Goal: Task Accomplishment & Management: Manage account settings

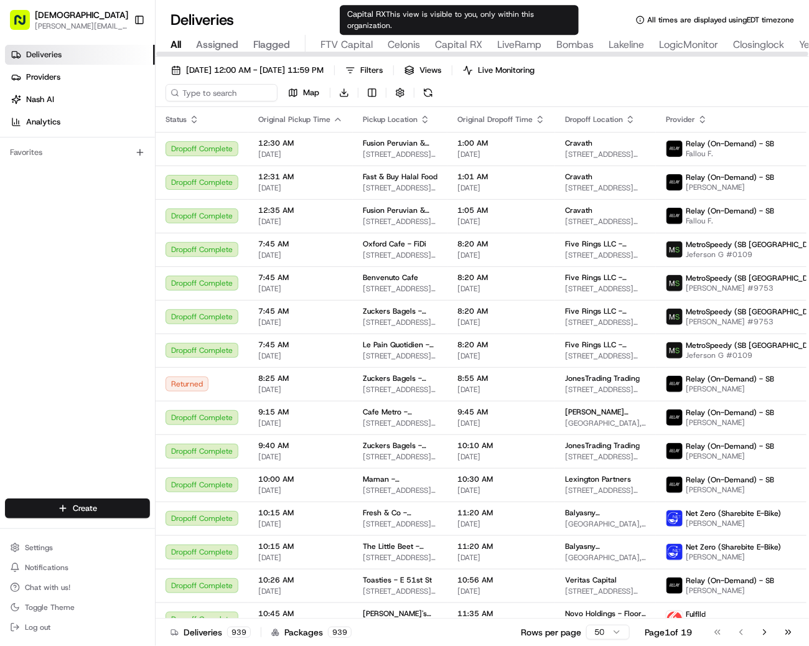
type input "Celonis"
click at [408, 45] on span "Celonis" at bounding box center [404, 44] width 32 height 15
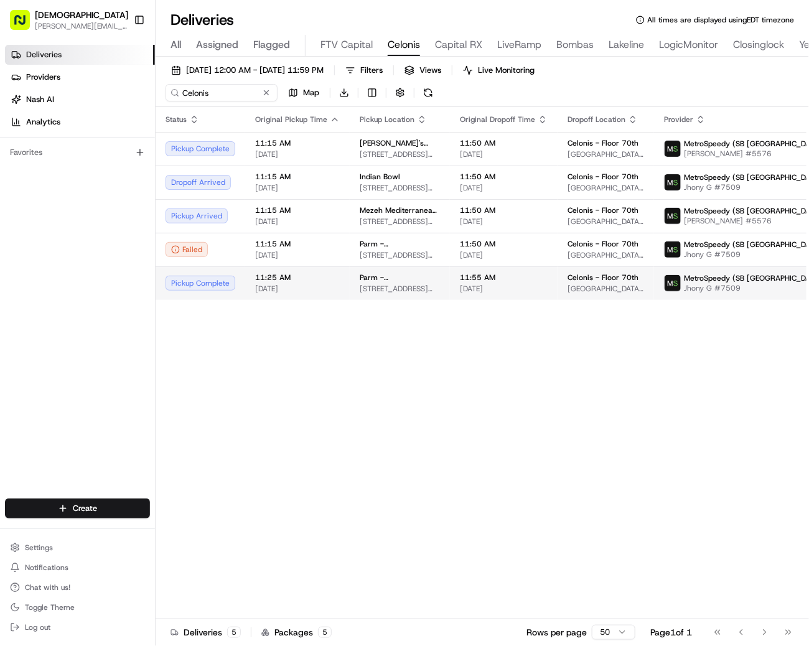
click at [460, 274] on span "11:55 AM" at bounding box center [504, 278] width 88 height 10
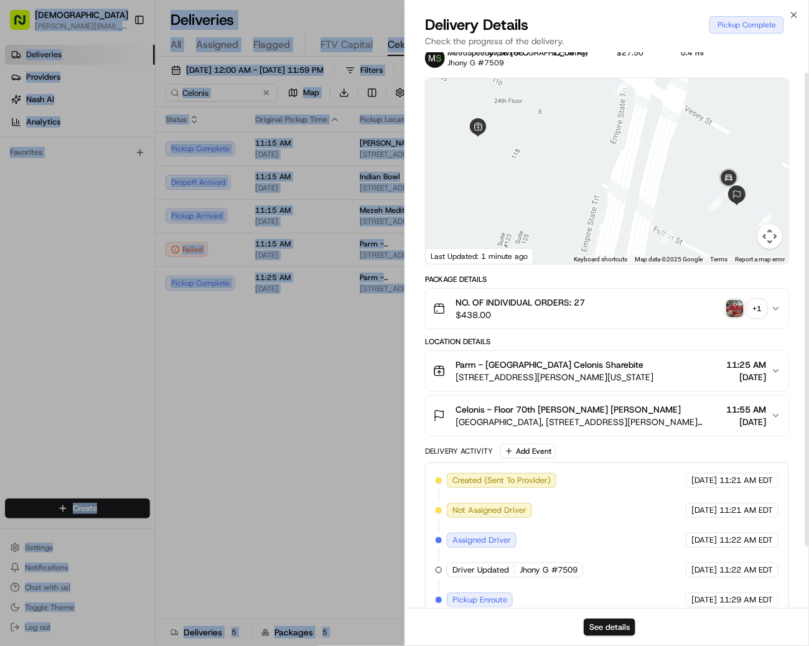
scroll to position [96, 0]
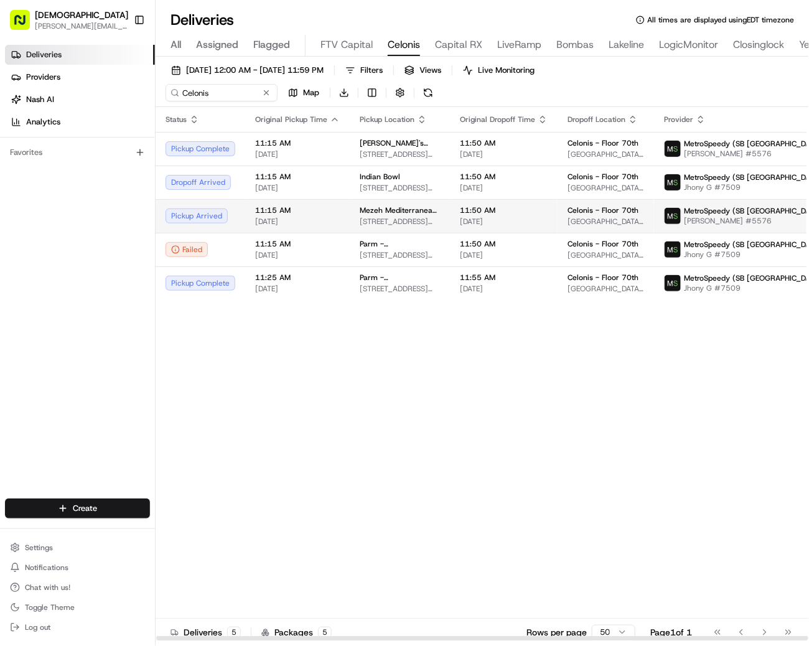
click at [450, 226] on td "11:50 AM 08/21/2025" at bounding box center [504, 216] width 108 height 34
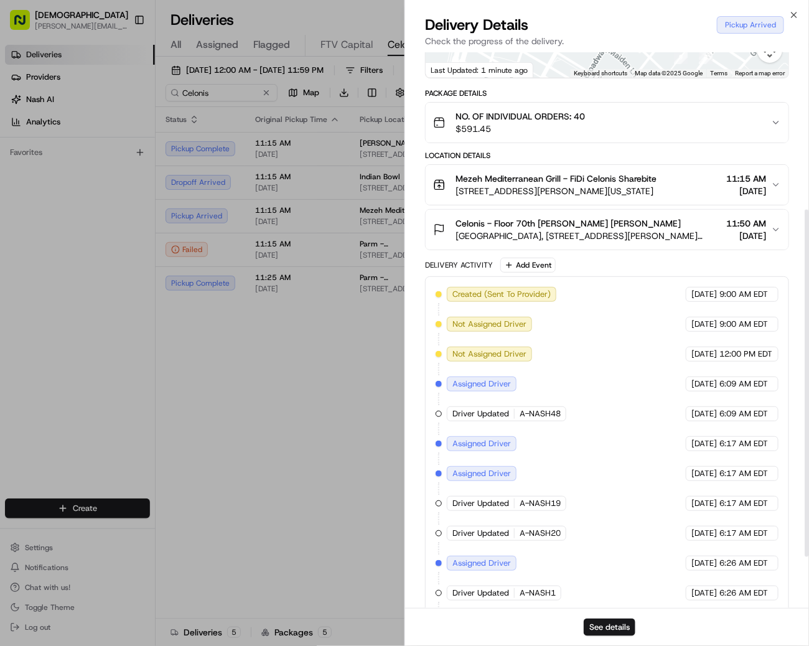
scroll to position [207, 0]
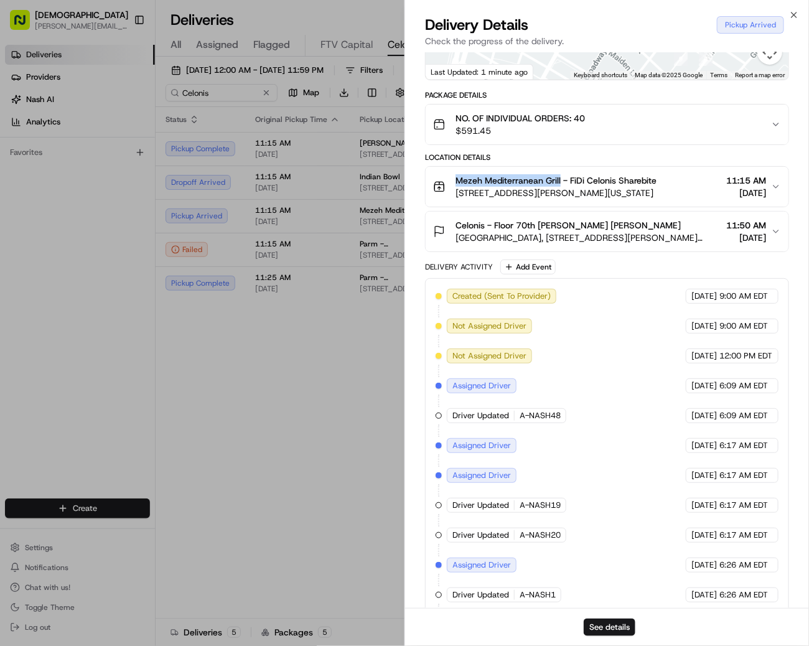
drag, startPoint x: 453, startPoint y: 177, endPoint x: 560, endPoint y: 176, distance: 107.0
click at [560, 176] on div "Mezeh Mediterranean Grill - FiDi Celonis Sharebite 111 Fulton St, New York, NY …" at bounding box center [544, 186] width 223 height 25
copy span "Mezeh Mediterranean Grill"
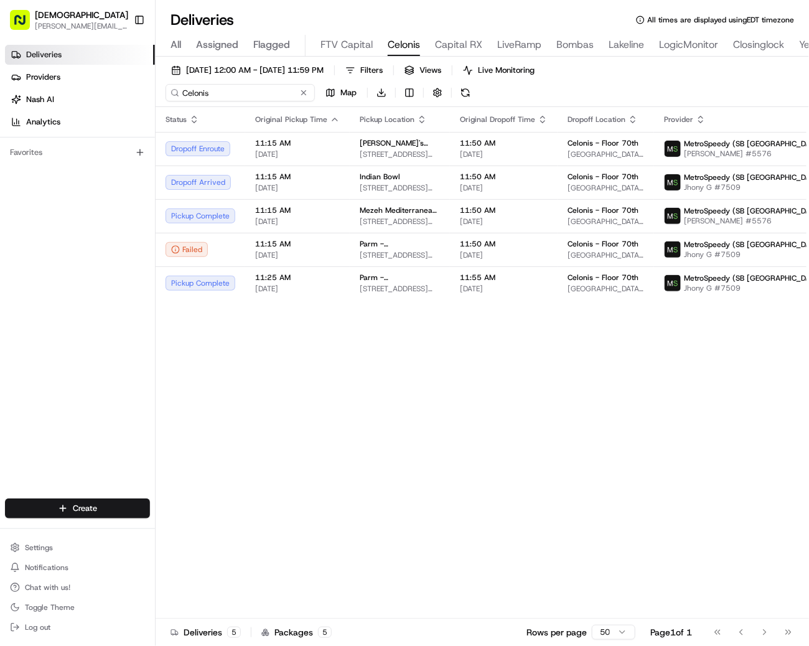
click at [189, 90] on input "Celonis" at bounding box center [240, 92] width 149 height 17
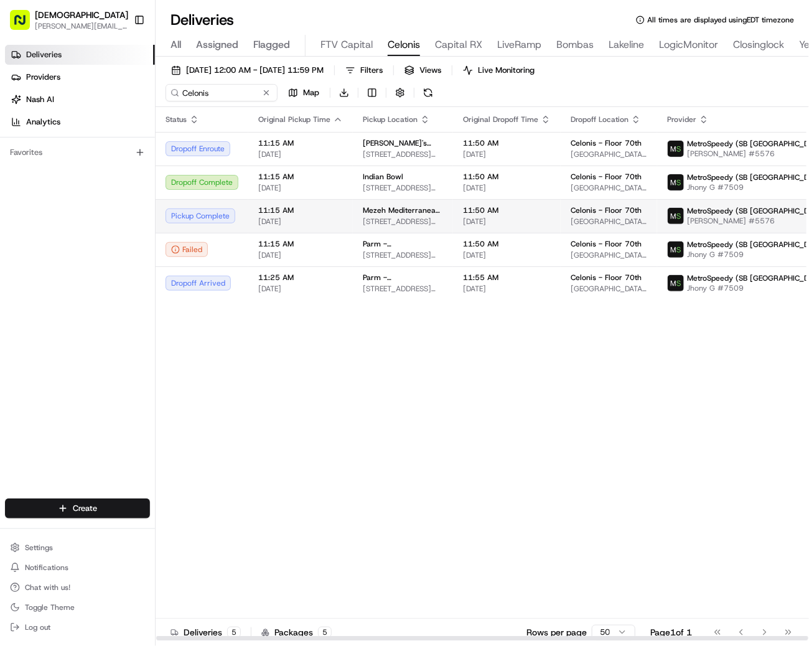
click at [398, 203] on td "Mezeh Mediterranean Grill - FiDi [STREET_ADDRESS][PERSON_NAME][US_STATE]" at bounding box center [403, 216] width 100 height 34
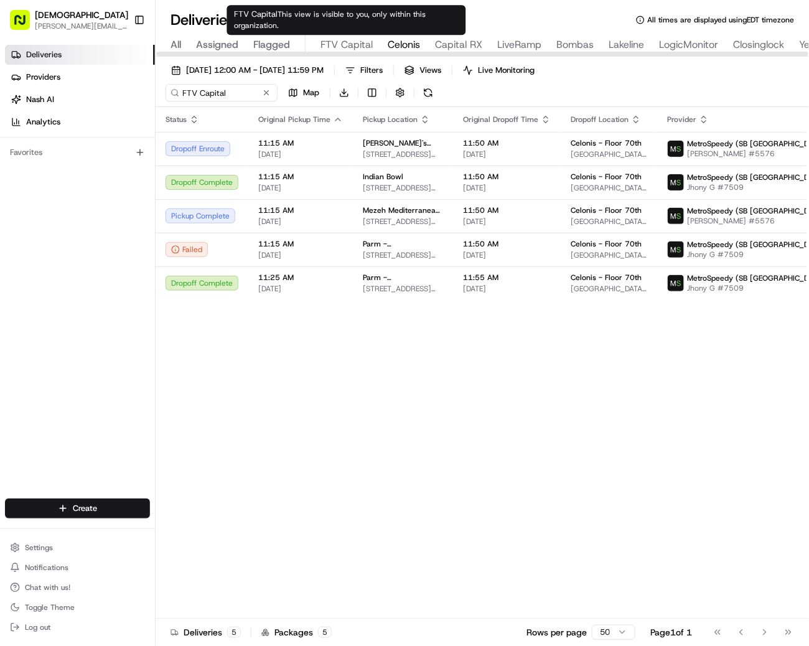
click at [326, 44] on span "FTV Capital" at bounding box center [346, 44] width 52 height 15
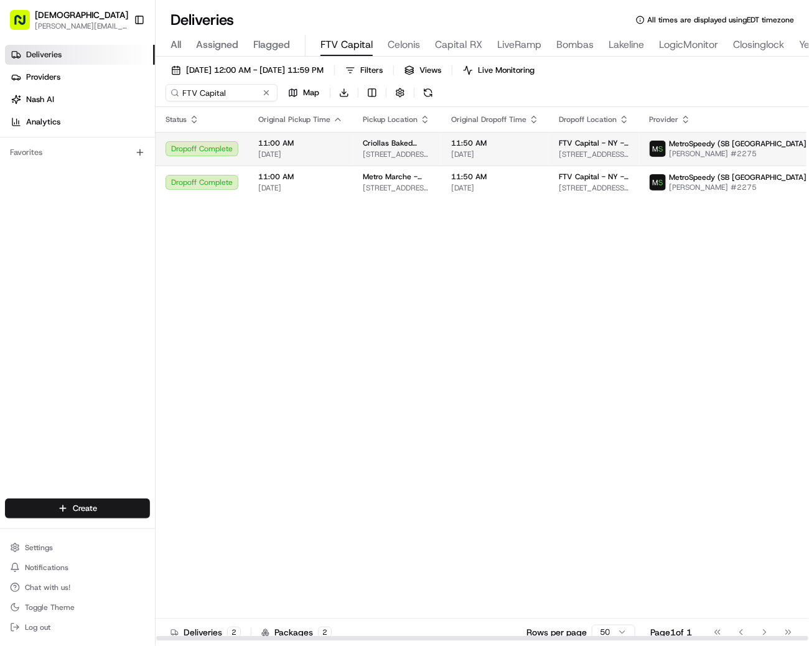
click at [480, 150] on span "[DATE]" at bounding box center [495, 154] width 88 height 10
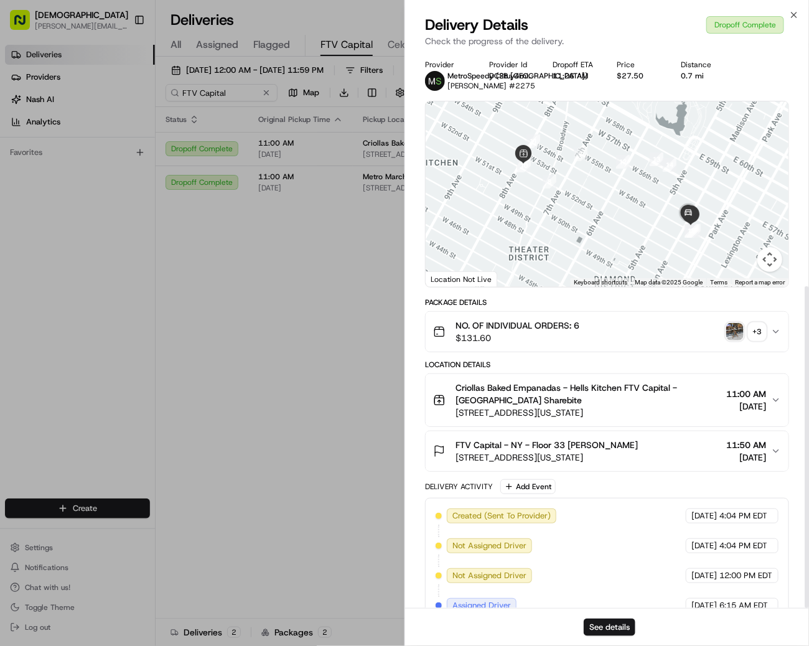
scroll to position [404, 0]
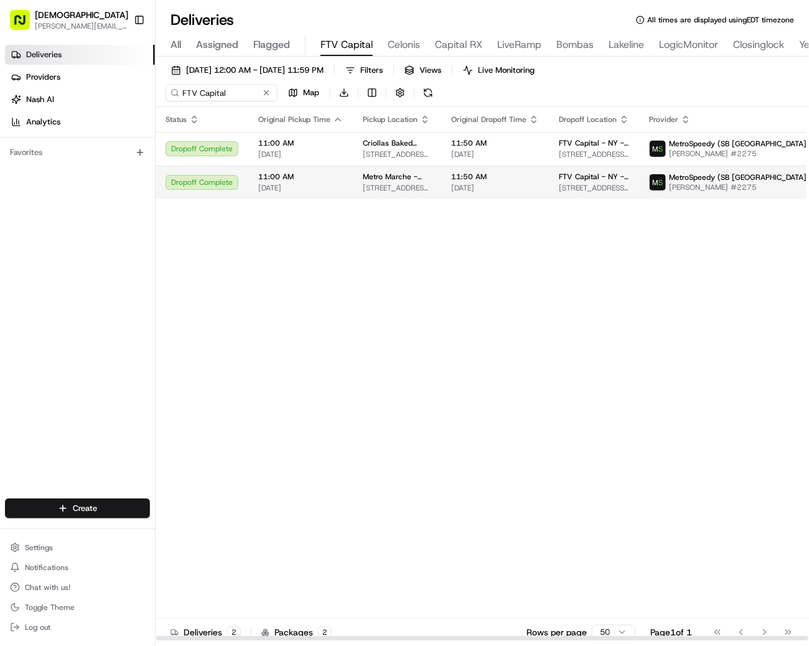
click at [384, 195] on td "Metro Marche - 57th St 30 W 57th St, New York, NY 10019, USA" at bounding box center [397, 183] width 88 height 34
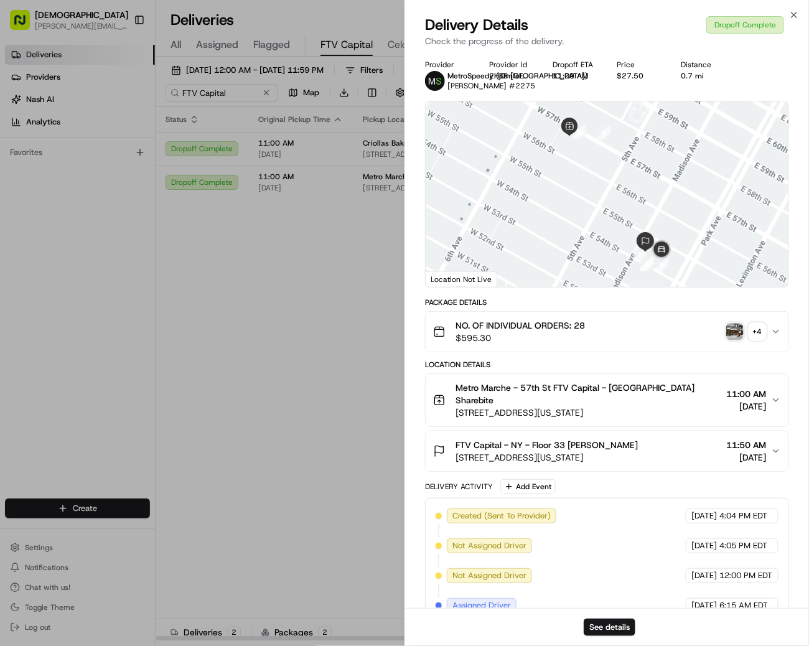
scroll to position [391, 0]
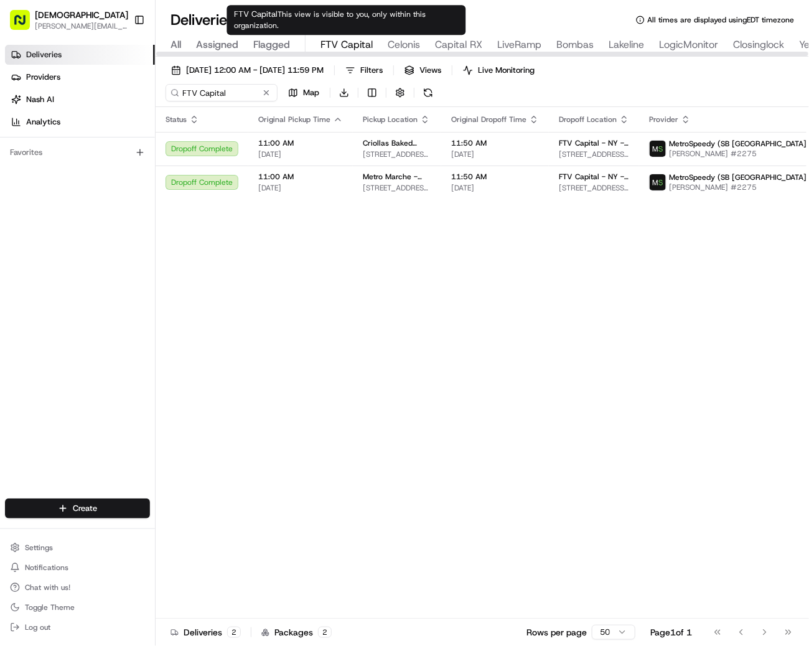
type input "Celonis"
click at [394, 40] on span "Celonis" at bounding box center [404, 44] width 32 height 15
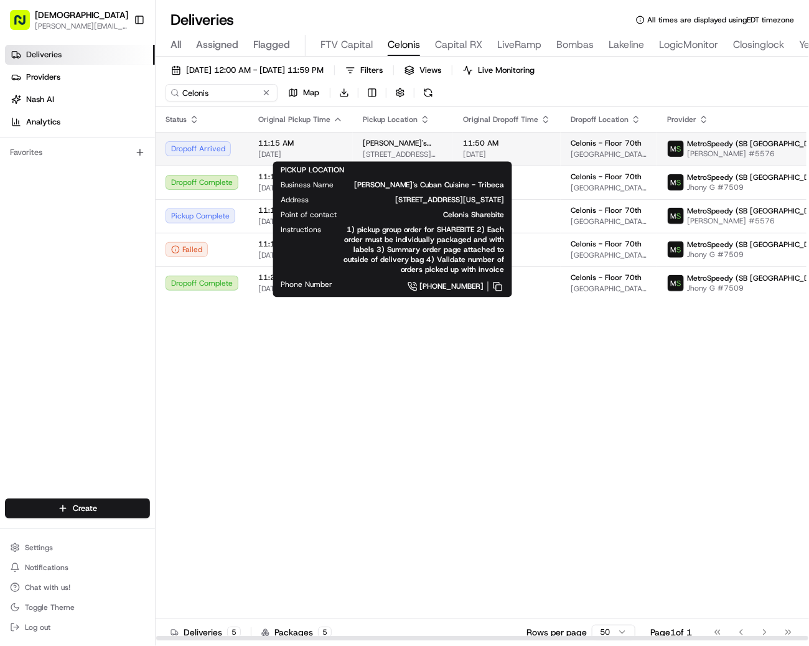
click at [378, 140] on span "Sophie's Cuban Cuisine - Tribeca" at bounding box center [403, 143] width 80 height 10
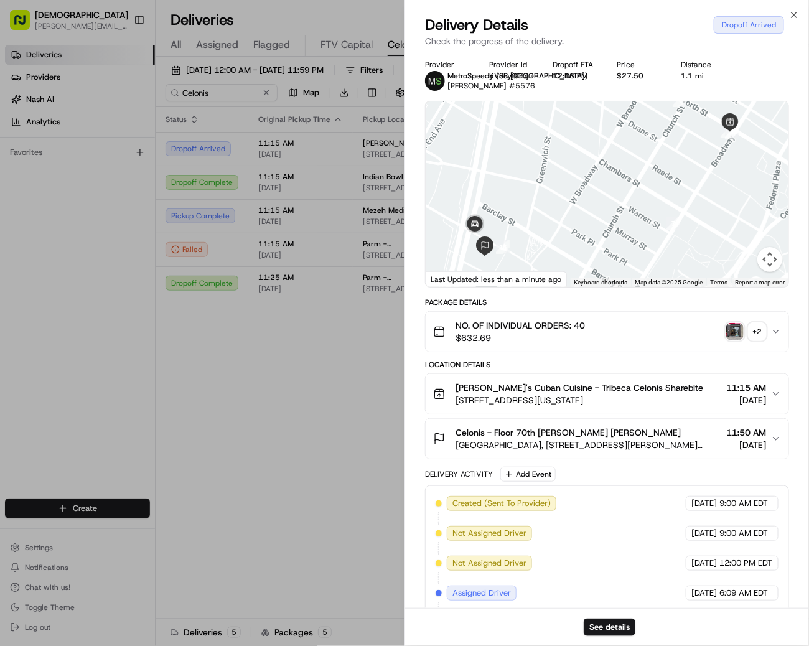
click at [759, 342] on div "NO. OF INDIVIDUAL ORDERS: 40 $632.69 + 2" at bounding box center [602, 331] width 338 height 25
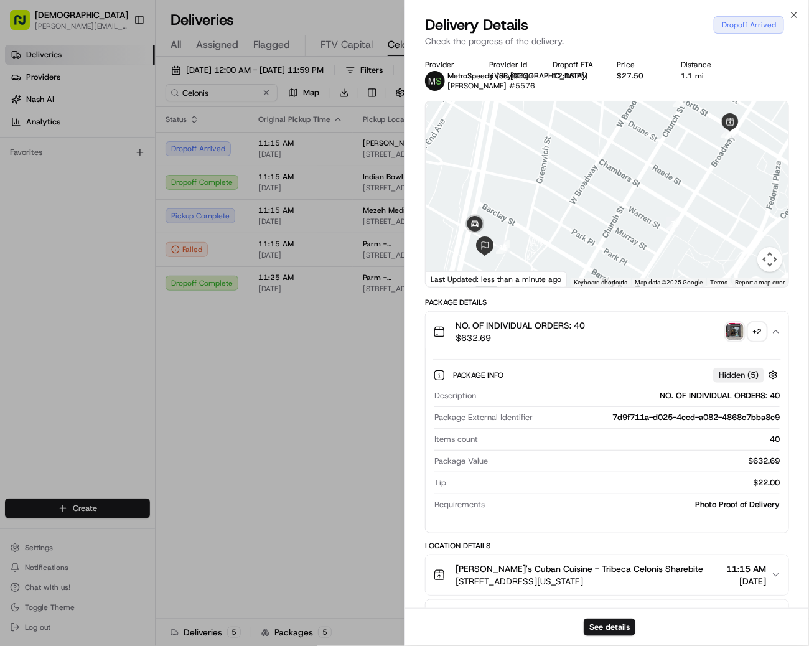
click at [757, 331] on div "+ 2" at bounding box center [757, 331] width 17 height 17
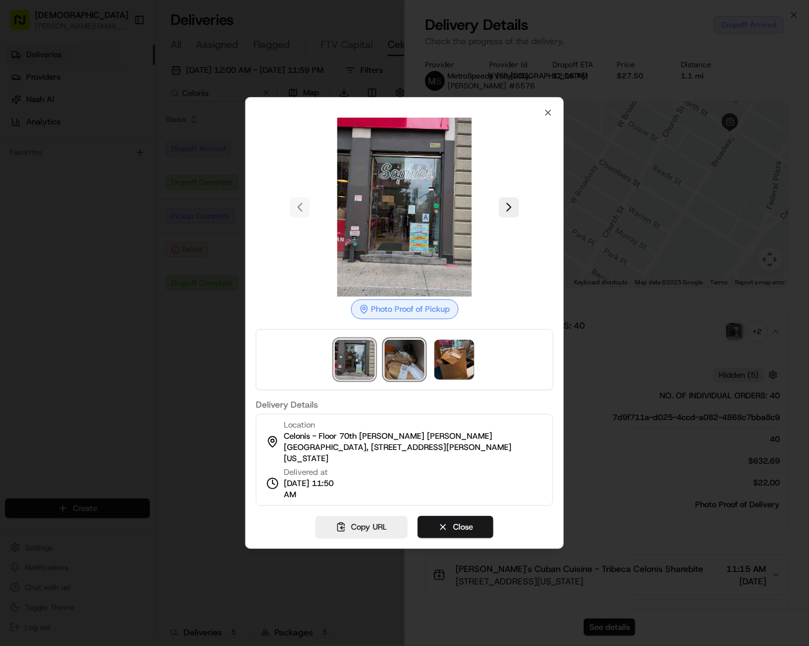
click at [410, 373] on img at bounding box center [405, 360] width 40 height 40
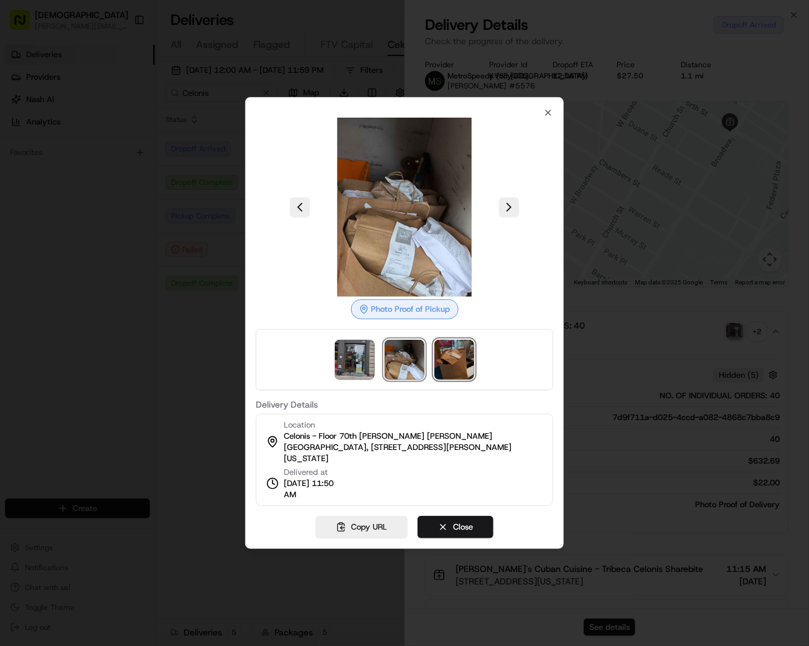
click at [447, 363] on img at bounding box center [454, 360] width 40 height 40
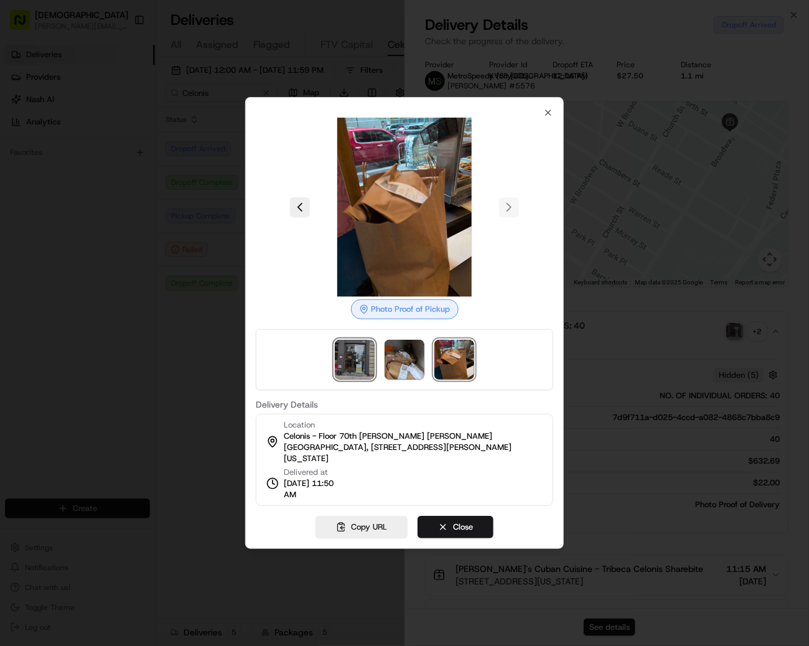
click at [359, 357] on img at bounding box center [355, 360] width 40 height 40
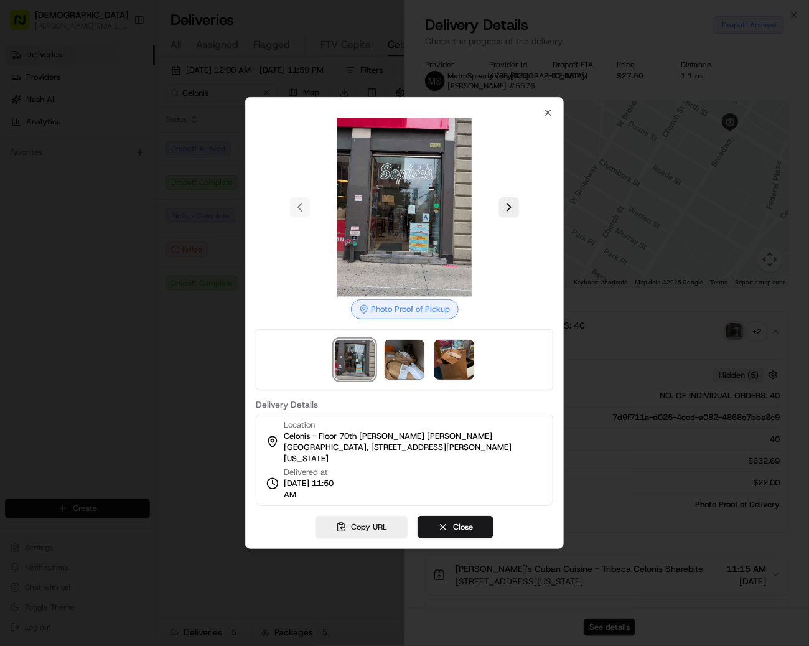
click at [131, 307] on div at bounding box center [404, 323] width 809 height 646
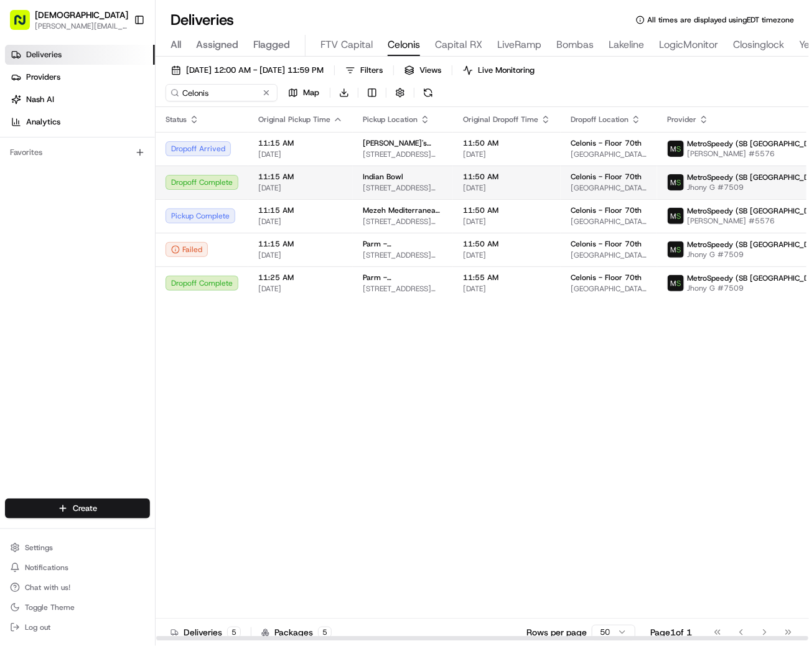
click at [319, 194] on td "11:15 AM 08/21/2025" at bounding box center [300, 183] width 105 height 34
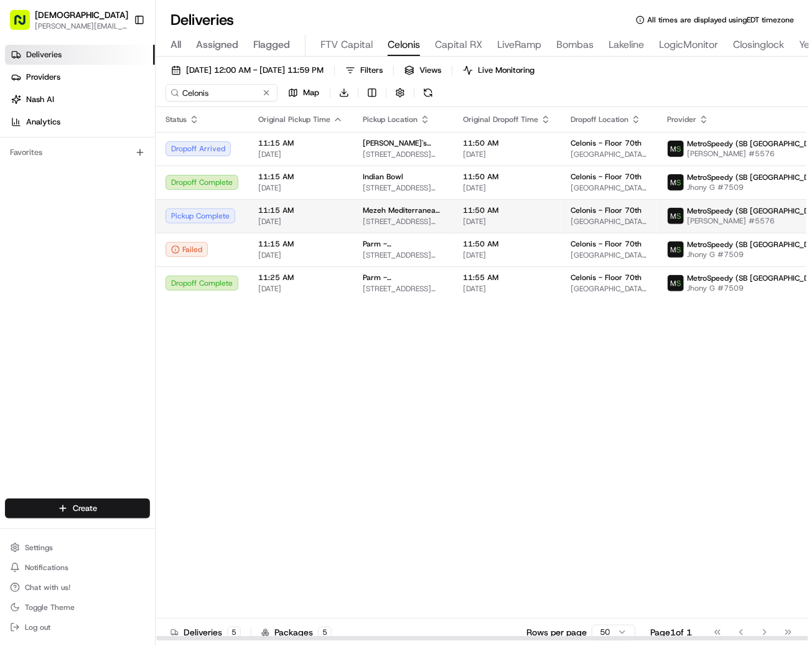
click at [307, 218] on span "[DATE]" at bounding box center [300, 222] width 85 height 10
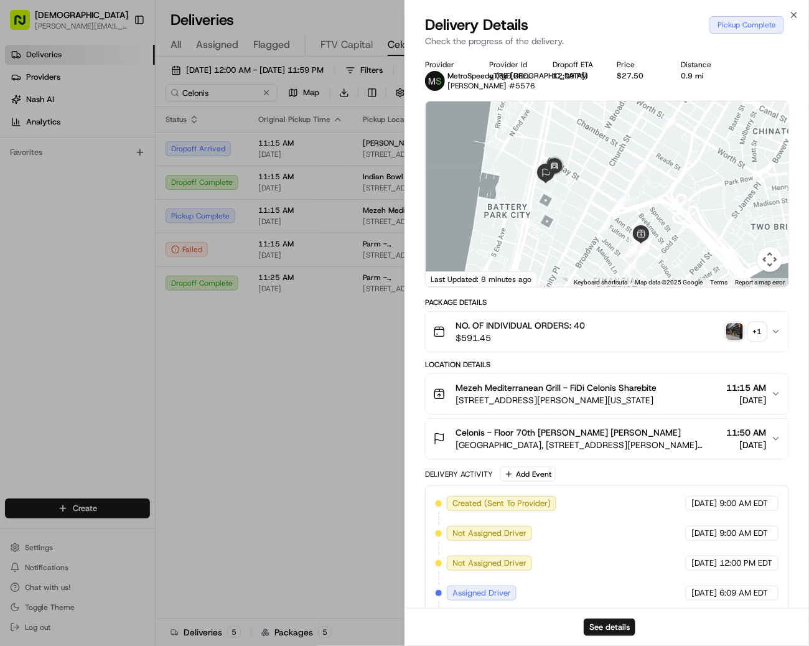
click at [761, 331] on div "+ 1" at bounding box center [757, 331] width 17 height 17
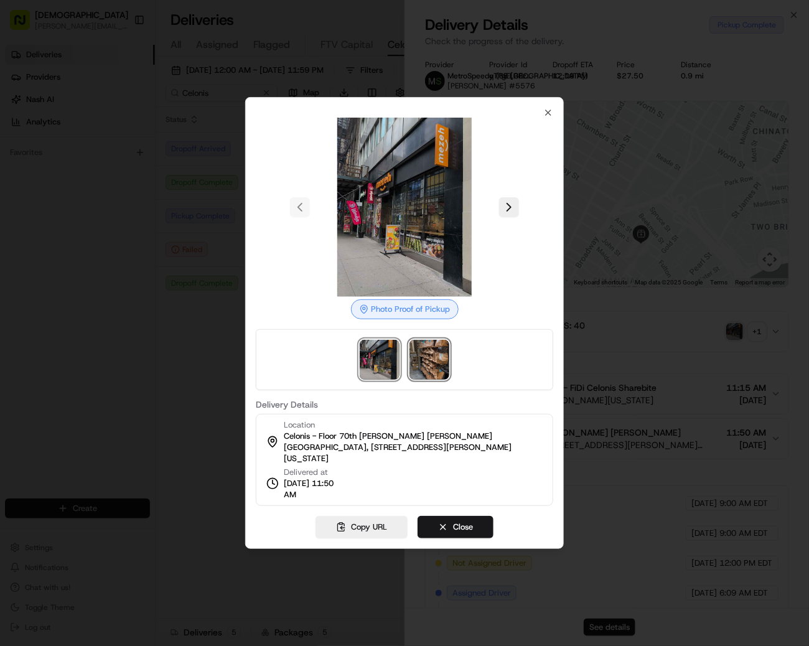
click at [446, 360] on img at bounding box center [429, 360] width 40 height 40
click at [167, 318] on div at bounding box center [404, 323] width 809 height 646
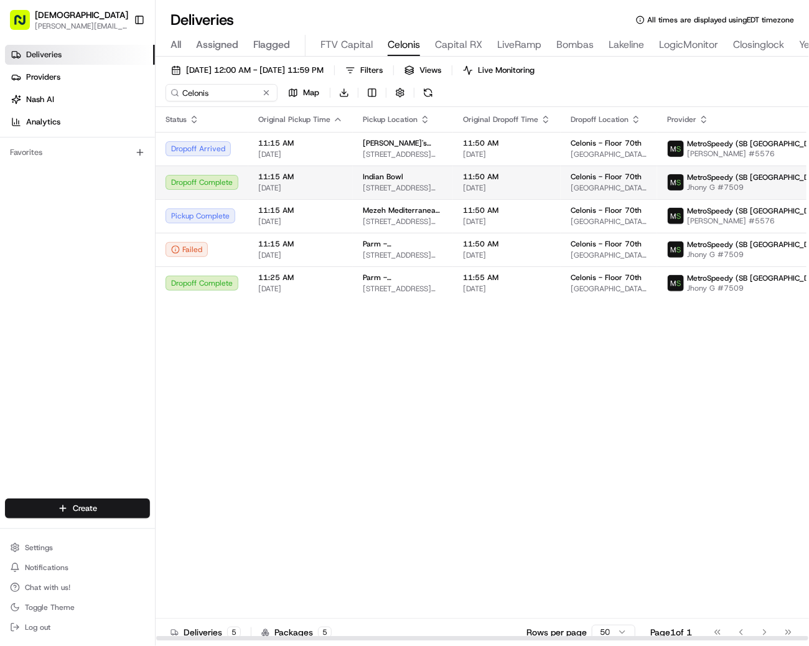
click at [307, 189] on span "[DATE]" at bounding box center [300, 188] width 85 height 10
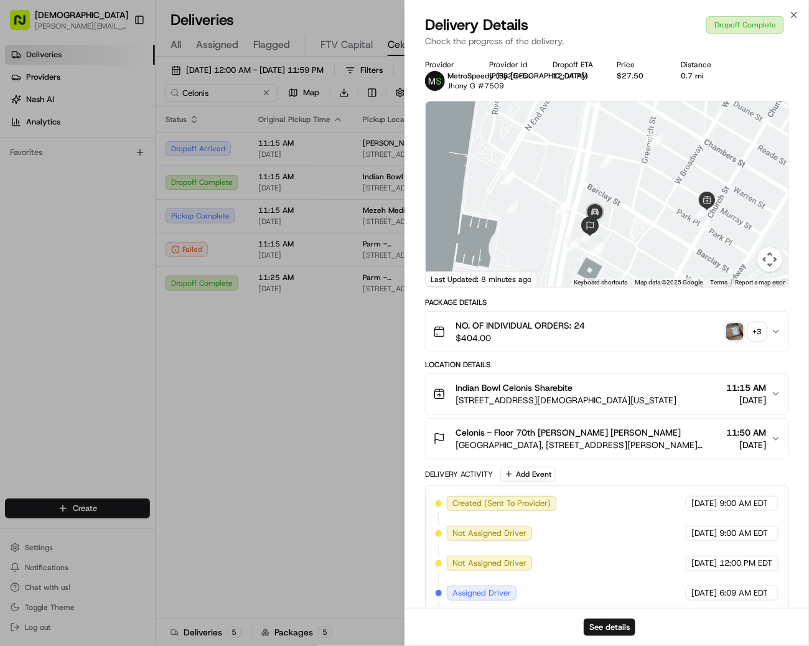
click at [757, 326] on div "+ 3" at bounding box center [757, 331] width 17 height 17
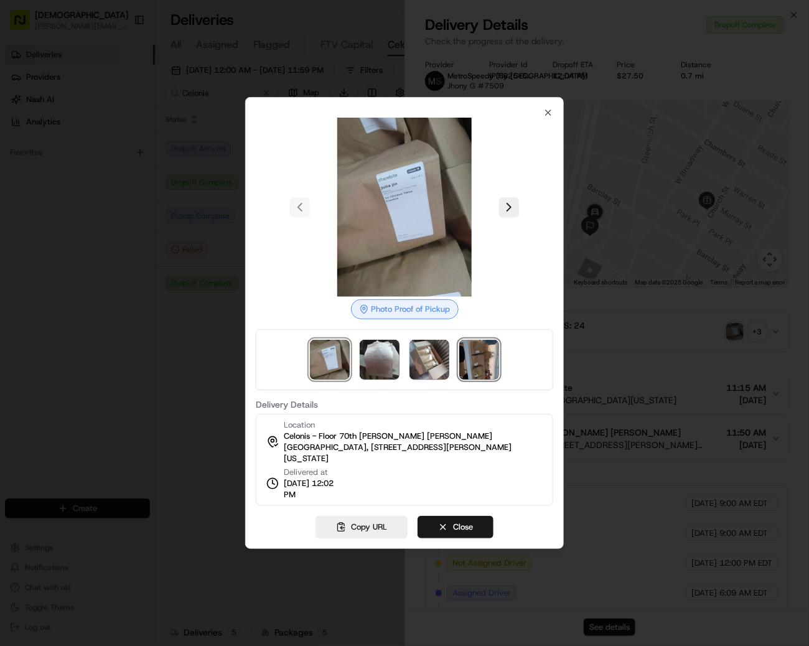
click at [485, 371] on img at bounding box center [479, 360] width 40 height 40
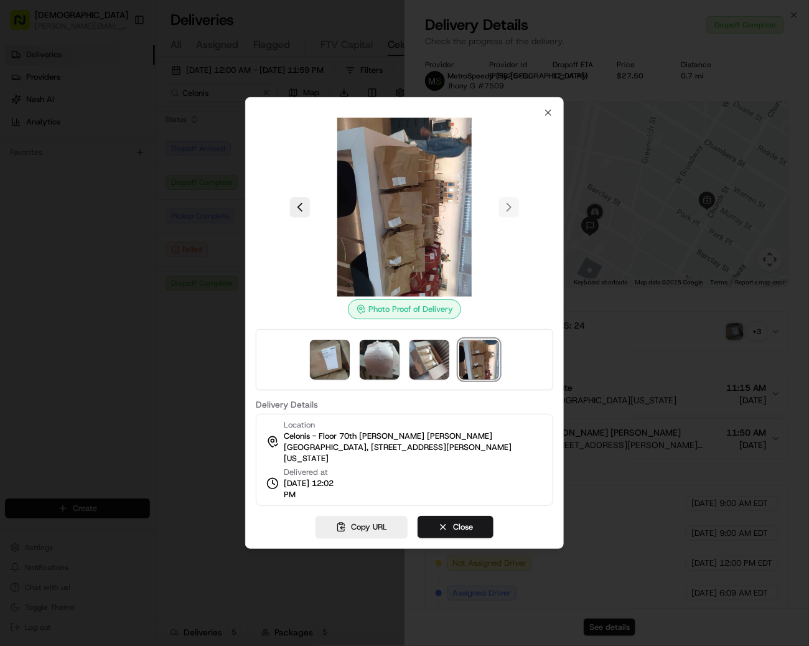
click at [190, 242] on div at bounding box center [404, 323] width 809 height 646
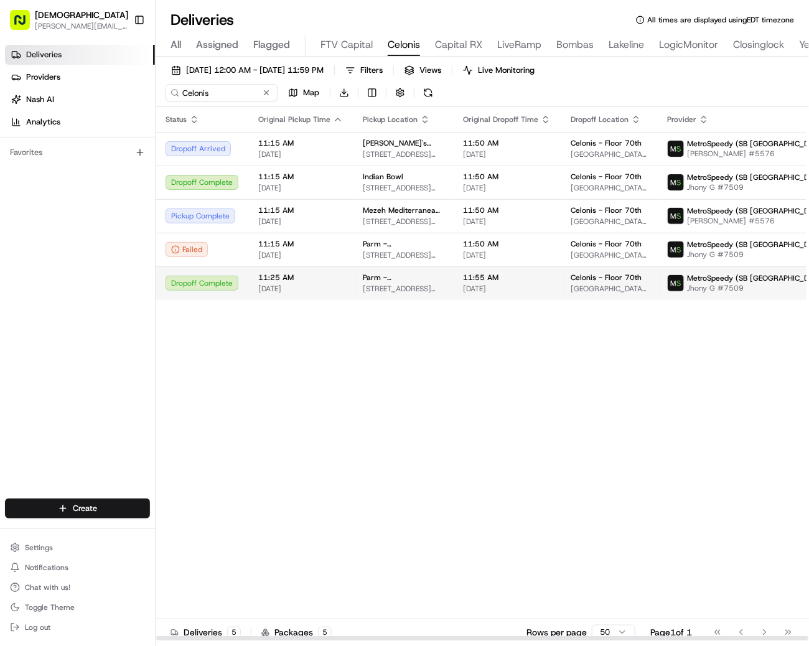
click at [335, 292] on span "[DATE]" at bounding box center [300, 289] width 85 height 10
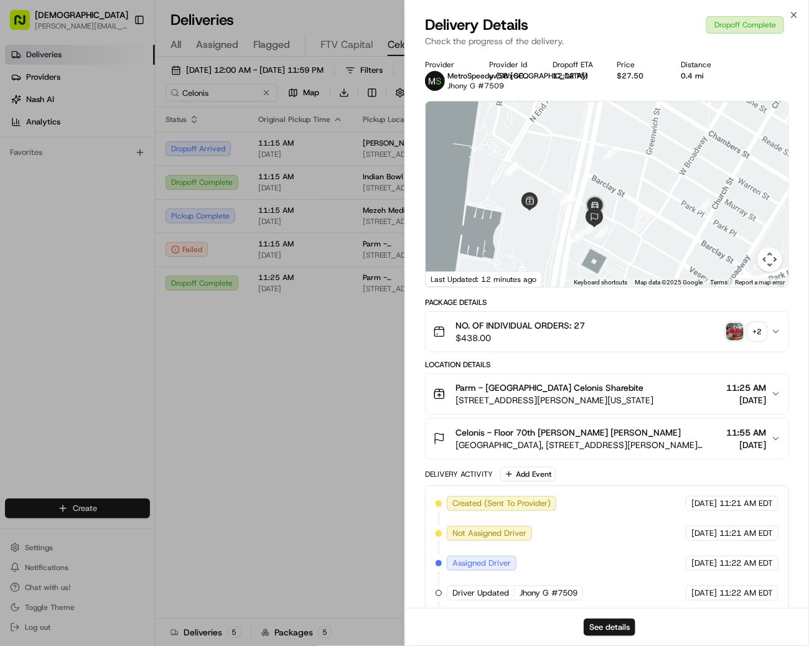
click at [761, 335] on div "+ 2" at bounding box center [757, 331] width 17 height 17
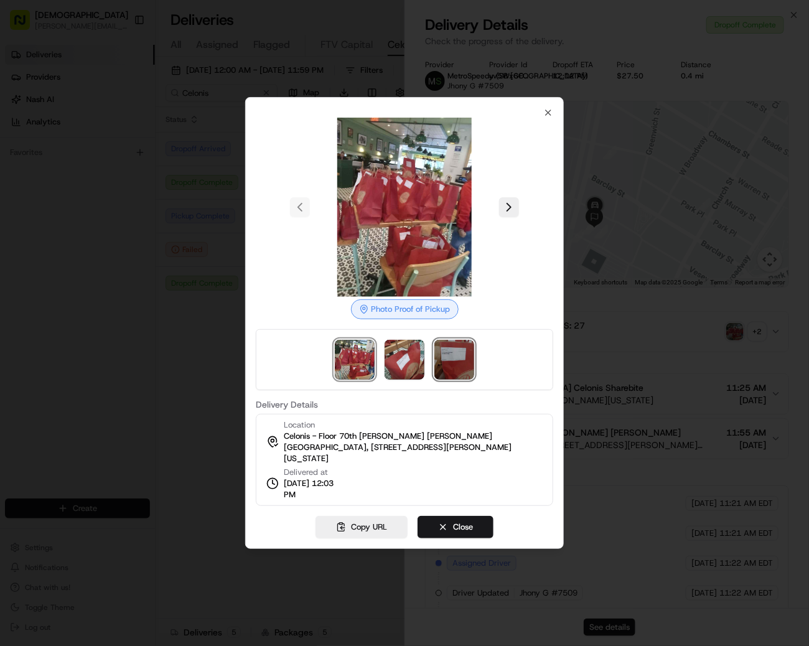
click at [447, 374] on img at bounding box center [454, 360] width 40 height 40
click at [185, 310] on div at bounding box center [404, 323] width 809 height 646
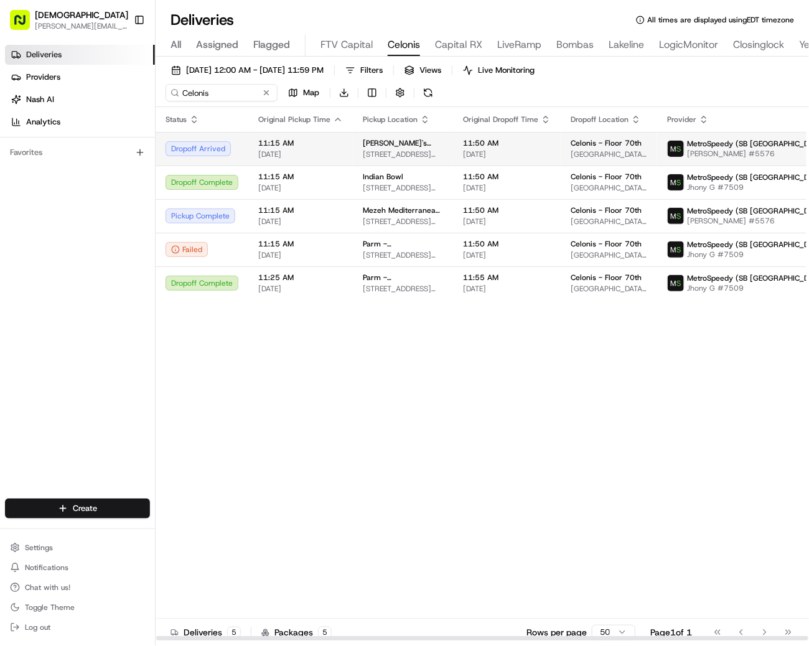
click at [463, 149] on span "[DATE]" at bounding box center [507, 154] width 88 height 10
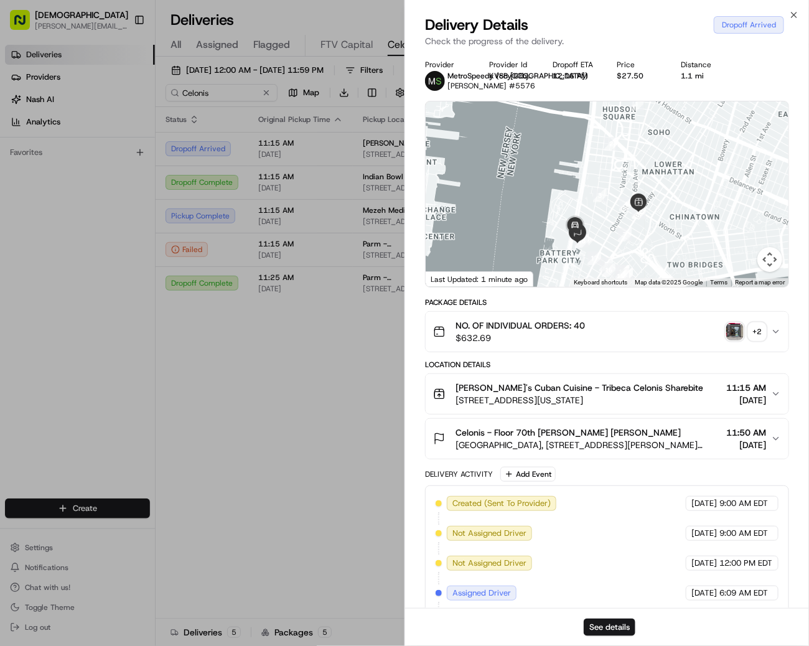
click at [760, 331] on div "+ 2" at bounding box center [757, 331] width 17 height 17
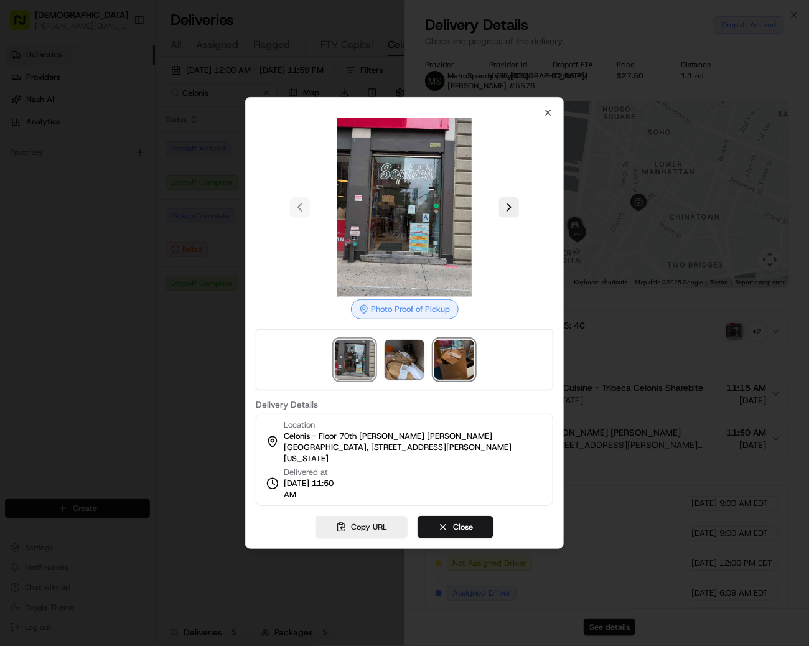
click at [445, 368] on img at bounding box center [454, 360] width 40 height 40
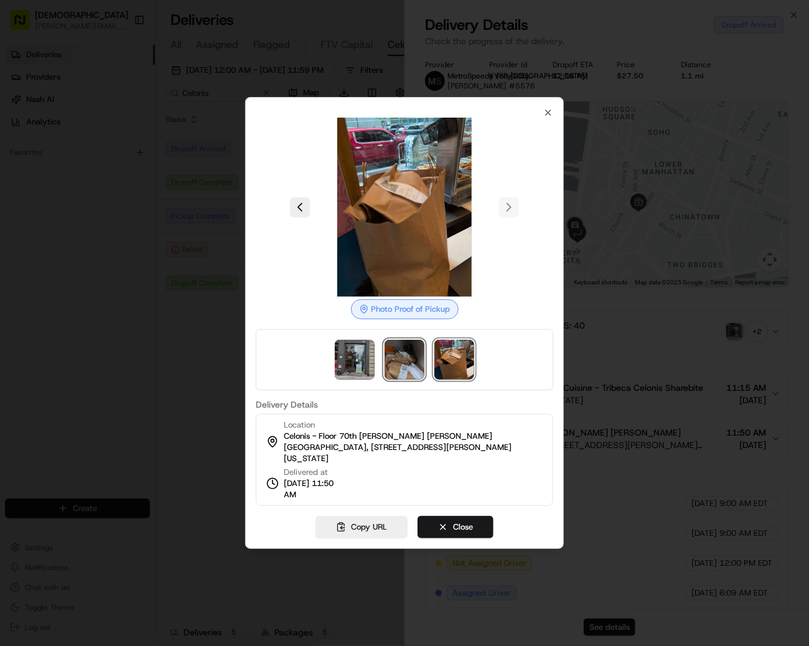
click at [413, 377] on img at bounding box center [405, 360] width 40 height 40
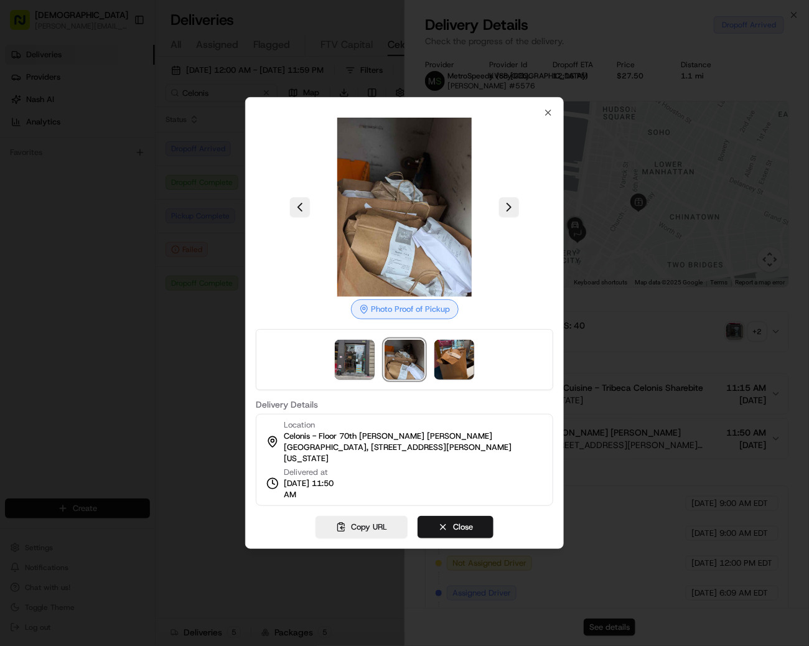
click at [212, 419] on div at bounding box center [404, 323] width 809 height 646
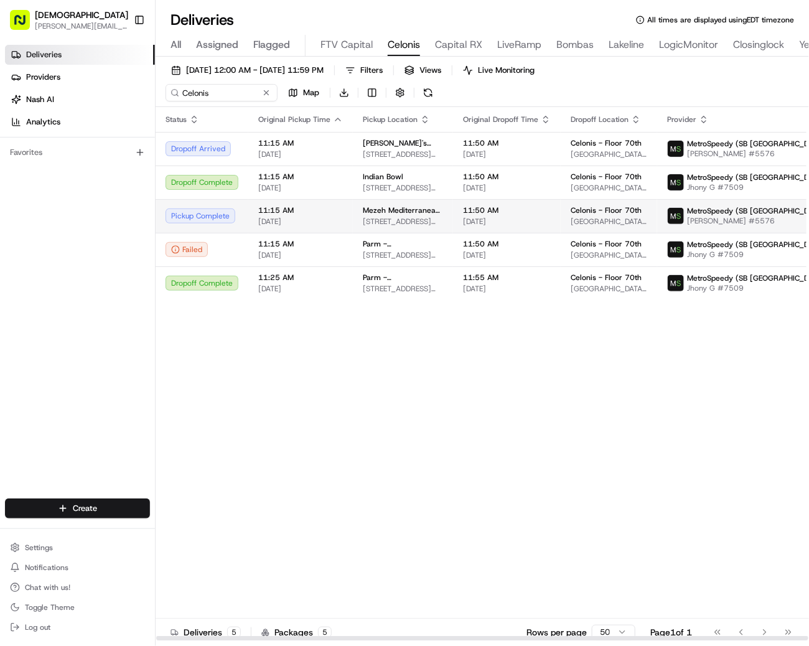
click at [332, 212] on span "11:15 AM" at bounding box center [300, 210] width 85 height 10
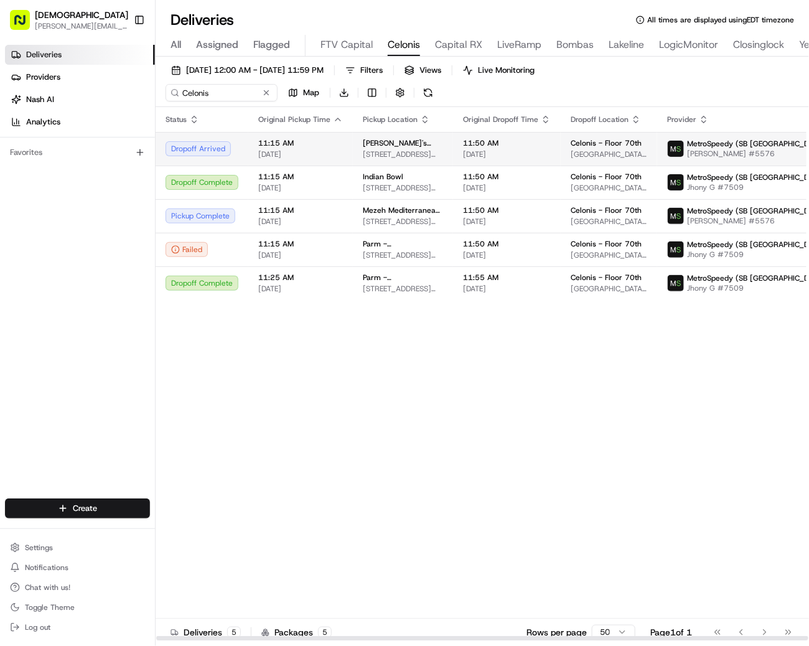
click at [284, 141] on span "11:15 AM" at bounding box center [300, 143] width 85 height 10
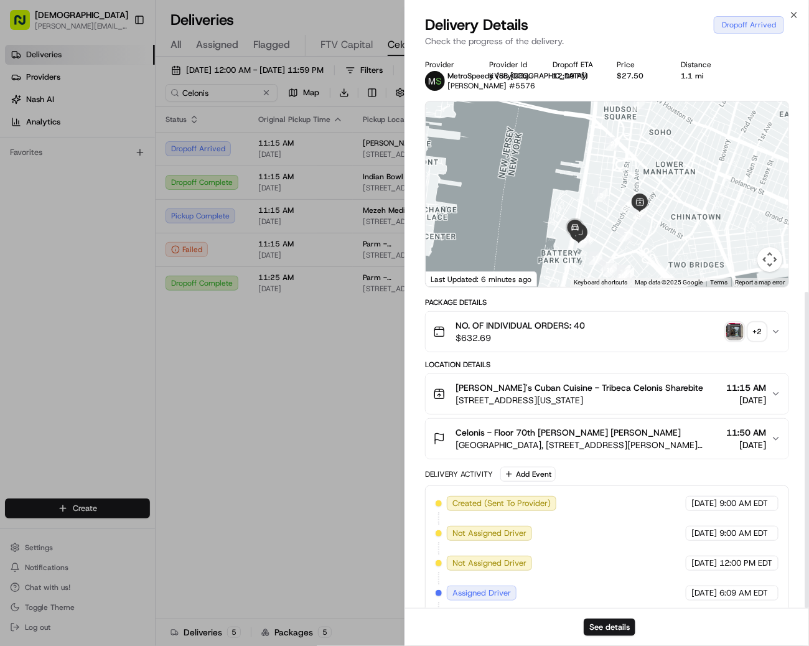
scroll to position [421, 0]
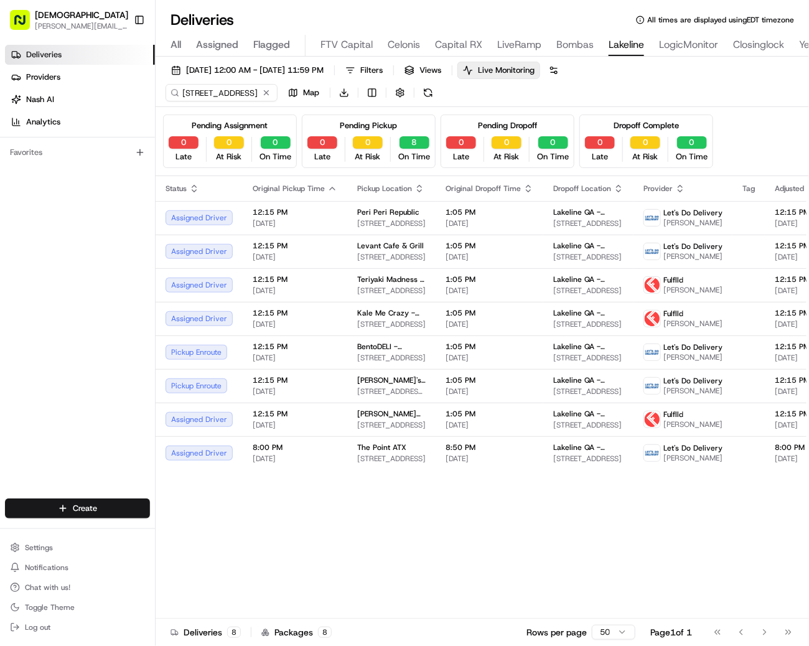
scroll to position [0, 315]
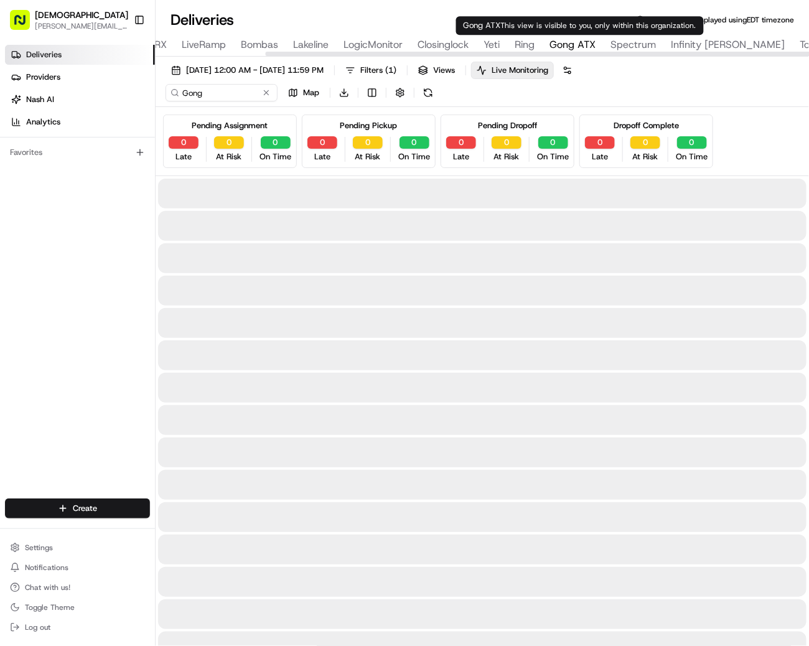
click at [567, 40] on span "Gong ATX" at bounding box center [572, 44] width 46 height 15
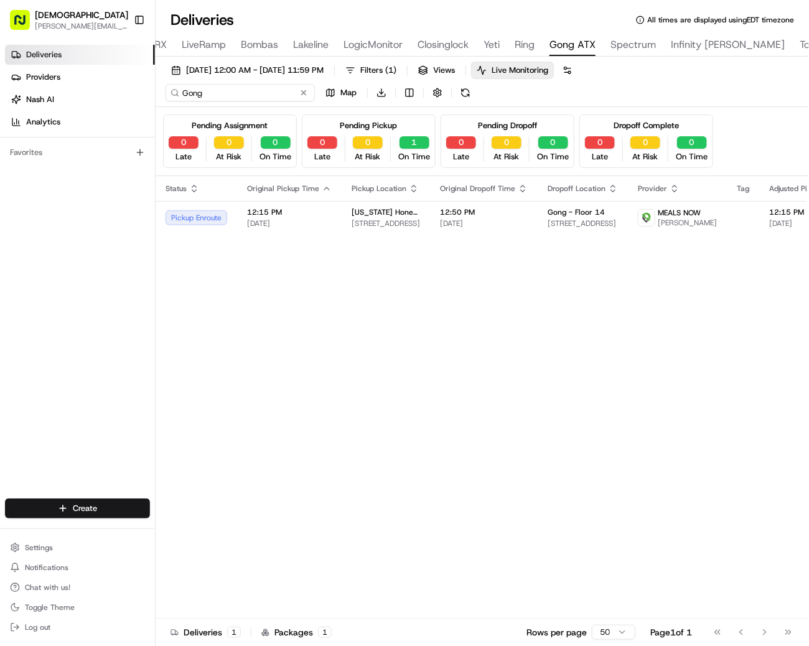
click at [186, 95] on input "Gong" at bounding box center [240, 92] width 149 height 17
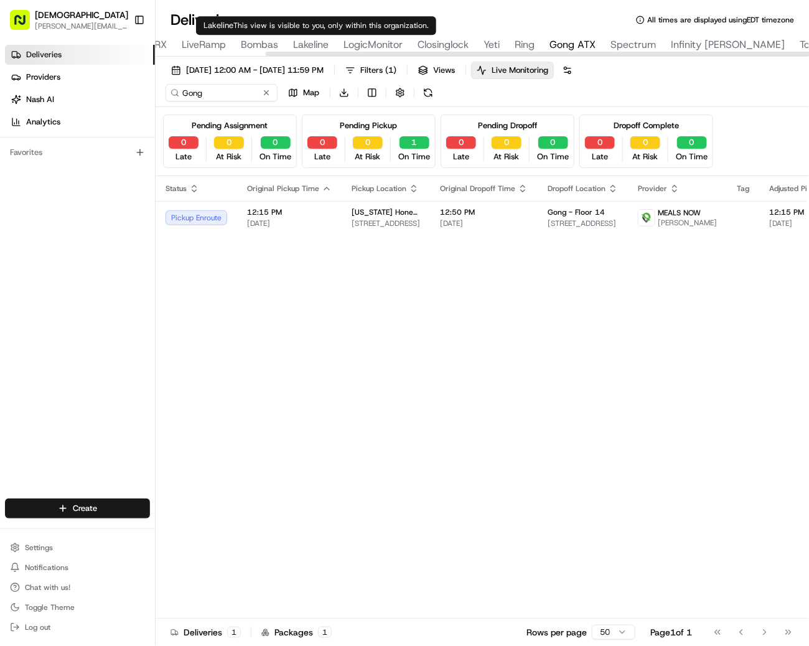
type input "11200 Lakeline Blvd, Austin, TX 78717, USA"
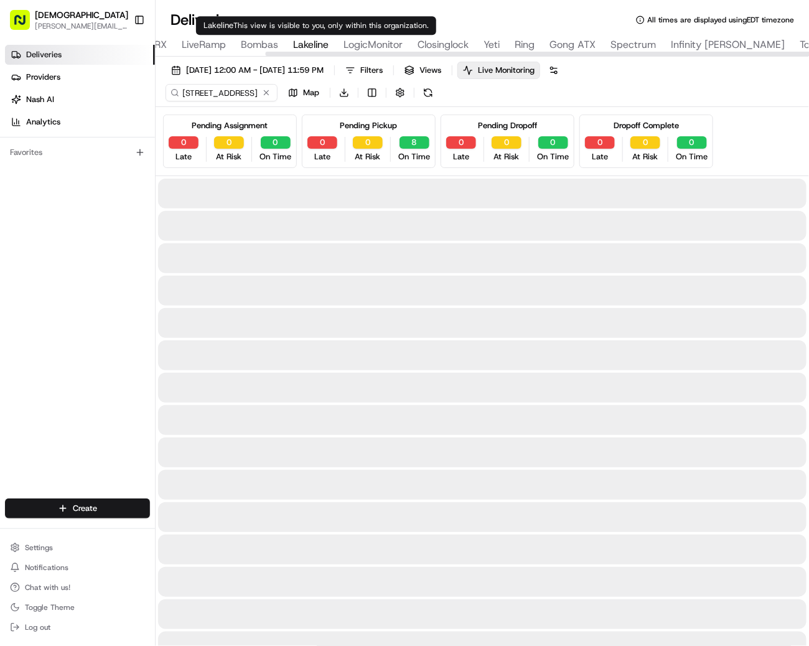
click at [303, 47] on span "Lakeline" at bounding box center [310, 44] width 35 height 15
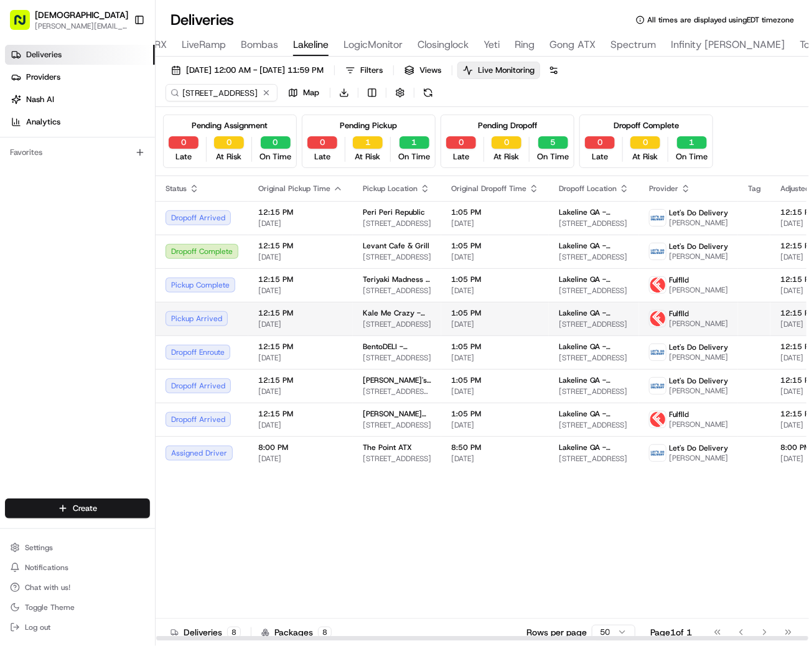
click at [356, 323] on td "Kale Me Crazy - Austin 8200 N FM 620, Austin, TX 78726, USA" at bounding box center [397, 319] width 88 height 34
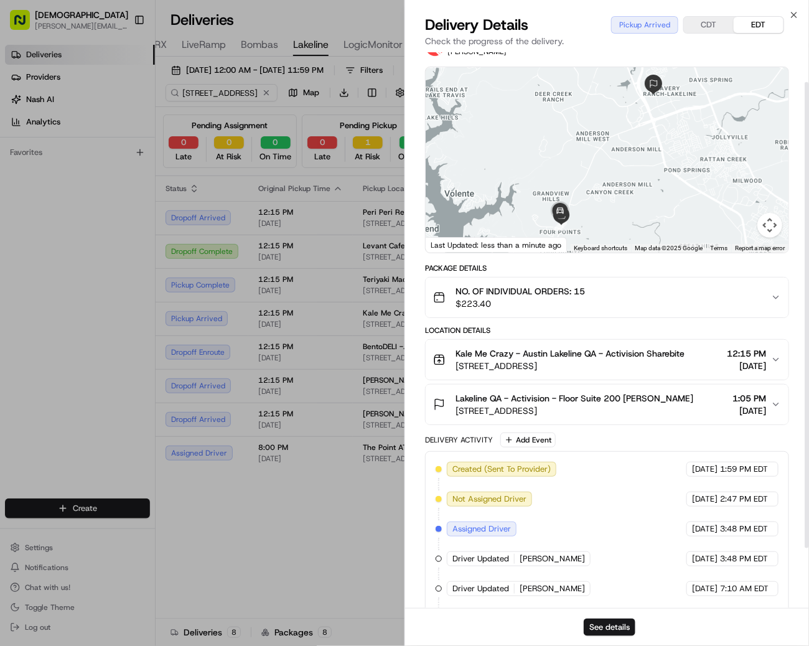
scroll to position [32, 0]
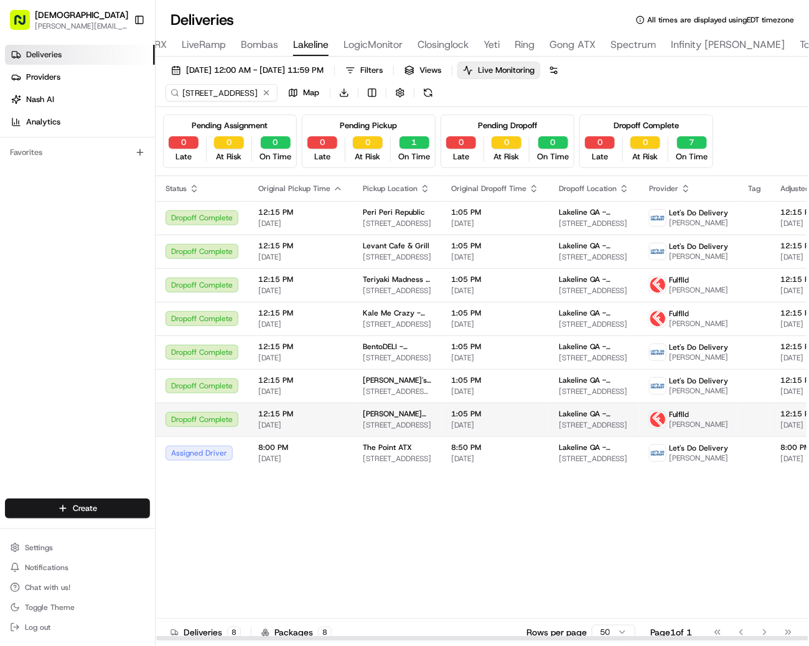
click at [383, 419] on td "Austin Burger Company - Research Blvd 10611 Research Blvd, Austin, TX 78759, USA" at bounding box center [397, 420] width 88 height 34
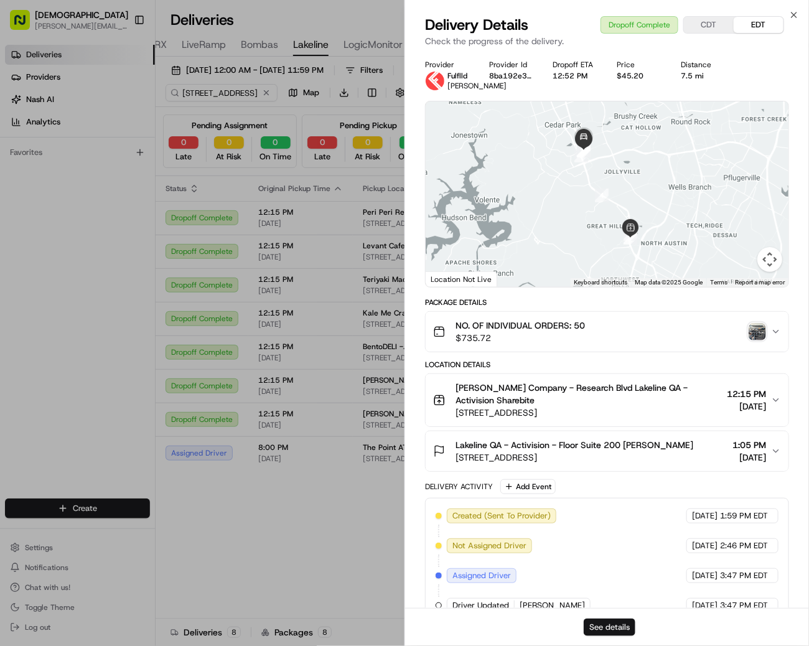
click at [602, 624] on button "See details" at bounding box center [610, 626] width 52 height 17
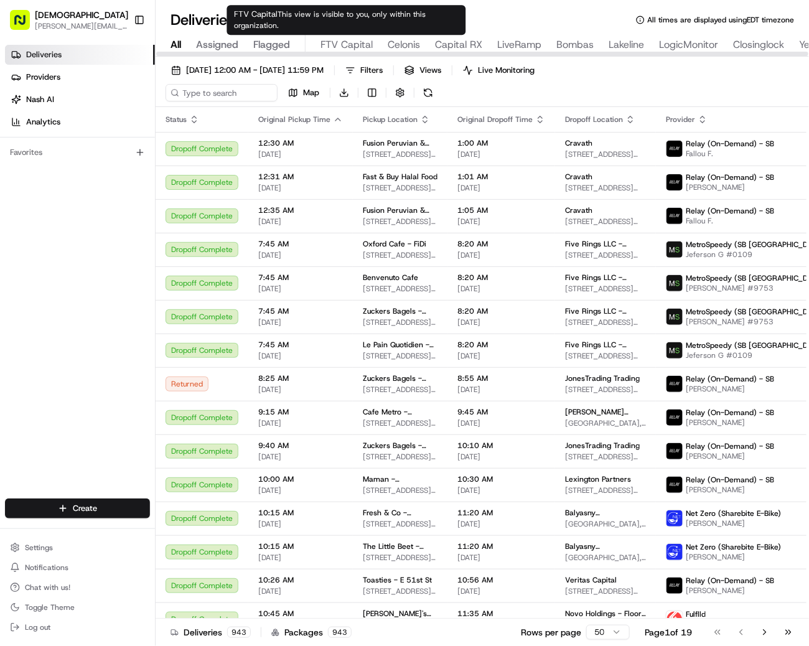
type input "FTV Capital"
click at [348, 49] on span "FTV Capital" at bounding box center [346, 44] width 52 height 15
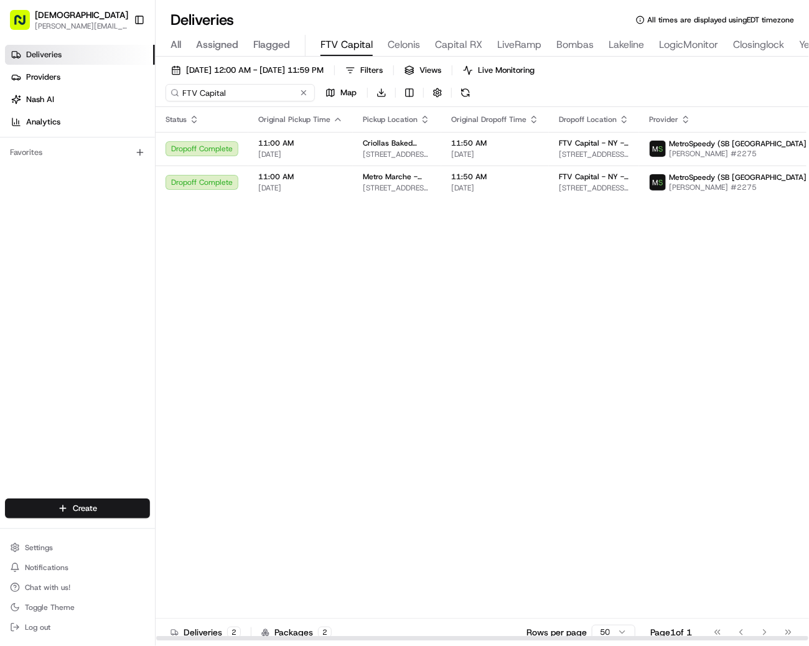
click at [185, 95] on input "FTV Capital" at bounding box center [240, 92] width 149 height 17
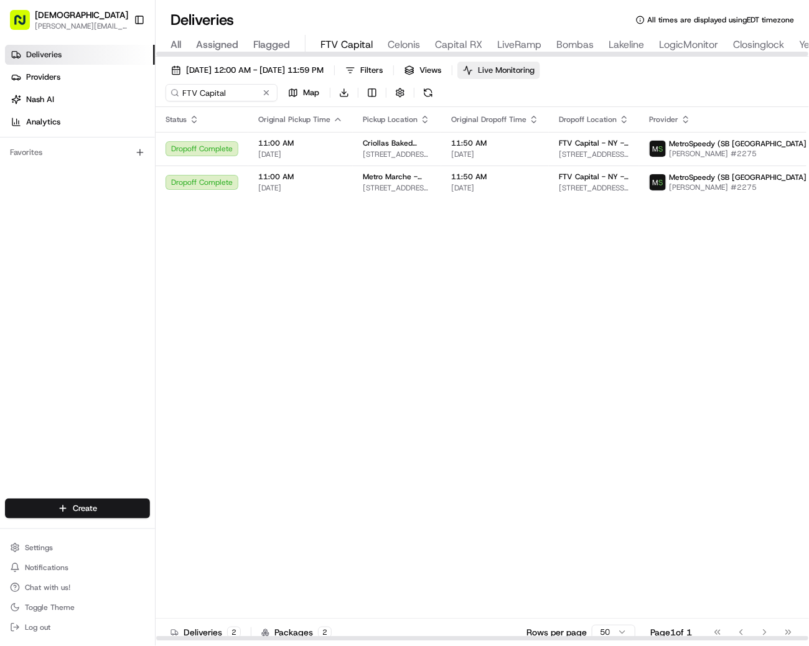
click at [534, 70] on span "Live Monitoring" at bounding box center [506, 70] width 57 height 11
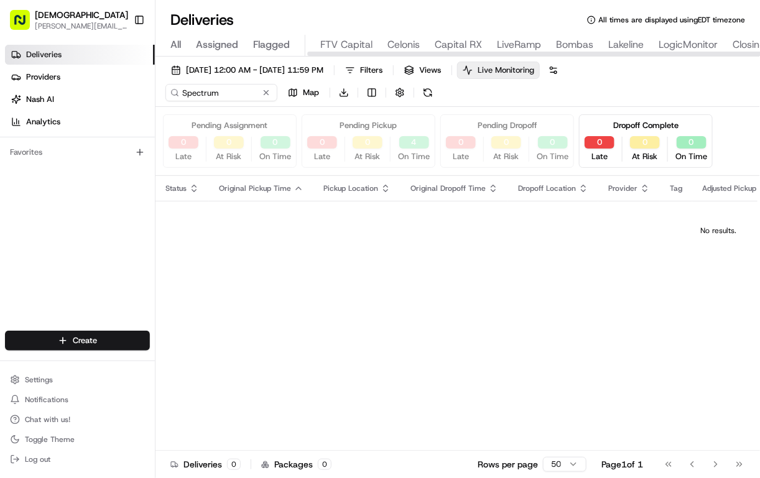
scroll to position [0, 472]
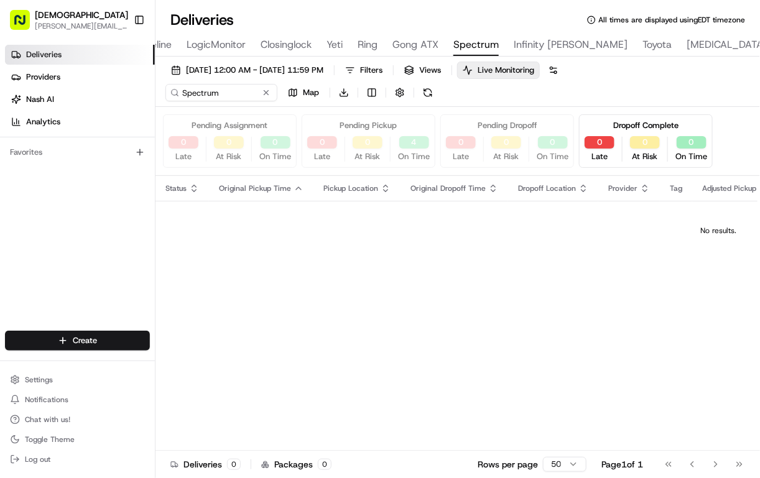
click at [593, 123] on div "Dropoff Complete 0 Late 0 At Risk 0 On Time" at bounding box center [646, 141] width 134 height 54
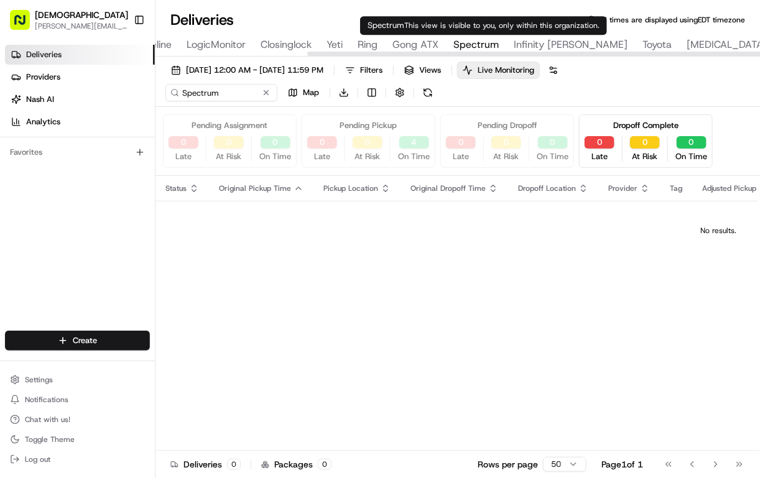
click at [480, 39] on span "Spectrum" at bounding box center [476, 44] width 45 height 15
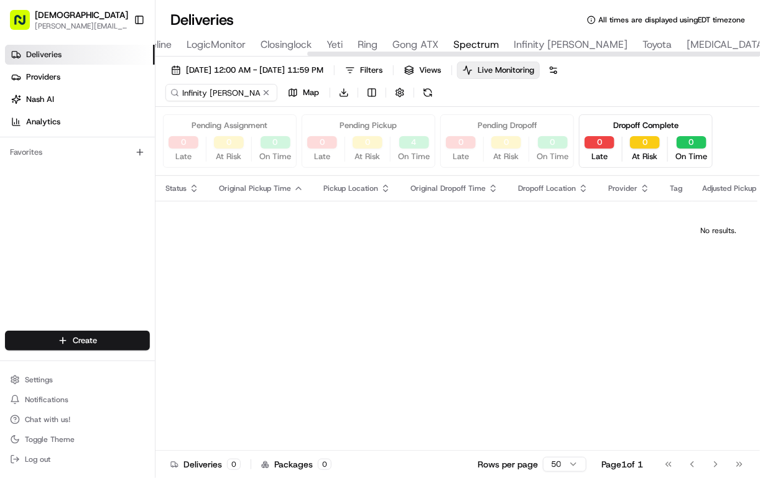
click at [526, 39] on span "Infinity [PERSON_NAME]" at bounding box center [571, 44] width 114 height 15
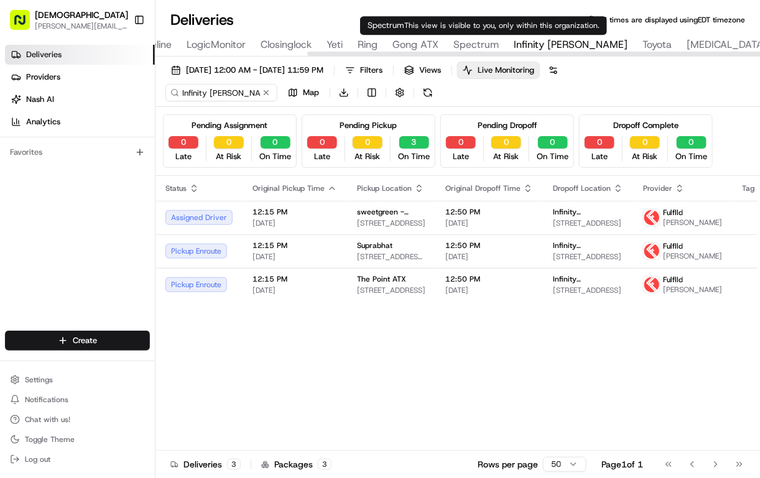
type input "Spectrum"
click at [480, 40] on span "Spectrum" at bounding box center [476, 44] width 45 height 15
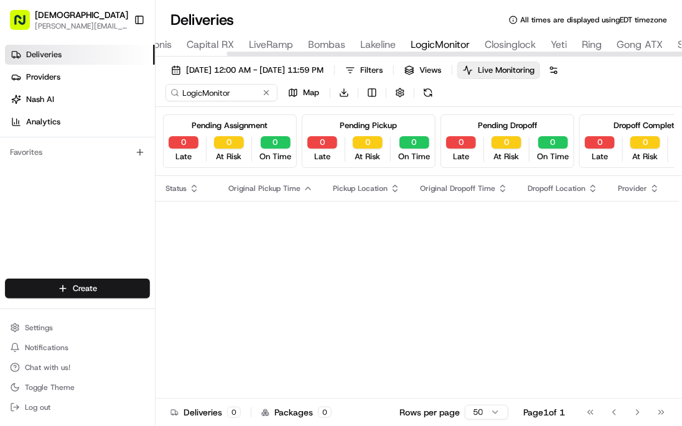
scroll to position [0, 256]
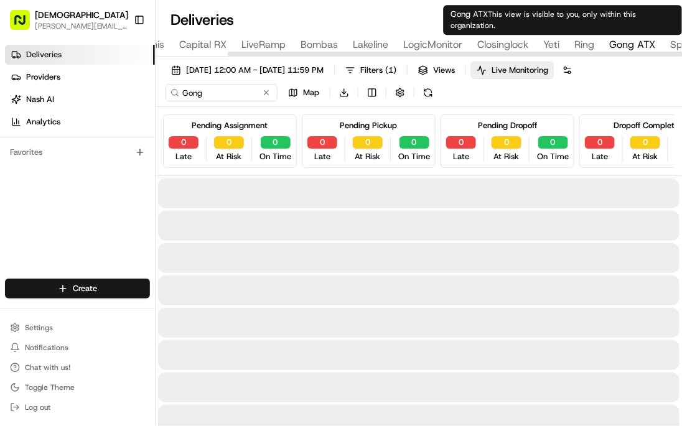
type input "Gong"
click at [633, 44] on span "Gong ATX" at bounding box center [632, 44] width 46 height 15
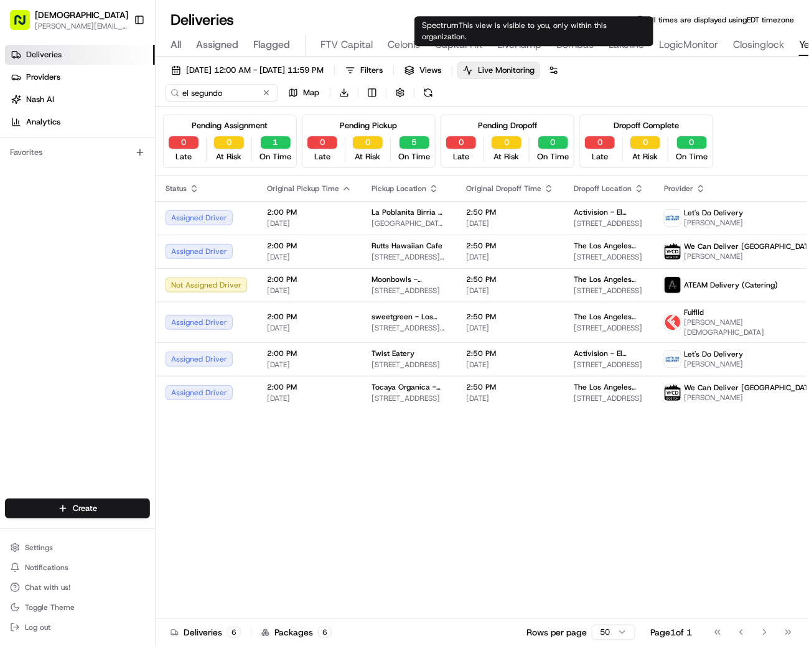
scroll to position [0, 418]
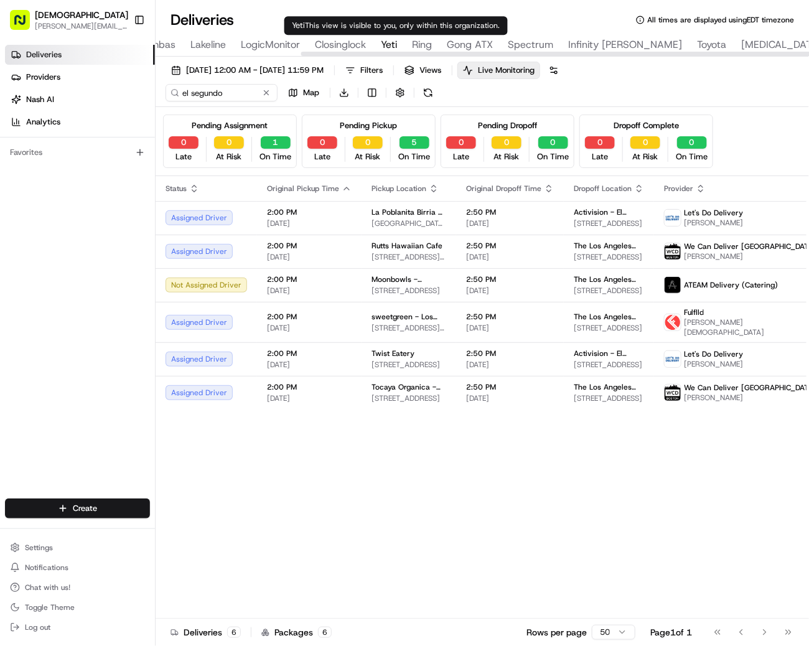
click at [395, 40] on span "Yeti" at bounding box center [389, 44] width 16 height 15
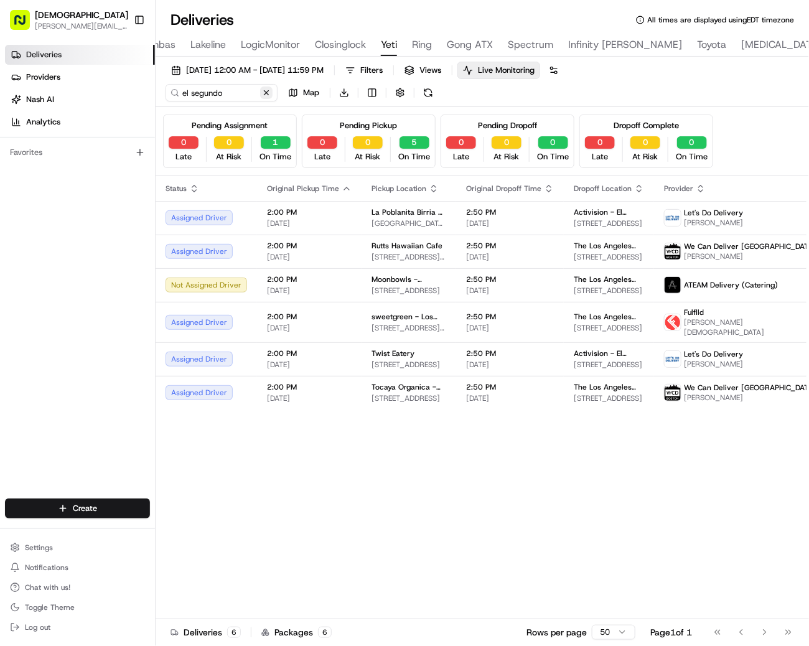
click at [269, 93] on button at bounding box center [266, 92] width 12 height 12
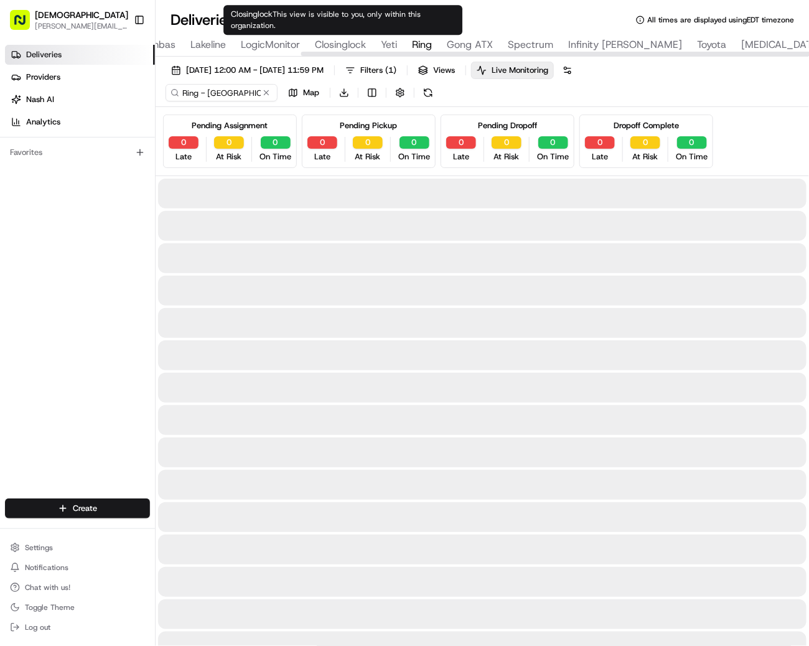
click at [427, 44] on span "Ring" at bounding box center [422, 44] width 20 height 15
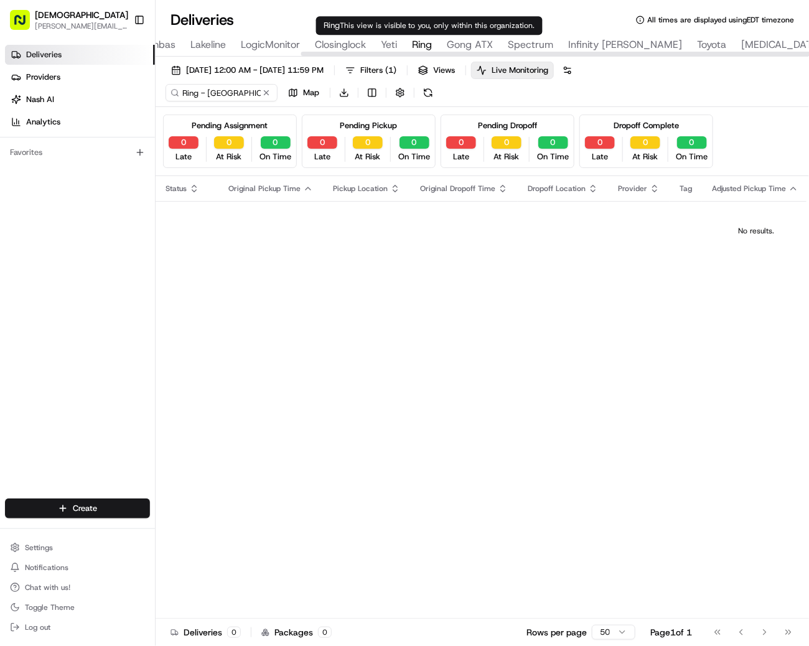
type input "Yeti"
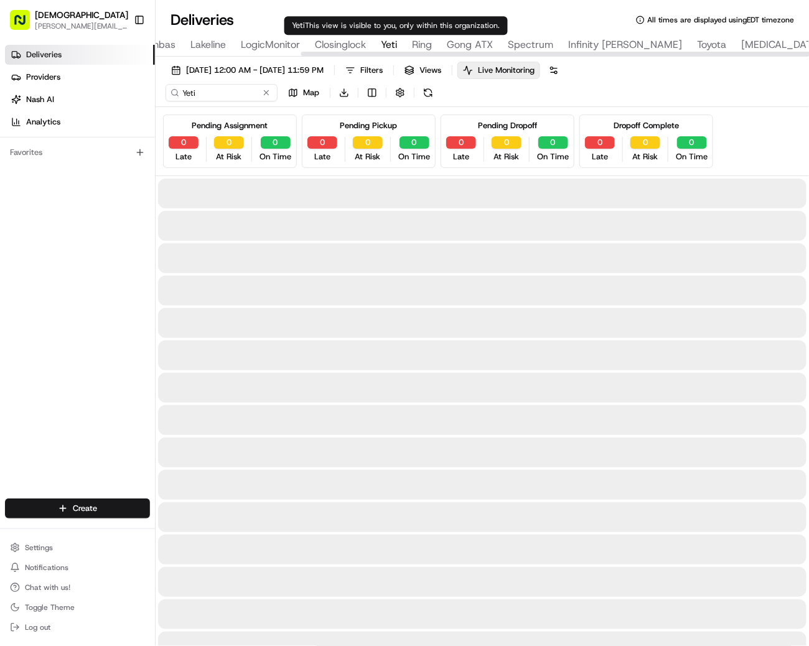
click at [396, 48] on span "Yeti" at bounding box center [389, 44] width 16 height 15
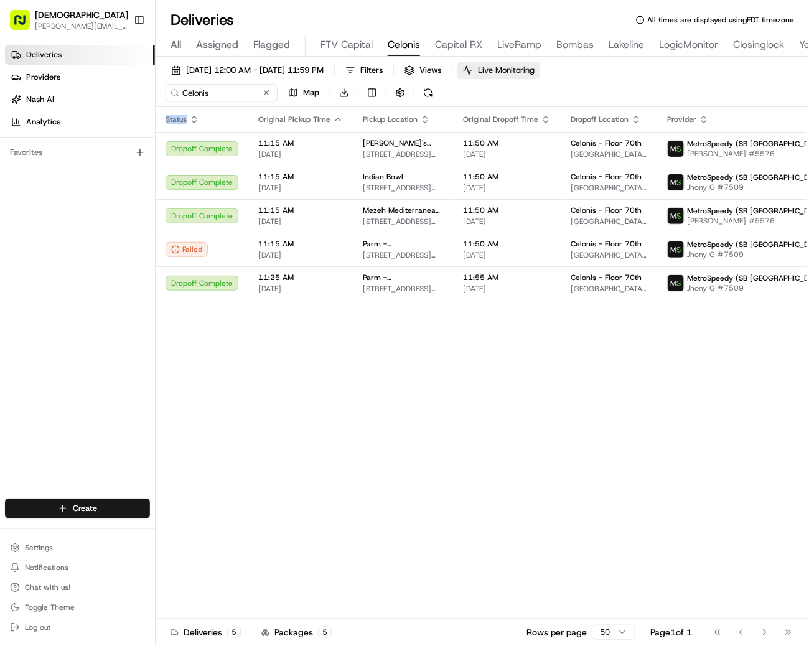
click at [540, 77] on button "Live Monitoring" at bounding box center [498, 70] width 83 height 17
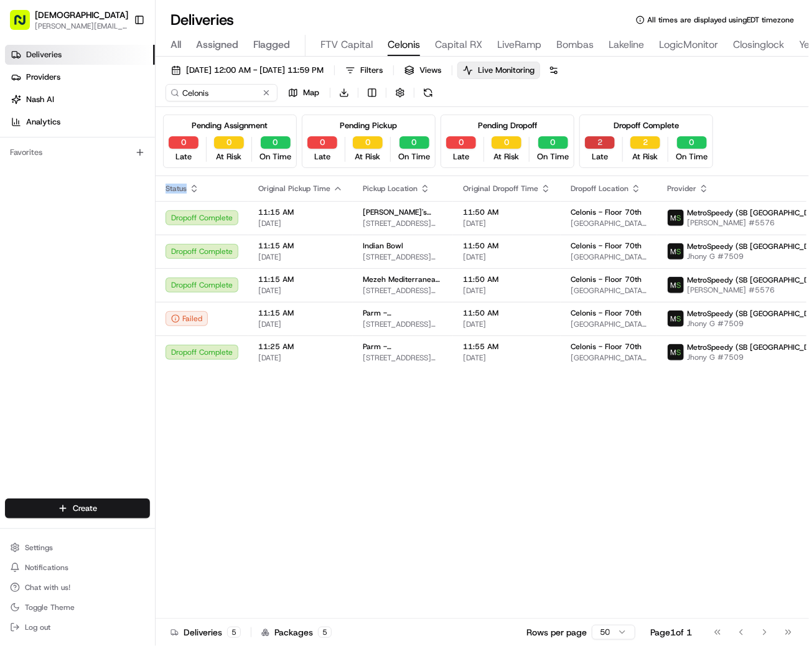
click at [597, 141] on button "2" at bounding box center [600, 142] width 30 height 12
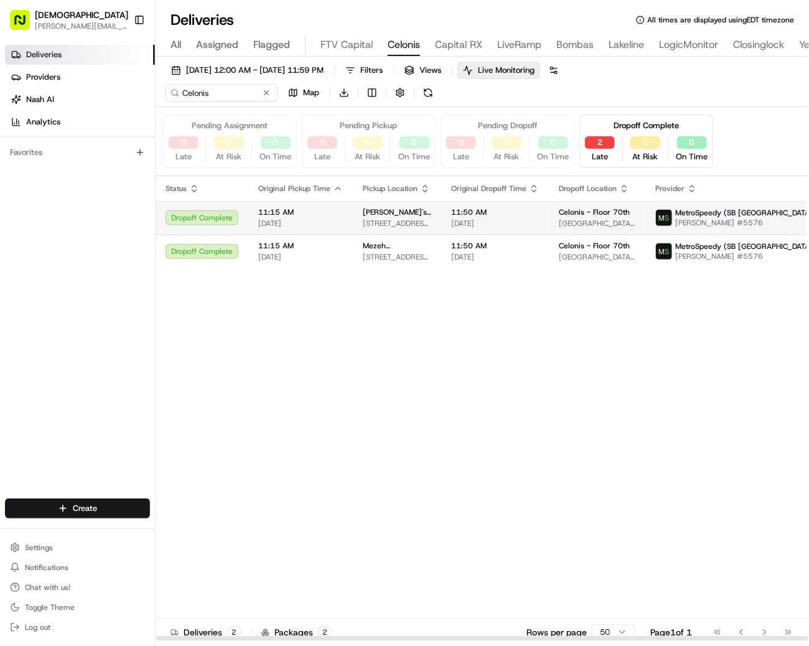
click at [422, 226] on span "[STREET_ADDRESS][US_STATE]" at bounding box center [397, 223] width 68 height 10
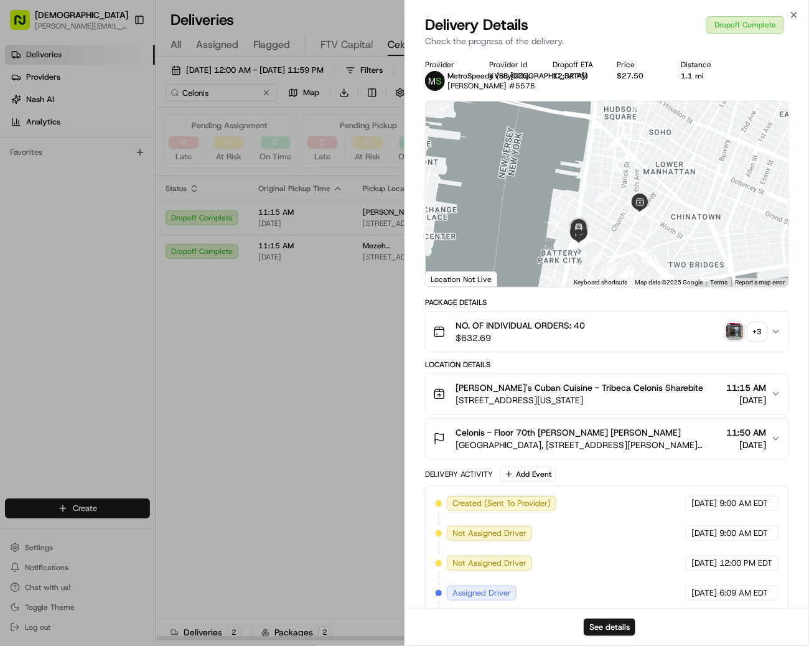
scroll to position [450, 0]
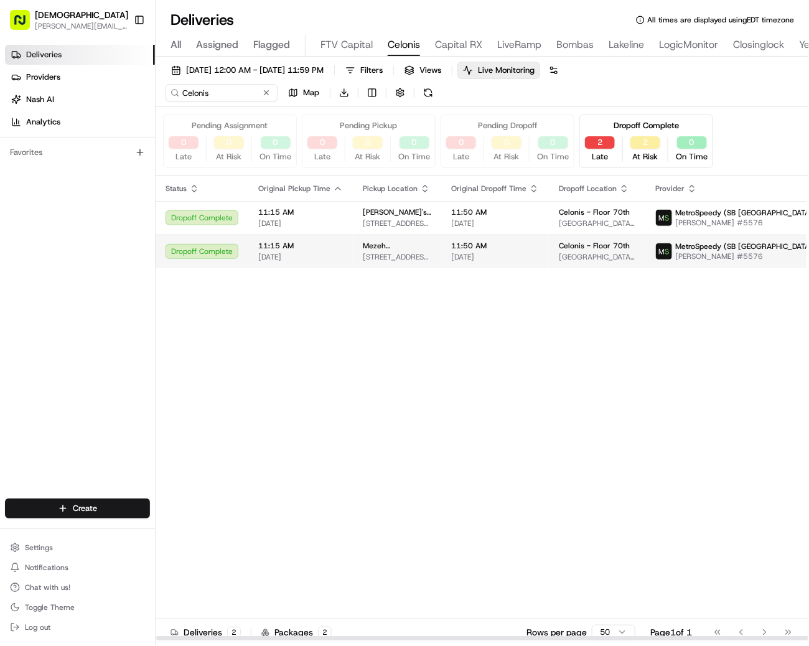
click at [377, 261] on td "Mezeh Mediterranean Grill - FiDi 111 Fulton St, New York, NY 10038, USA" at bounding box center [397, 252] width 88 height 34
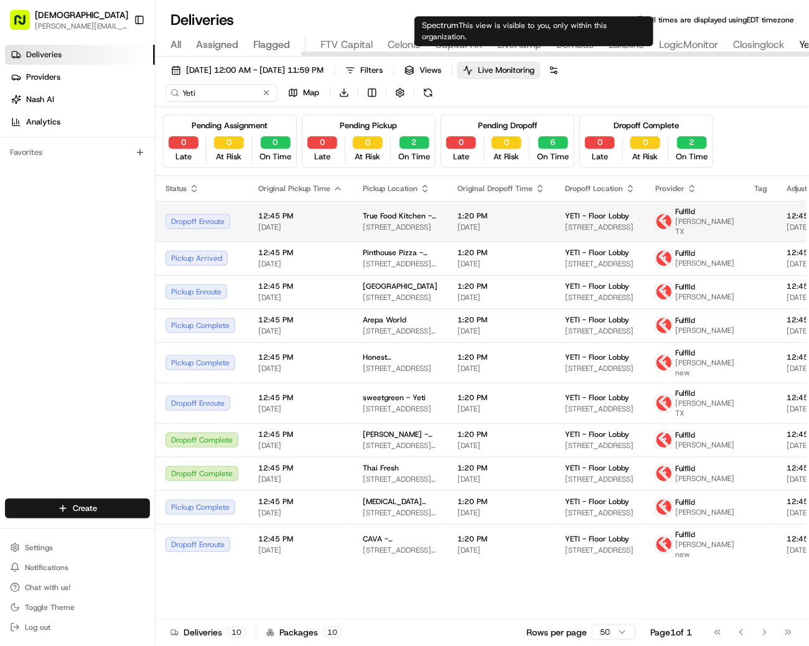
scroll to position [0, 418]
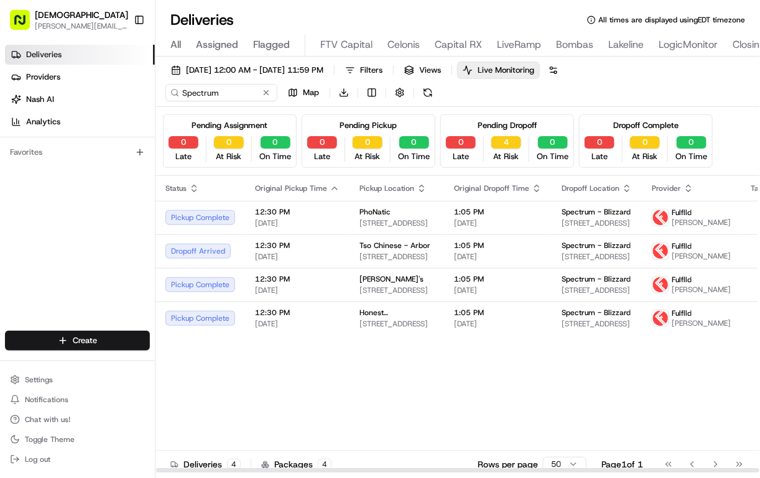
scroll to position [0, 472]
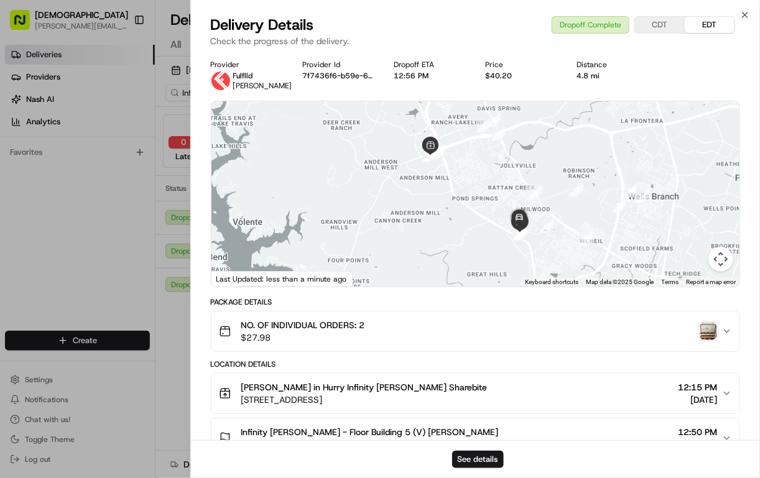
scroll to position [263, 0]
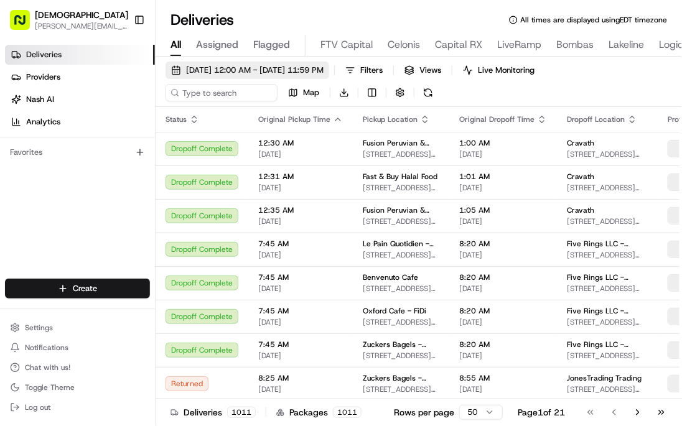
click at [287, 69] on span "[DATE] 12:00 AM - [DATE] 11:59 PM" at bounding box center [255, 70] width 138 height 11
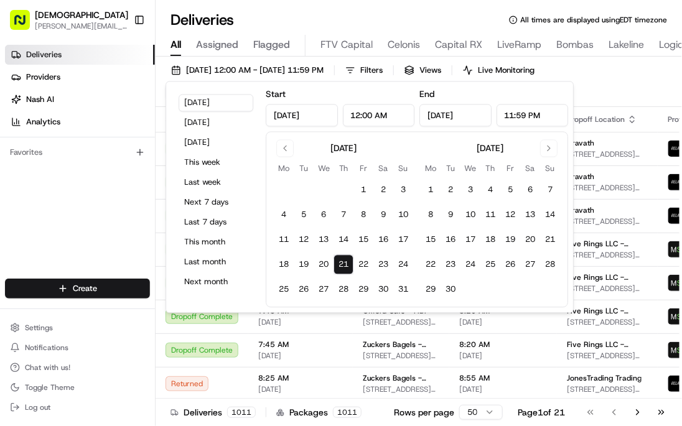
click at [308, 116] on input "Aug 21, 2025" at bounding box center [302, 116] width 72 height 22
click at [328, 111] on input "[DATE]" at bounding box center [302, 116] width 72 height 22
click at [279, 119] on input "Aug 21, 2024" at bounding box center [302, 116] width 72 height 22
drag, startPoint x: 289, startPoint y: 115, endPoint x: 243, endPoint y: 114, distance: 46.0
click at [243, 114] on div "Today Yesterday Tomorrow This week Last week Next 7 days Last 7 days This month…" at bounding box center [370, 198] width 408 height 232
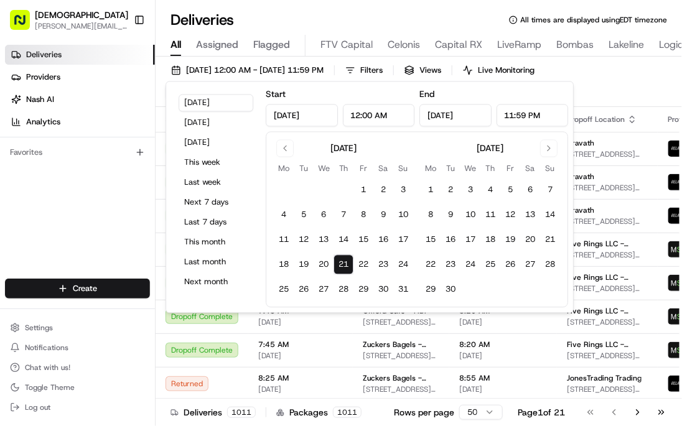
click at [294, 113] on input "Jan 21, 2024" at bounding box center [302, 116] width 72 height 22
click at [323, 123] on input "Jan 1, 2024" at bounding box center [302, 116] width 72 height 22
type input "Jan 1, 2023"
click at [453, 110] on input "Aug 21, 2025" at bounding box center [455, 116] width 72 height 22
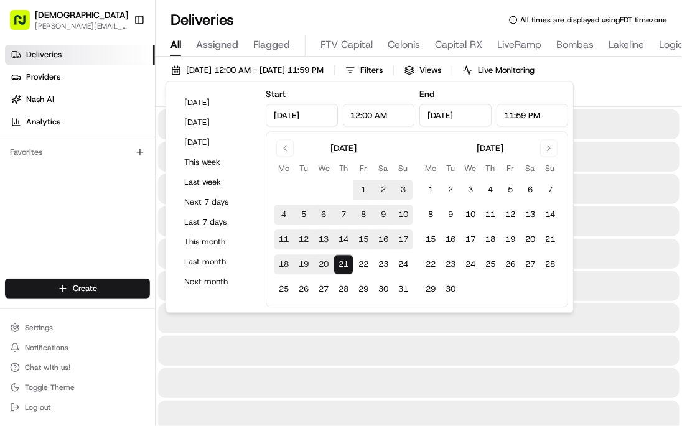
click at [486, 91] on div "End Aug 21, 2025 11:59 PM" at bounding box center [493, 107] width 149 height 40
click at [329, 115] on input "Jan 1, 2023" at bounding box center [302, 116] width 72 height 22
click at [609, 95] on div "01/01/2023 12:00 AM - 08/21/2025 11:59 PM Filters Views Live Monitoring Map Dow…" at bounding box center [419, 84] width 526 height 45
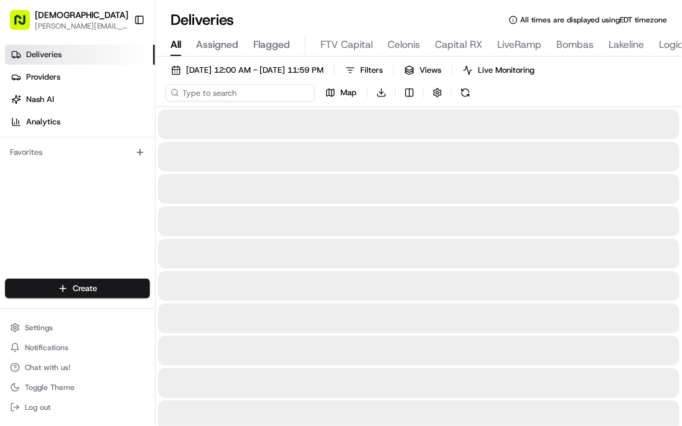
click at [220, 97] on input at bounding box center [240, 92] width 149 height 17
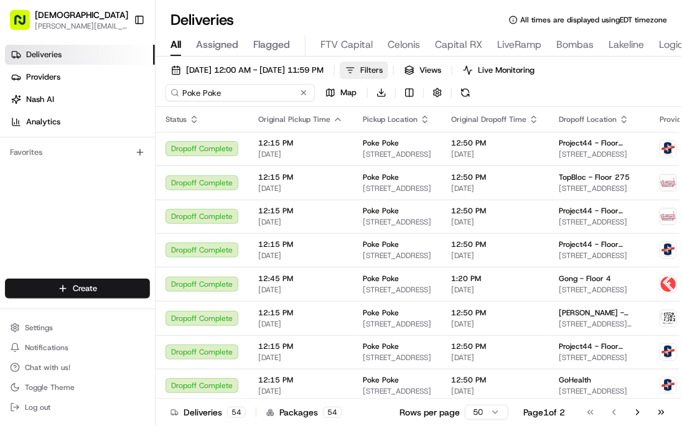
type input "Poke Poke"
click at [383, 72] on span "Filters" at bounding box center [371, 70] width 22 height 11
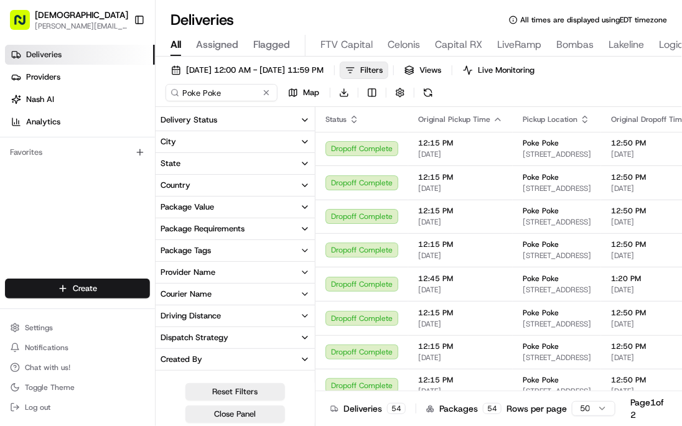
click at [183, 162] on button "State" at bounding box center [235, 163] width 159 height 21
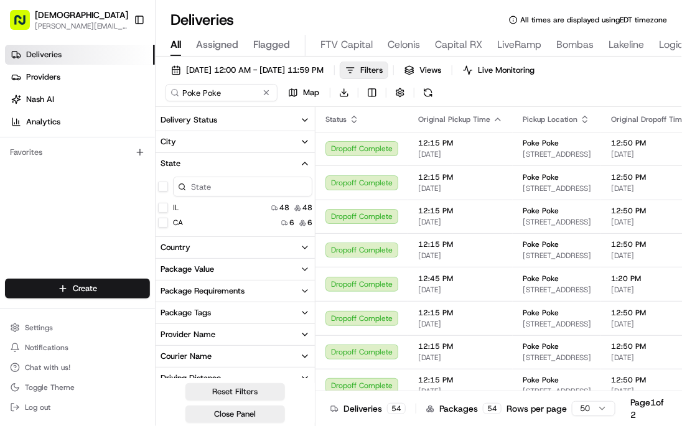
click at [306, 164] on icon "button" at bounding box center [305, 164] width 10 height 10
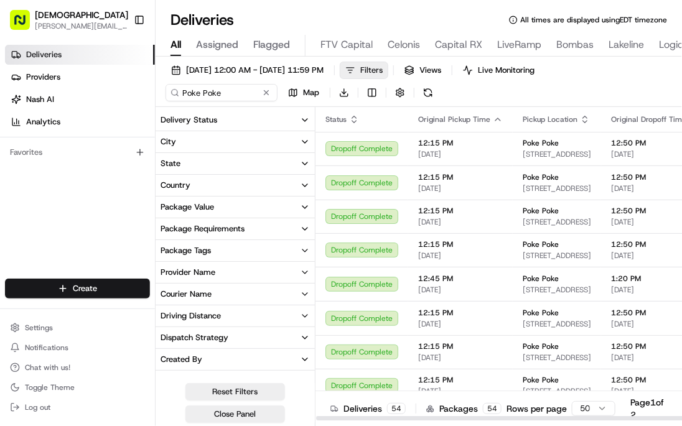
click at [388, 72] on button "Filters" at bounding box center [364, 70] width 49 height 17
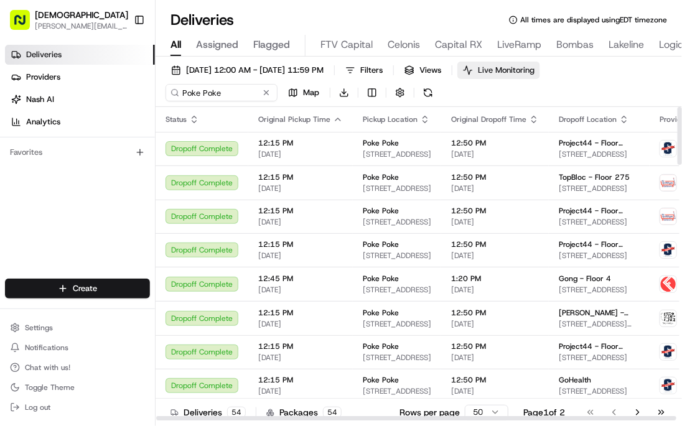
click at [533, 73] on span "Live Monitoring" at bounding box center [506, 70] width 57 height 11
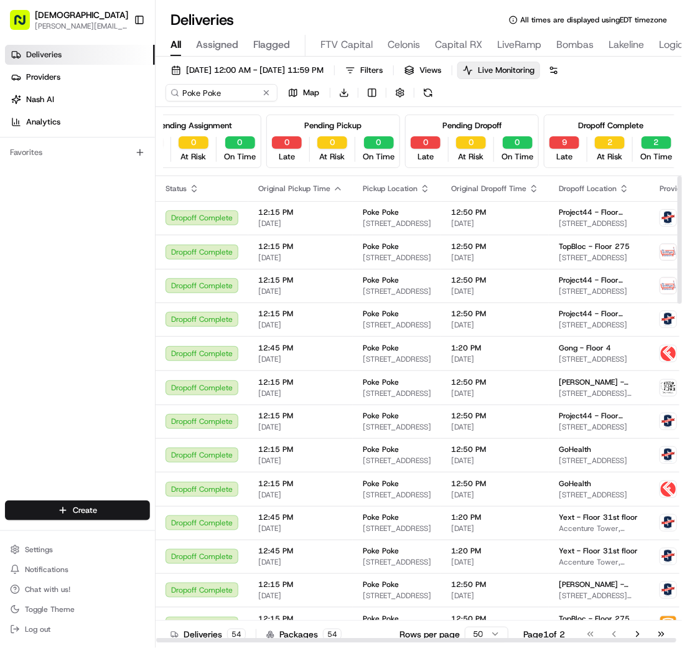
click at [334, 185] on icon "button" at bounding box center [338, 189] width 10 height 10
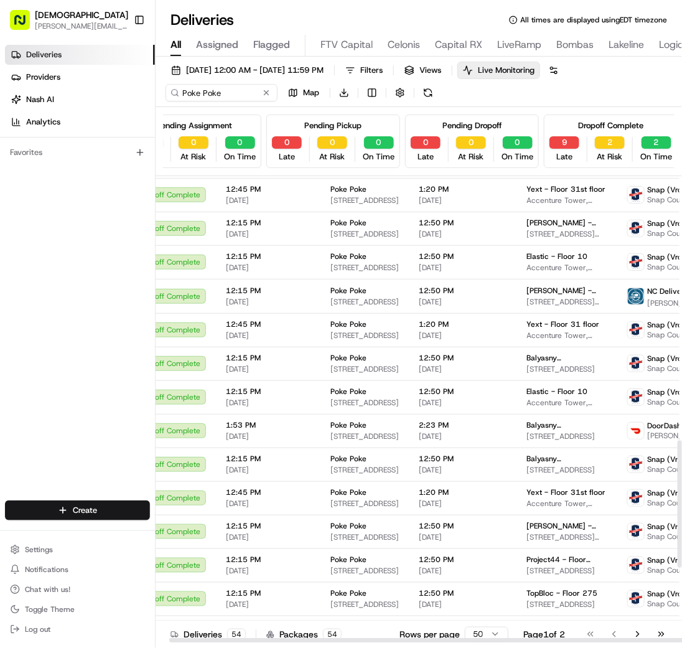
scroll to position [1239, 32]
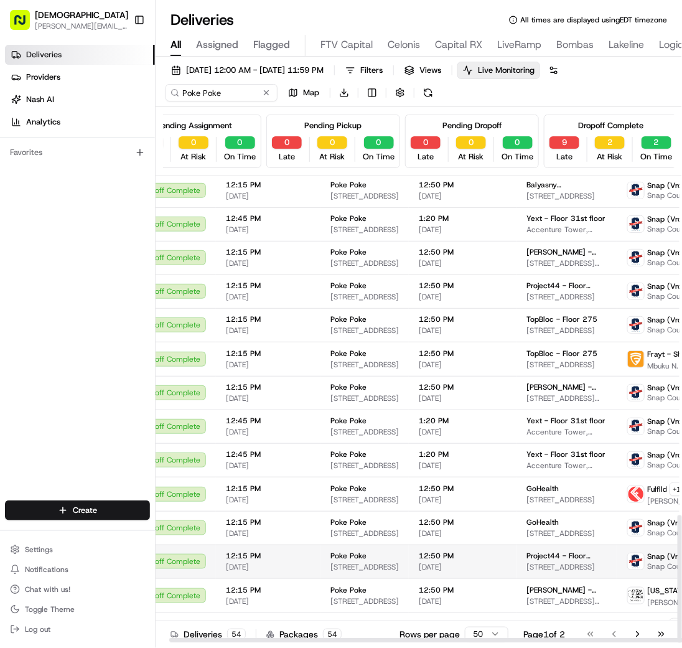
click at [503, 426] on td "12:50 PM 03/27/2023" at bounding box center [463, 561] width 108 height 34
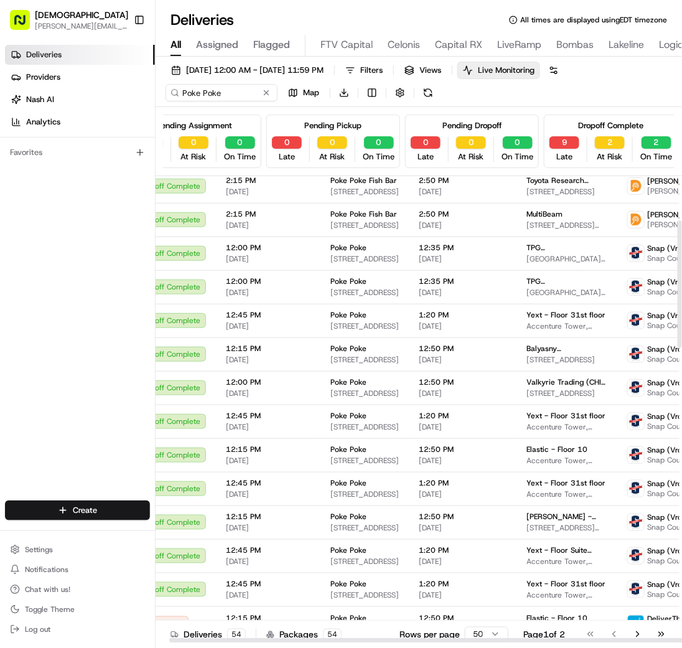
scroll to position [0, 32]
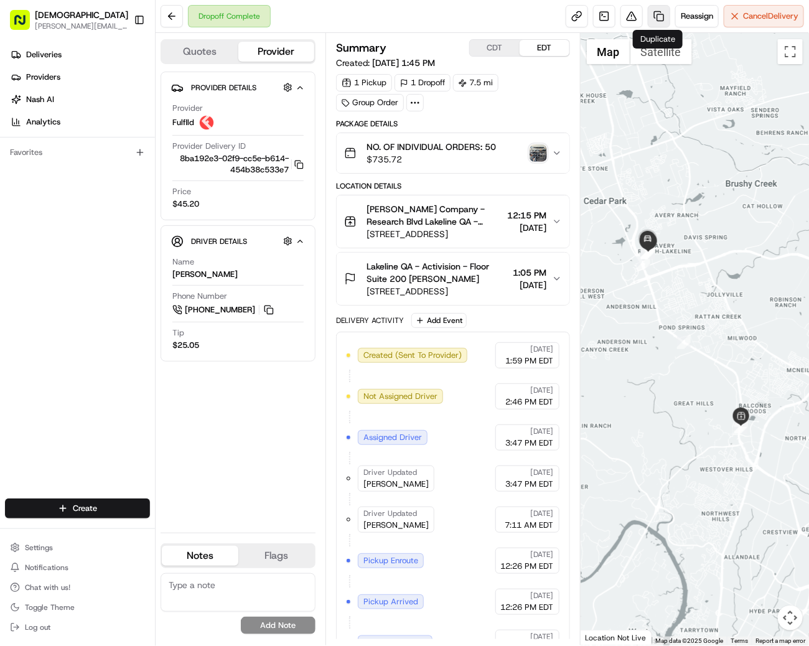
click at [661, 17] on link at bounding box center [659, 16] width 22 height 22
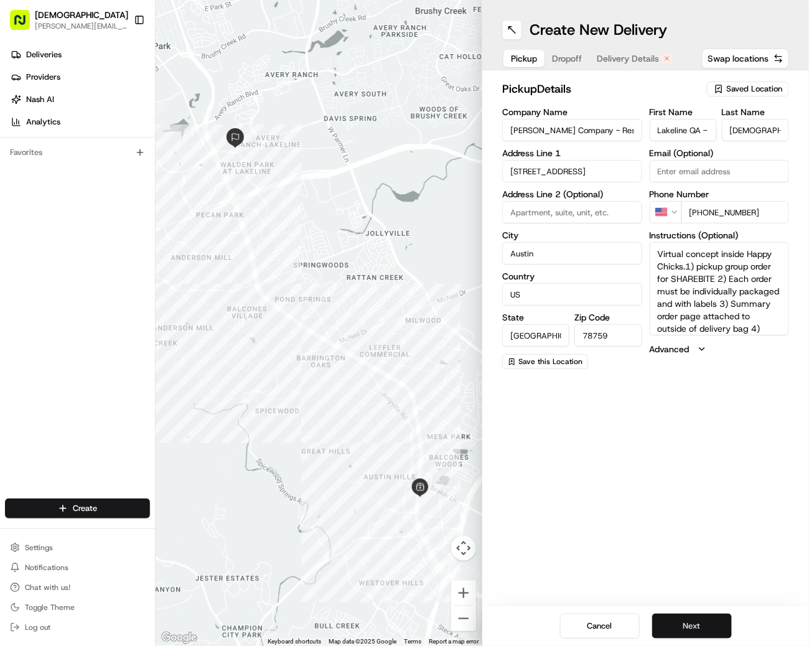
click at [692, 629] on button "Next" at bounding box center [692, 626] width 80 height 25
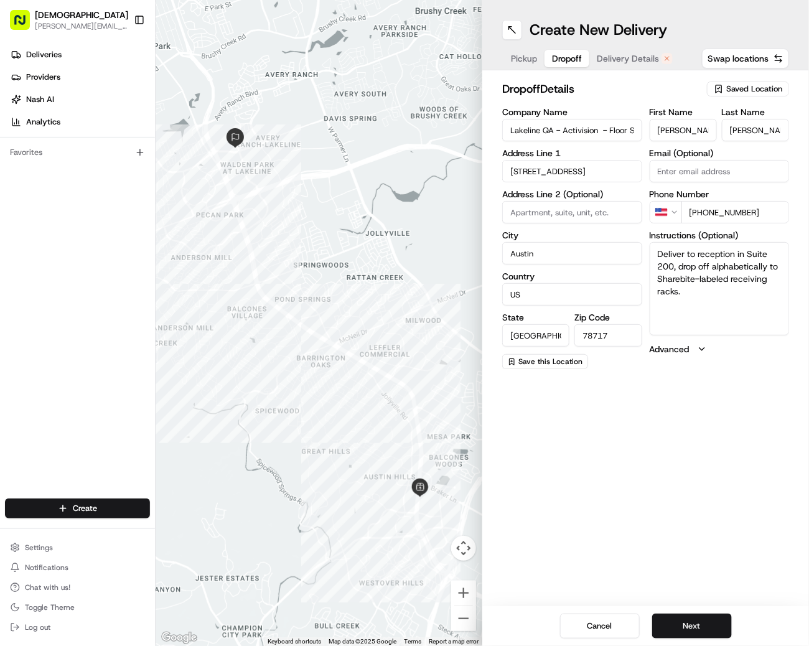
click at [519, 63] on span "Pickup" at bounding box center [524, 58] width 26 height 12
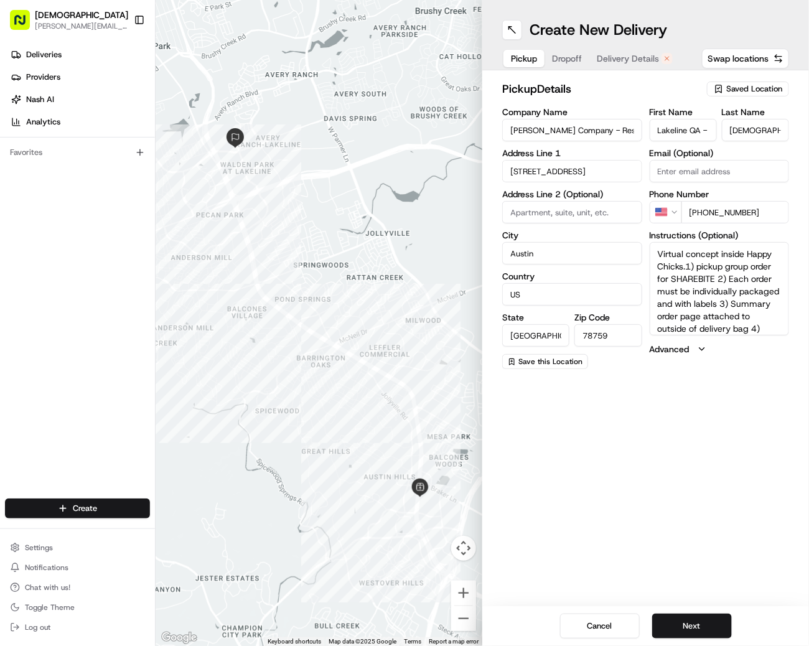
click at [726, 250] on textarea "Virtual concept inside Happy Chicks.1) pickup group order for SHAREBITE 2) Each…" at bounding box center [720, 288] width 140 height 93
drag, startPoint x: 718, startPoint y: 254, endPoint x: 656, endPoint y: 251, distance: 61.7
click at [656, 251] on textarea "Virtual concept INSIDE Happy Chicks.1) pickup group order for SHAREBITE 2) Each…" at bounding box center [720, 288] width 140 height 93
click at [744, 286] on textarea "Virtual concept INSIDE Happy Chicks.1) pickup group order for SHAREBITE 2) Each…" at bounding box center [720, 288] width 140 height 93
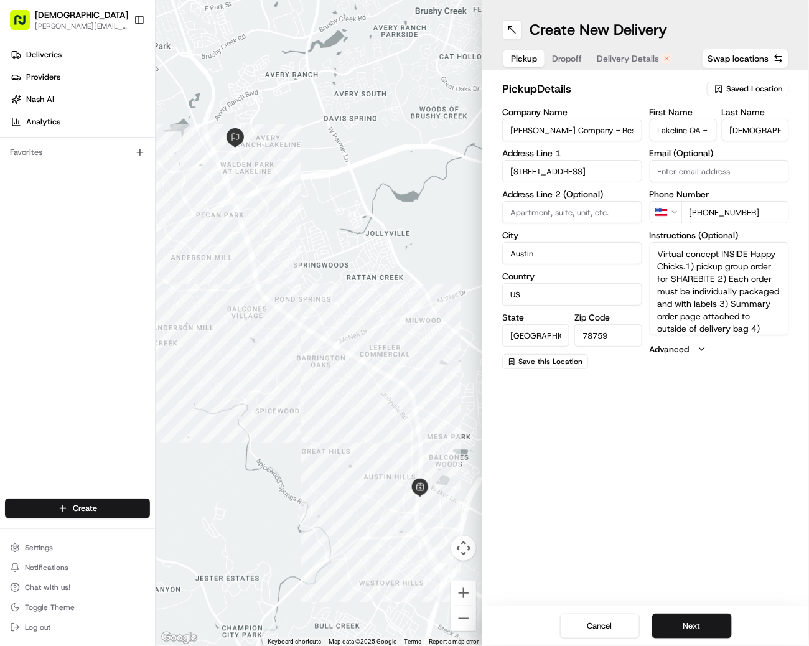
scroll to position [29, 0]
drag, startPoint x: 762, startPoint y: 327, endPoint x: 752, endPoint y: 289, distance: 38.5
click at [752, 289] on textarea "Virtual concept INSIDE Happy Chicks.1) pickup group order for SHAREBITE 2) Each…" at bounding box center [720, 288] width 140 height 93
drag, startPoint x: 755, startPoint y: 325, endPoint x: 719, endPoint y: 274, distance: 62.5
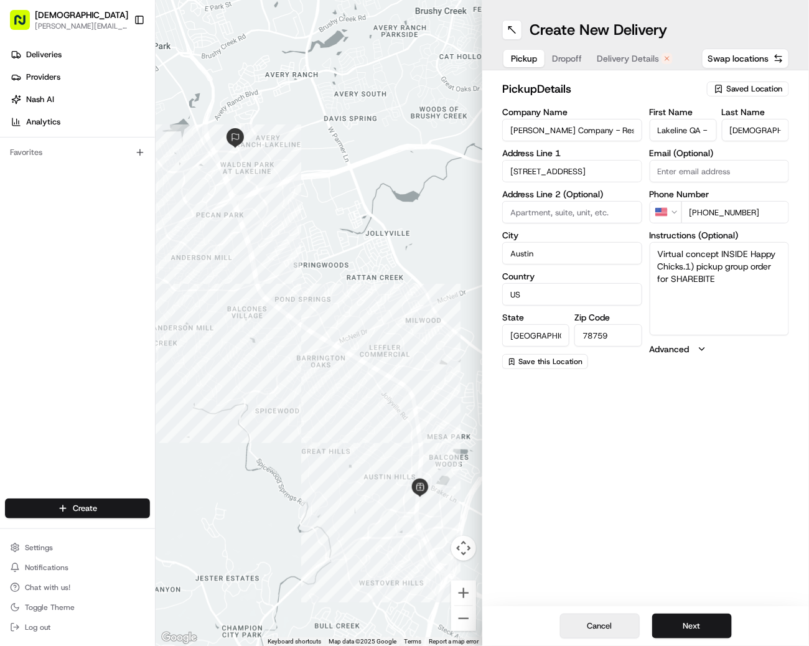
type textarea "Virtual concept INSIDE Happy Chicks.1) pickup group order for SHAREBITE"
click at [609, 625] on button "Cancel" at bounding box center [600, 626] width 80 height 25
type input "+1"
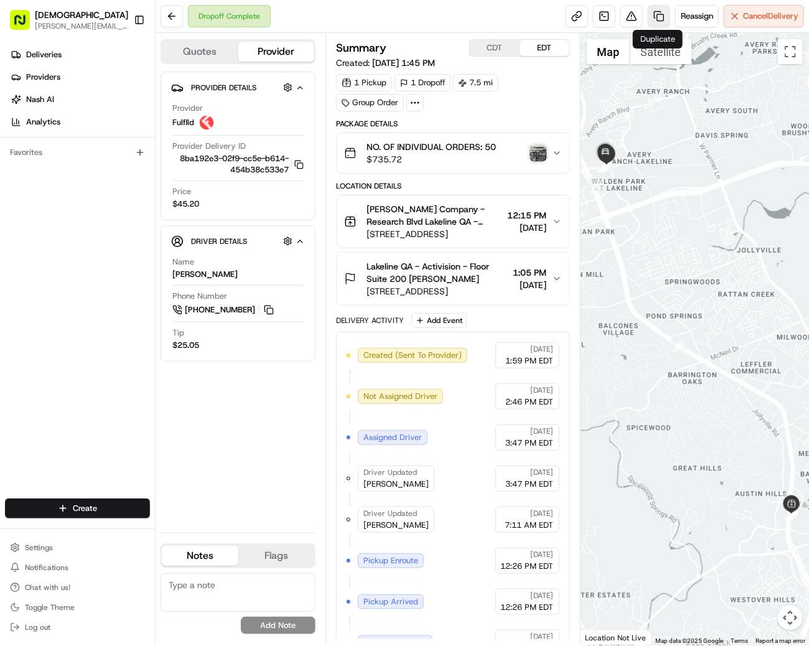
click at [659, 10] on link at bounding box center [659, 16] width 22 height 22
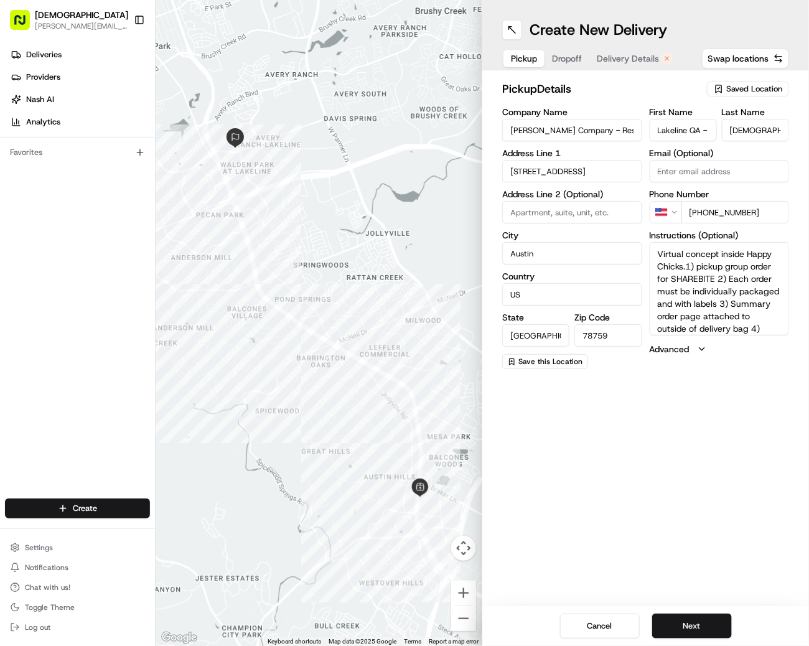
drag, startPoint x: 768, startPoint y: 320, endPoint x: 714, endPoint y: 297, distance: 58.8
click at [714, 297] on textarea "Virtual concept inside Happy Chicks.1) pickup group order for SHAREBITE 2) Each…" at bounding box center [720, 288] width 140 height 93
click at [778, 334] on textarea "Virtual concept inside Happy Chicks.1) pickup group order for SHAREBITE 2) Each…" at bounding box center [720, 288] width 140 height 93
drag, startPoint x: 751, startPoint y: 332, endPoint x: 722, endPoint y: 273, distance: 65.9
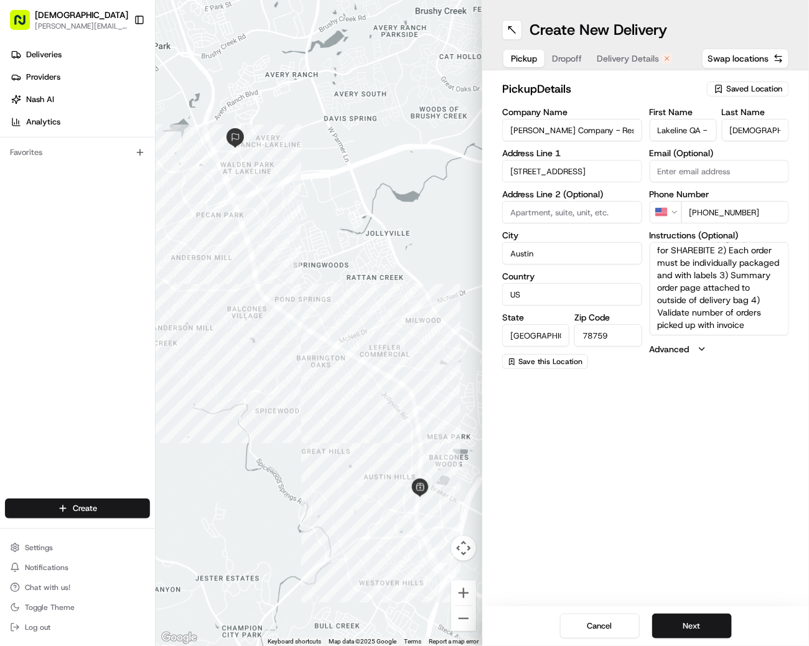
click at [722, 273] on textarea "Virtual concept inside Happy Chicks.1) pickup group order for SHAREBITE 2) Each…" at bounding box center [720, 288] width 140 height 93
click at [738, 274] on textarea "Virtual concept inside Happy Chicks.1) pickup group order for SHAREBITE 2) Each…" at bounding box center [720, 288] width 140 height 93
click at [729, 248] on textarea "Virtual concept inside Happy Chicks.1) pickup group order for SHAREBITE 2) Orde…" at bounding box center [720, 288] width 140 height 93
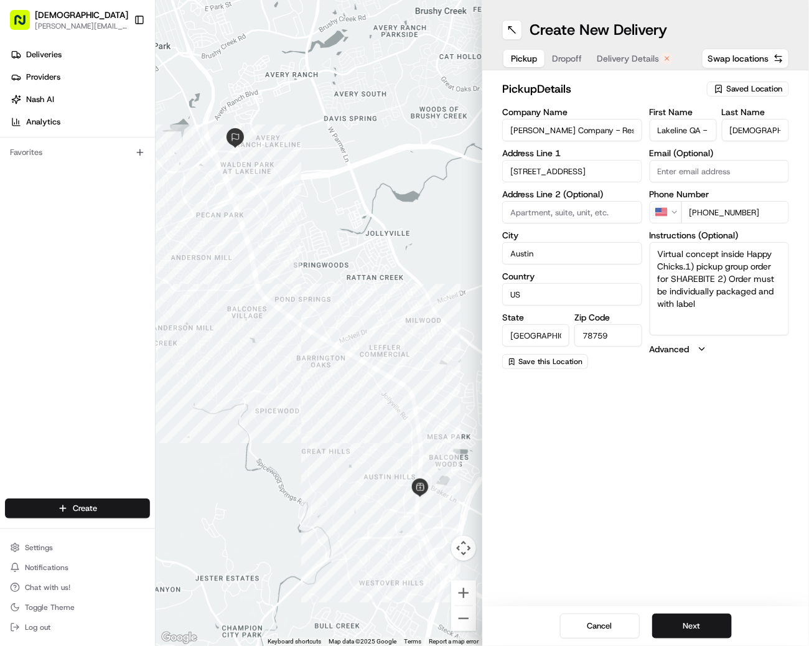
click at [729, 248] on textarea "Virtual concept inside Happy Chicks.1) pickup group order for SHAREBITE 2) Orde…" at bounding box center [720, 288] width 140 height 93
drag, startPoint x: 698, startPoint y: 262, endPoint x: 670, endPoint y: 277, distance: 31.7
click at [670, 277] on textarea "Virtual concept INSIDE Happy Chicks.1) pickup group order for SHAREBITE 2) Orde…" at bounding box center [720, 288] width 140 height 93
click at [779, 261] on textarea "Virtual concept INSIDE Happy Chicks.1) ASK FOR SHAREBITE 2) Order must be indiv…" at bounding box center [720, 288] width 140 height 93
click at [755, 287] on textarea "Virtual concept INSIDE Happy Chicks.1) ASK FOR SHAREBITE ORDER 2) Order must be…" at bounding box center [720, 288] width 140 height 93
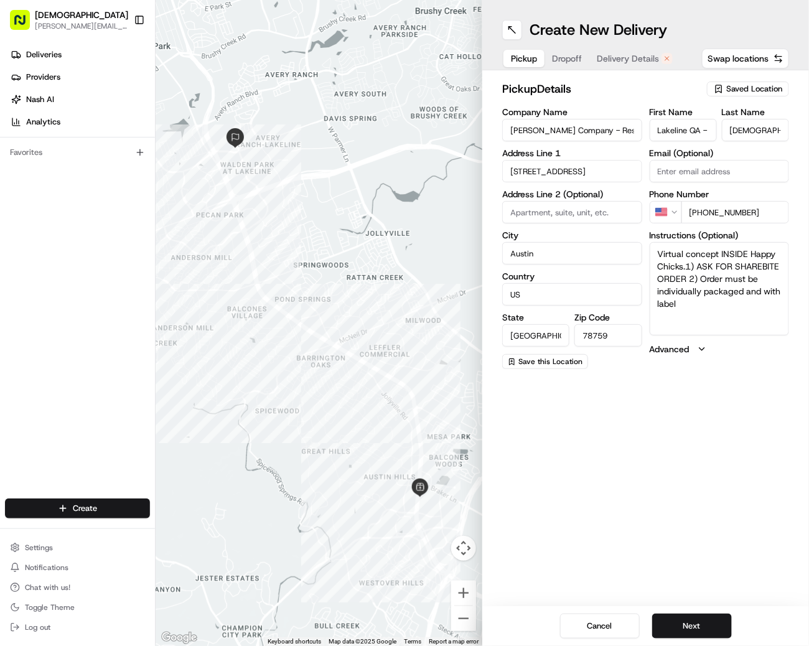
click at [755, 287] on textarea "Virtual concept INSIDE Happy Chicks.1) ASK FOR SHAREBITE ORDER 2) Order must be…" at bounding box center [720, 288] width 140 height 93
type textarea "Virtual concept INSIDE Happy Chicks.1) ASK FOR SHAREBITE ORDER 2) Order must be…"
click at [692, 622] on button "Next" at bounding box center [692, 626] width 80 height 25
click at [686, 131] on input "Judy" at bounding box center [683, 130] width 67 height 22
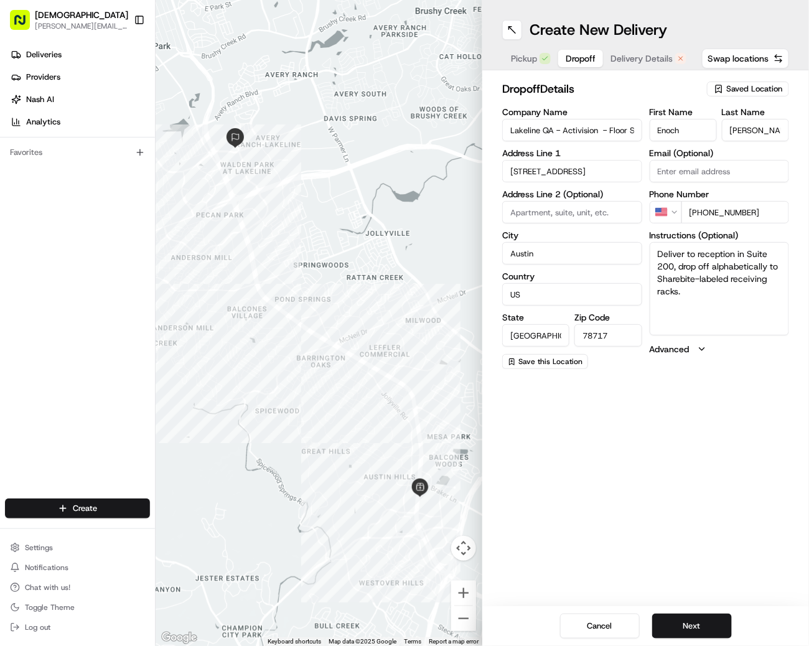
type input "Enoch"
type input "Benton"
click at [683, 623] on button "Next" at bounding box center [692, 626] width 80 height 25
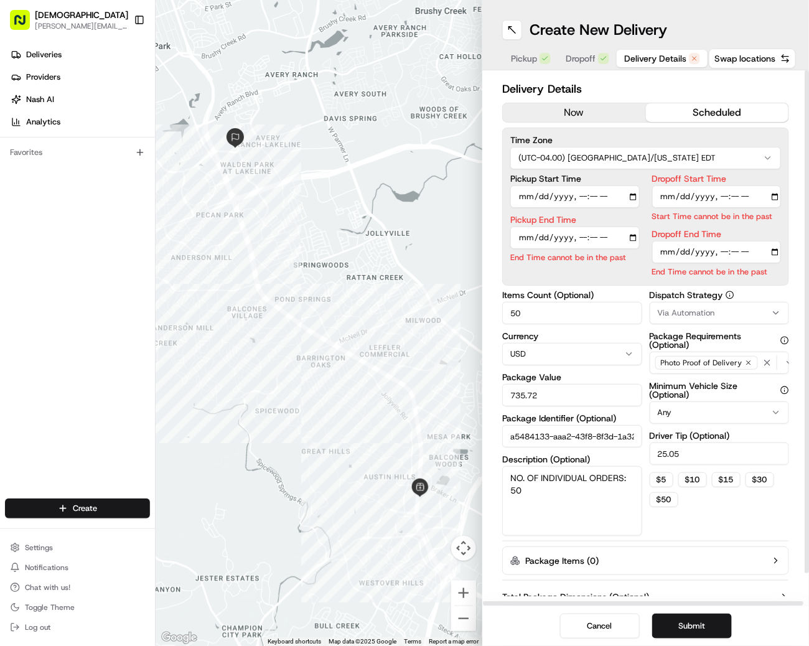
click at [588, 116] on button "now" at bounding box center [574, 112] width 143 height 19
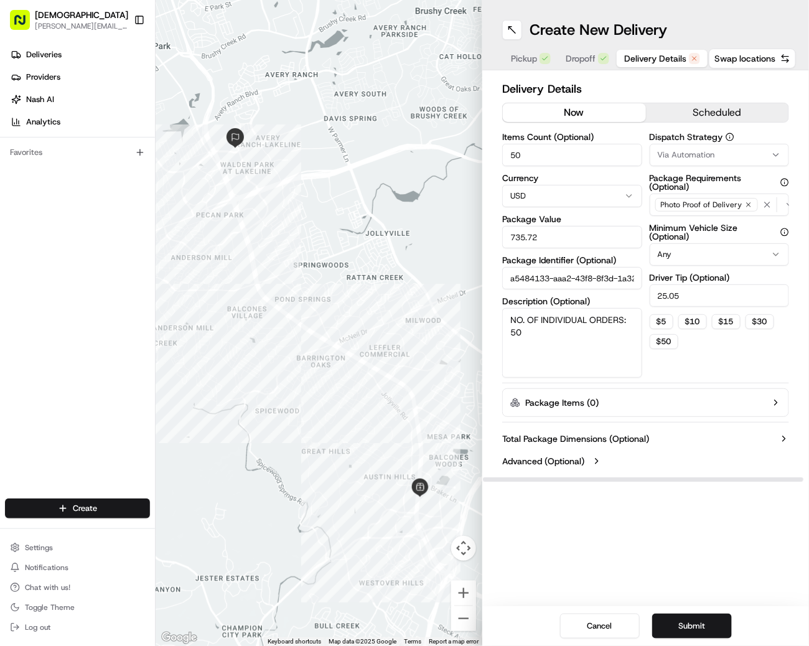
click at [572, 58] on span "Dropoff" at bounding box center [581, 58] width 30 height 12
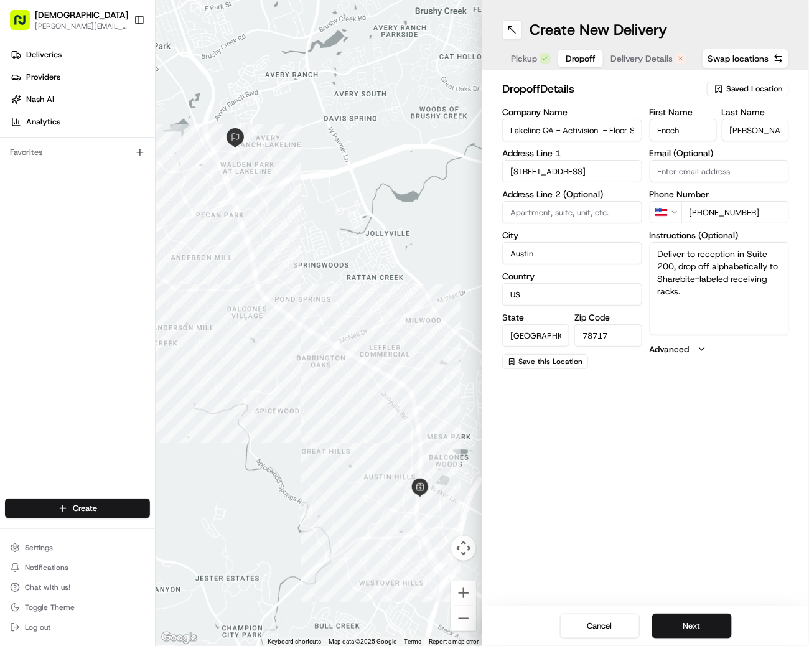
click at [691, 133] on input "Enoch" at bounding box center [683, 130] width 67 height 22
type input "Enoch/Jenna"
click at [755, 132] on input "Benton" at bounding box center [755, 130] width 67 height 22
type input "Benton'Huffman"
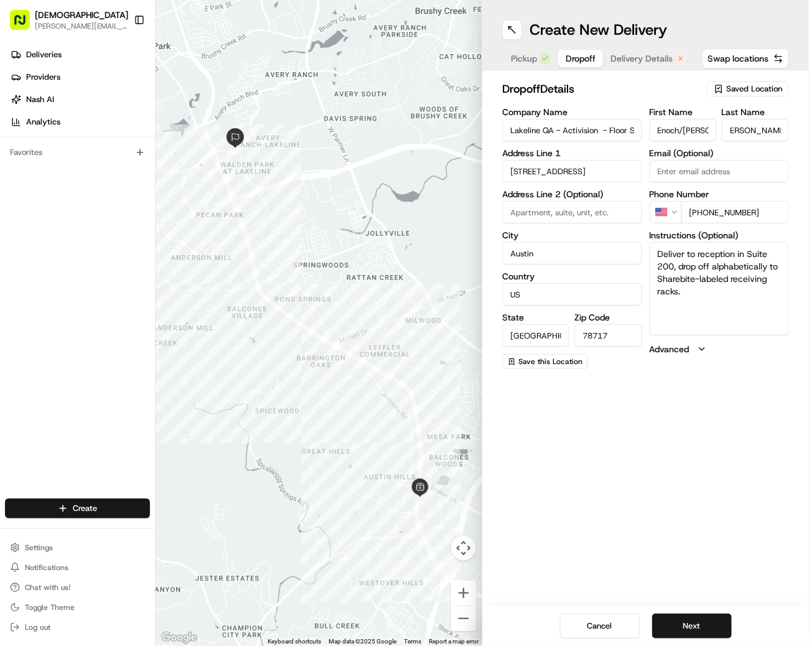
scroll to position [0, 0]
click at [503, 124] on input "Lakeline QA - Activision - Floor Suite 200" at bounding box center [572, 130] width 140 height 22
type input "REDELIVERY For Lakeline QA - Activision - Floor Suite 200"
click at [699, 634] on button "Next" at bounding box center [692, 626] width 80 height 25
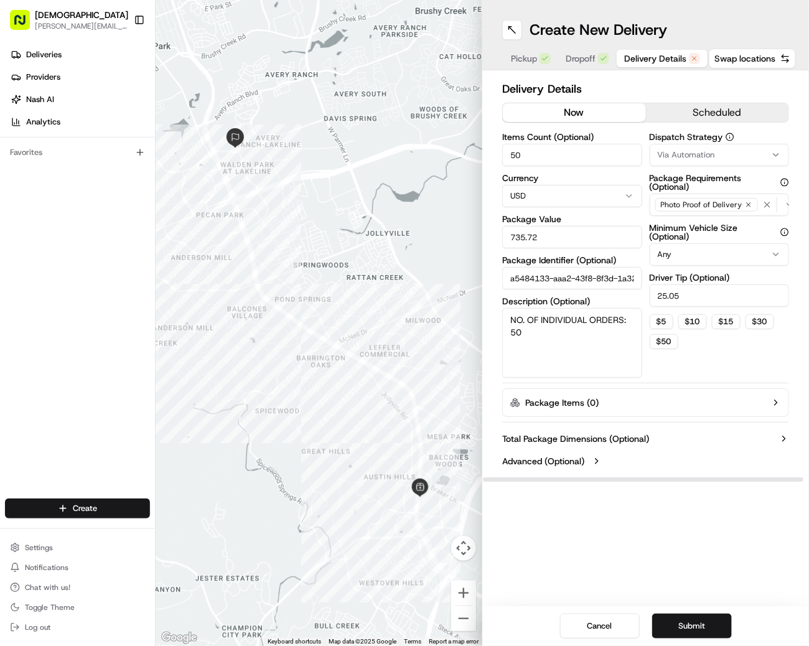
click at [587, 156] on input "50" at bounding box center [572, 155] width 140 height 22
type input "5"
type input "2"
click at [558, 231] on input "735.72" at bounding box center [572, 237] width 140 height 22
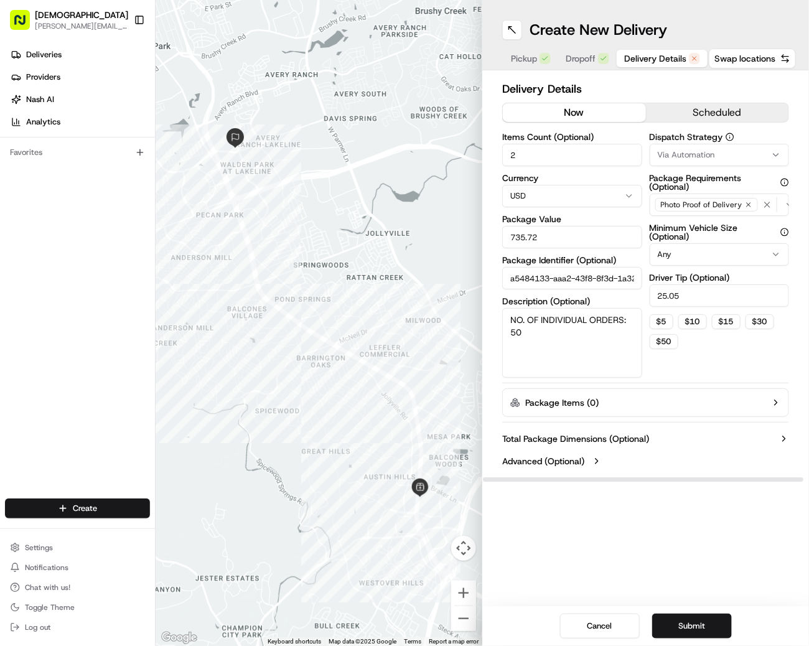
click at [567, 229] on input "735.72" at bounding box center [572, 237] width 140 height 22
click at [549, 233] on input "735.72" at bounding box center [572, 237] width 140 height 22
type input "36.86"
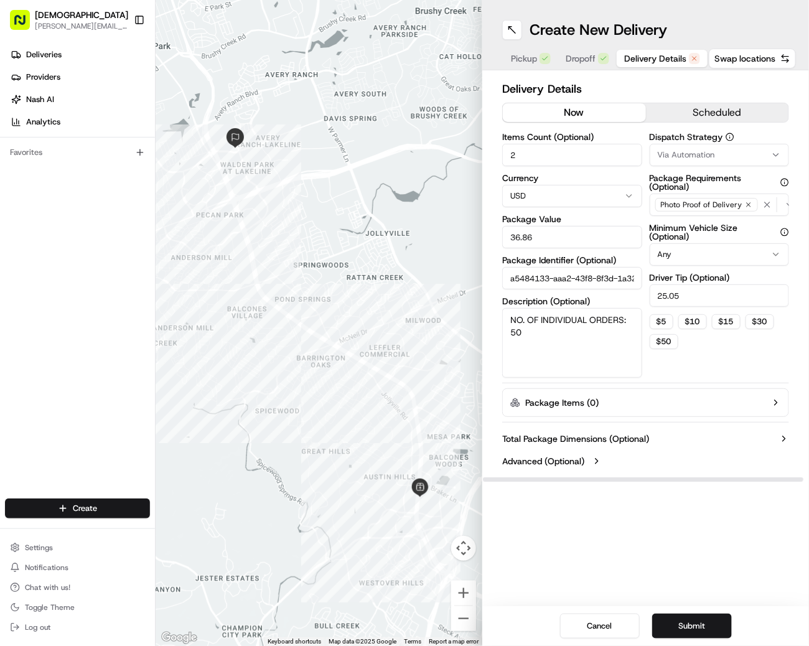
click at [556, 317] on textarea "NO. OF INDIVIDUAL ORDERS: 50" at bounding box center [572, 343] width 140 height 70
type textarea "REDEL 2."
click at [702, 292] on input "25.05" at bounding box center [720, 295] width 140 height 22
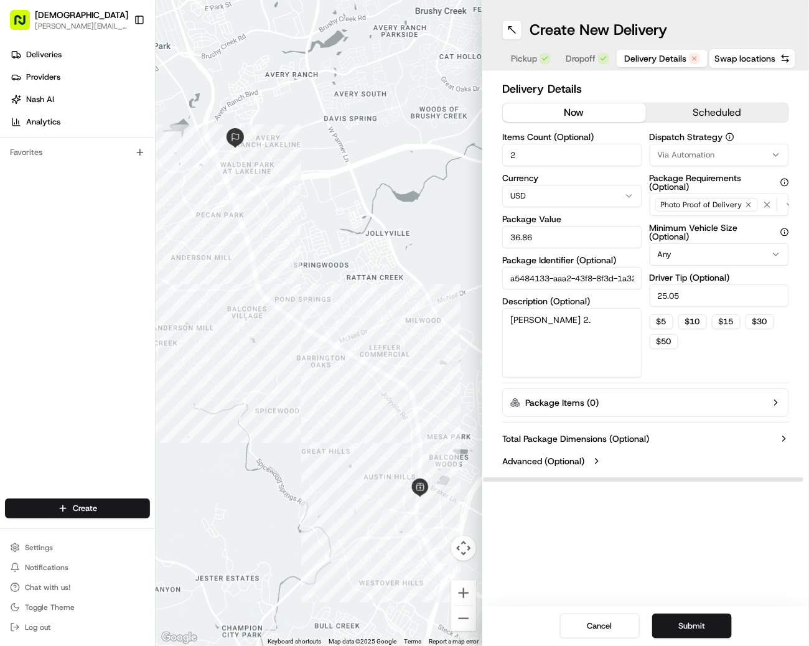
click at [702, 292] on input "25.05" at bounding box center [720, 295] width 140 height 22
type input "3"
click at [716, 358] on div "Dispatch Strategy Via Automation Package Requirements (Optional) Photo Proof of…" at bounding box center [720, 255] width 140 height 245
click at [676, 630] on button "Submit" at bounding box center [692, 626] width 80 height 25
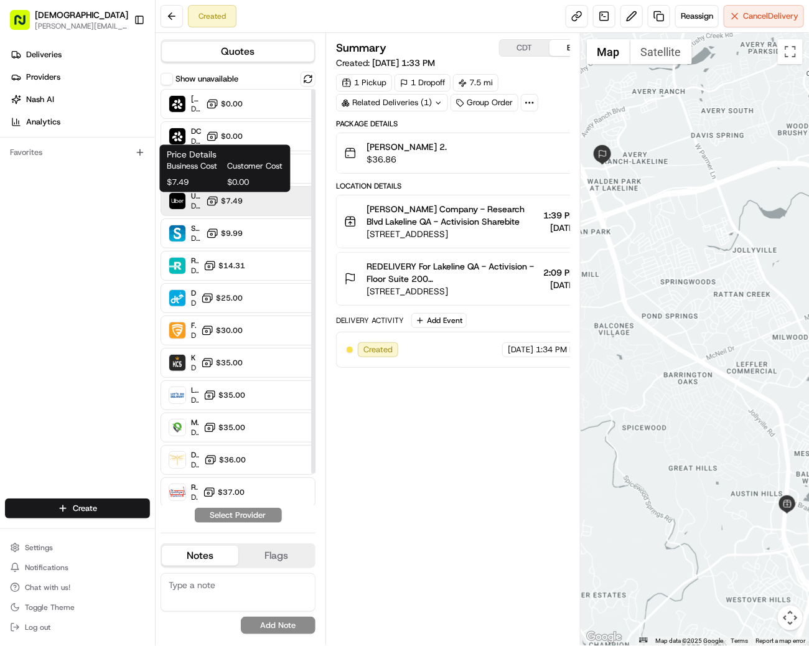
click at [230, 207] on button "$7.49" at bounding box center [224, 201] width 37 height 12
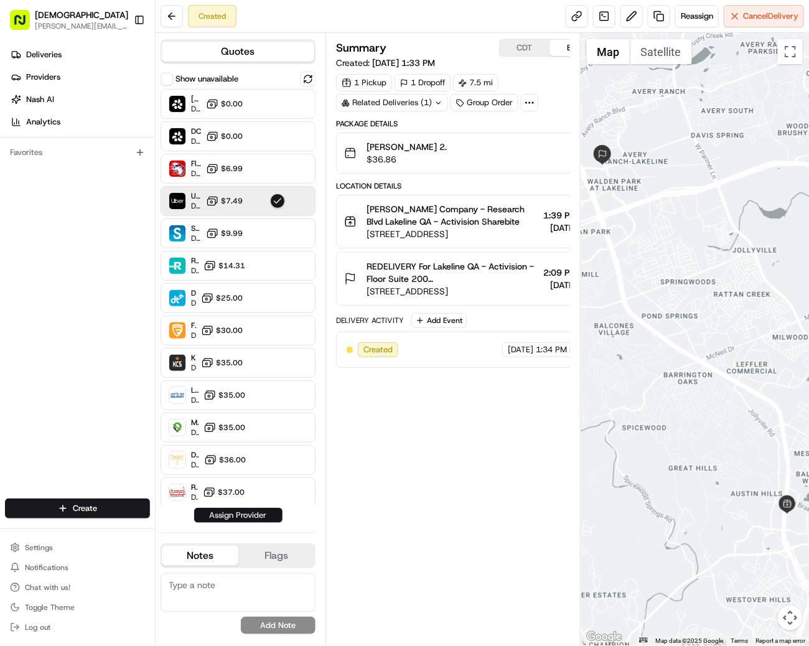
click at [243, 515] on button "Assign Provider" at bounding box center [238, 515] width 88 height 15
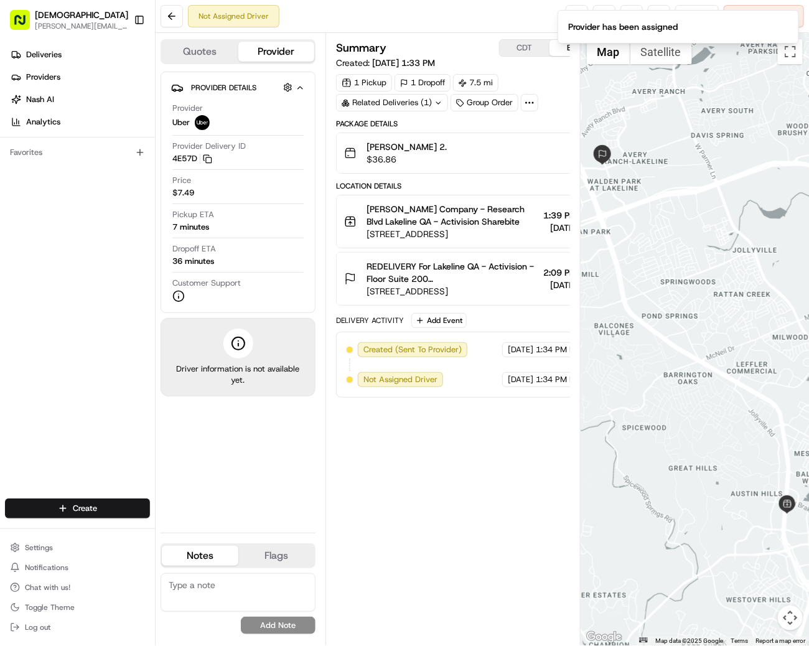
click at [464, 269] on span "REDELIVERY For Lakeline QA - Activision - Floor Suite 200 Enoch/Jenna Benton'Hu…" at bounding box center [452, 272] width 172 height 25
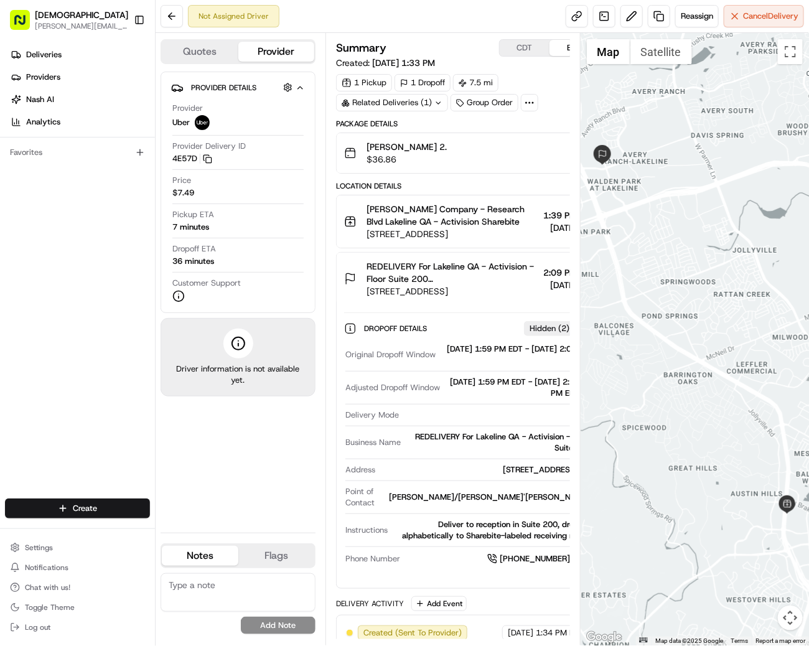
click at [464, 269] on span "REDELIVERY For Lakeline QA - Activision - Floor Suite 200 Enoch/Jenna Benton'Hu…" at bounding box center [452, 272] width 172 height 25
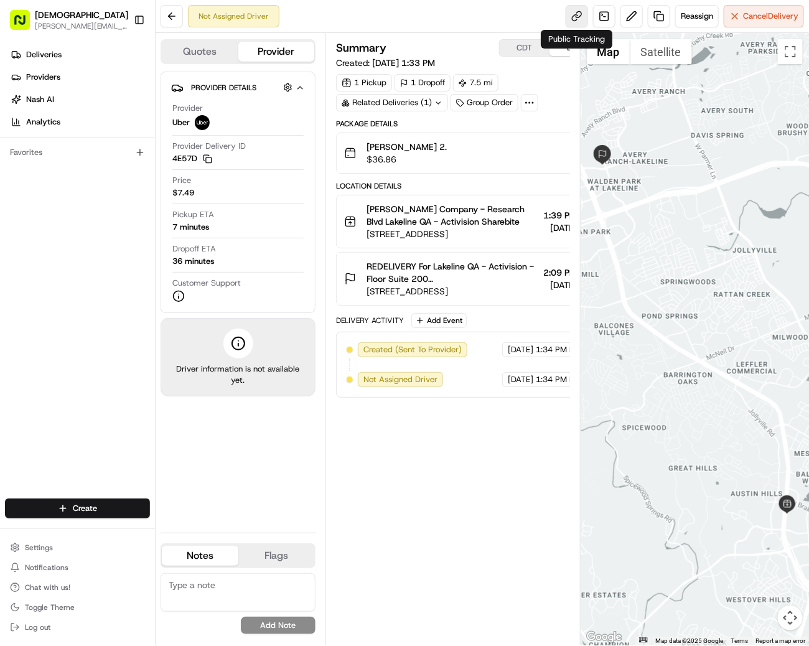
click at [573, 13] on link at bounding box center [577, 16] width 22 height 22
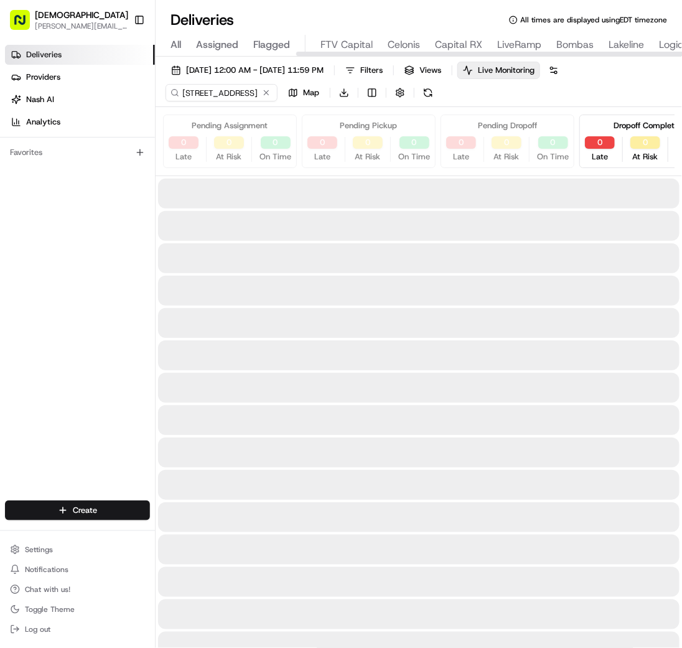
scroll to position [0, 502]
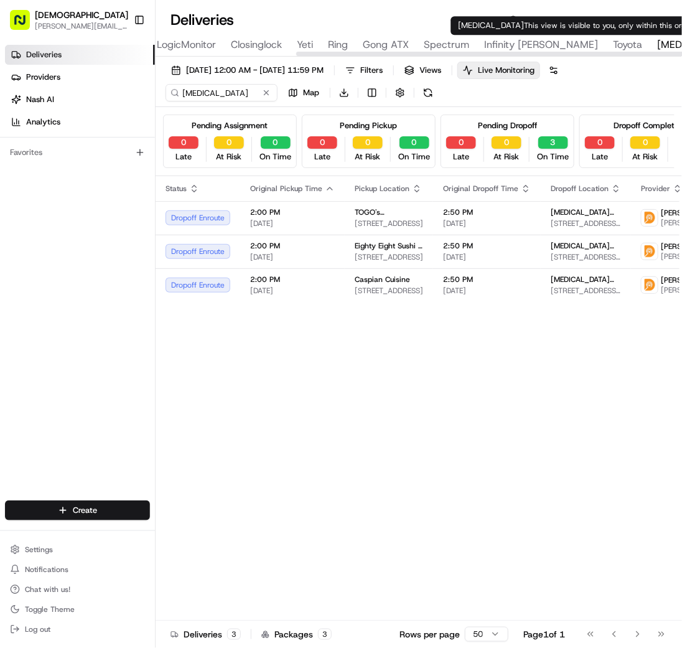
type input "4440 El Camino Real, Los Altos, CA 94022, USA"
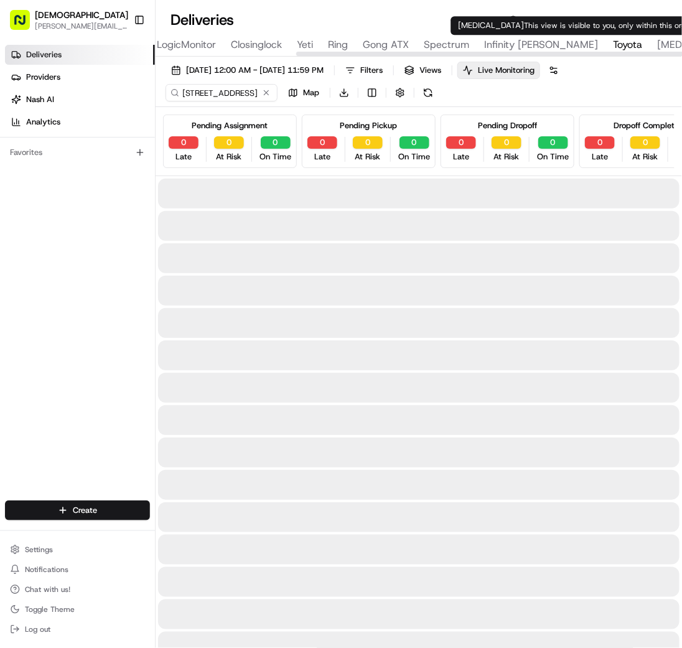
click at [613, 39] on span "Toyota" at bounding box center [627, 44] width 29 height 15
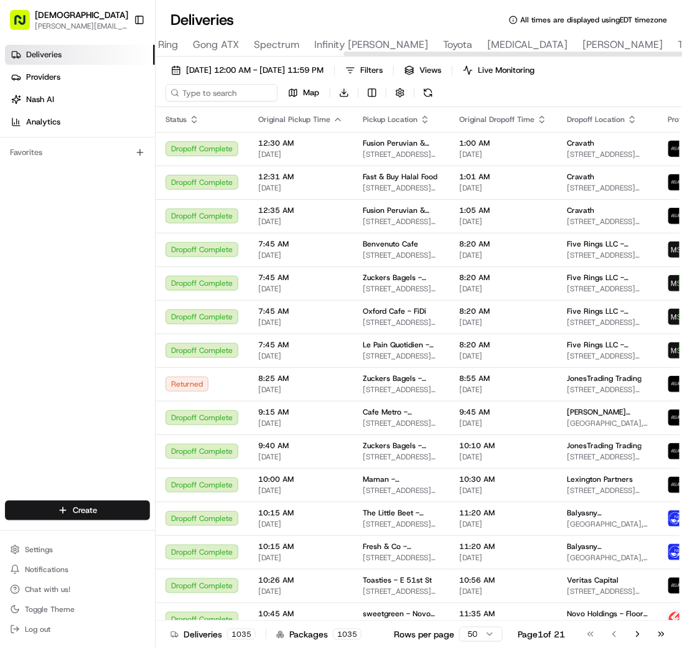
scroll to position [0, 673]
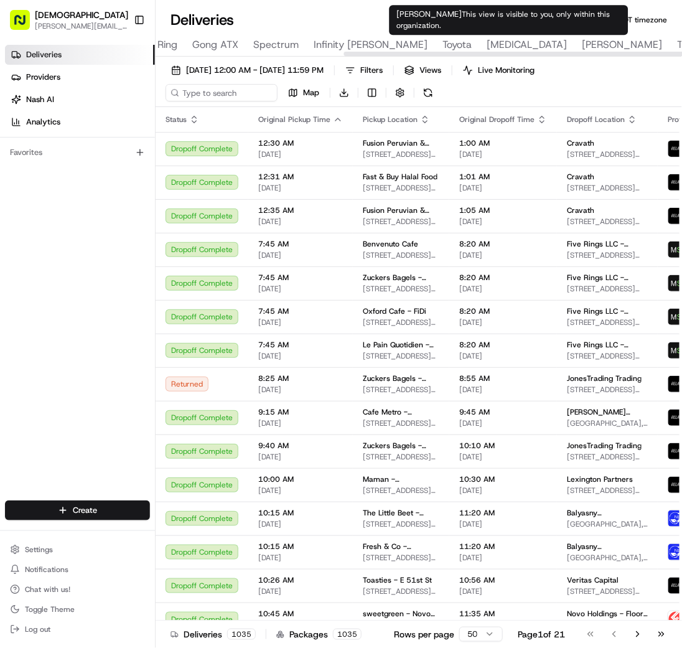
type input "[PERSON_NAME]"
click at [582, 46] on span "[PERSON_NAME]" at bounding box center [622, 44] width 80 height 15
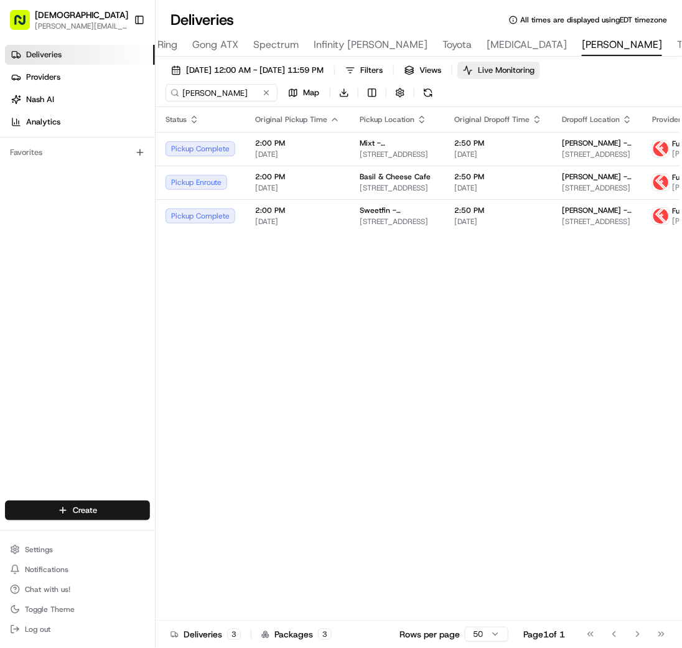
click at [530, 72] on span "Live Monitoring" at bounding box center [506, 70] width 57 height 11
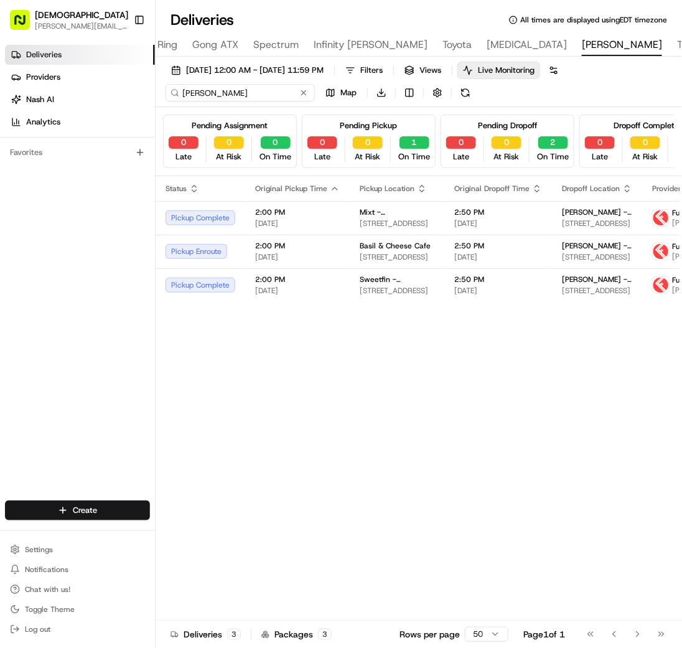
click at [182, 90] on input "[PERSON_NAME]" at bounding box center [240, 92] width 149 height 17
click at [195, 85] on input "[PERSON_NAME]" at bounding box center [240, 92] width 149 height 17
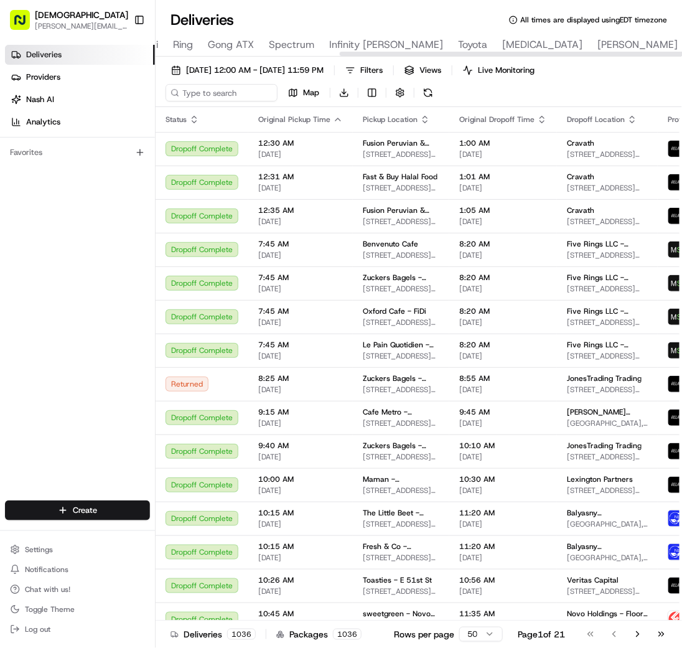
scroll to position [0, 658]
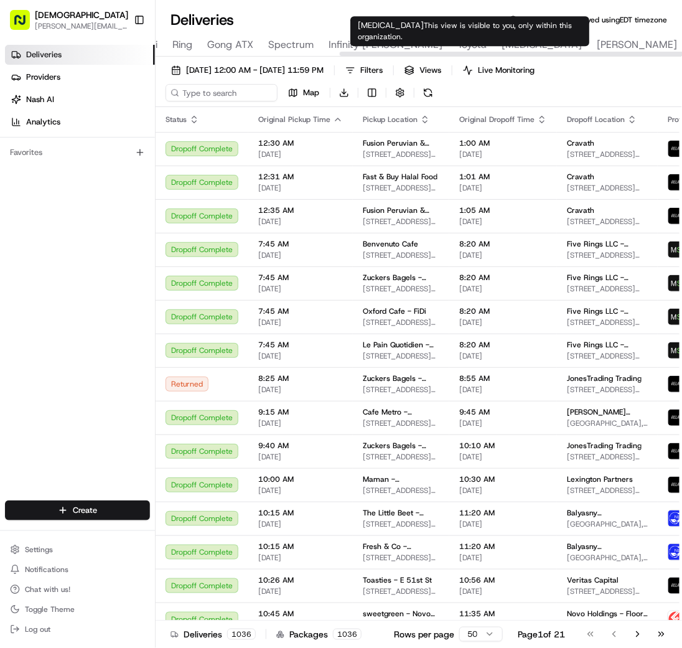
type input "[MEDICAL_DATA]"
click at [502, 42] on span "[MEDICAL_DATA]" at bounding box center [542, 44] width 80 height 15
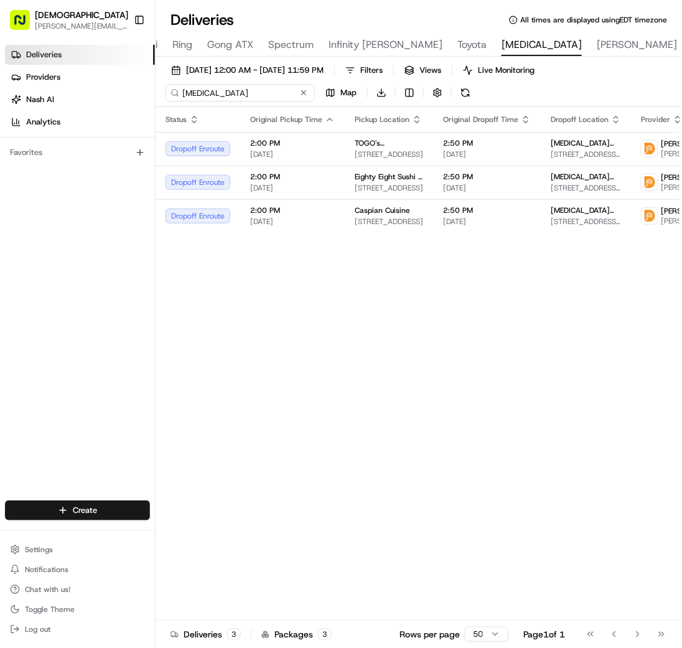
click at [211, 87] on input "[MEDICAL_DATA]" at bounding box center [240, 92] width 149 height 17
click at [525, 66] on button "Live Monitoring" at bounding box center [498, 70] width 83 height 17
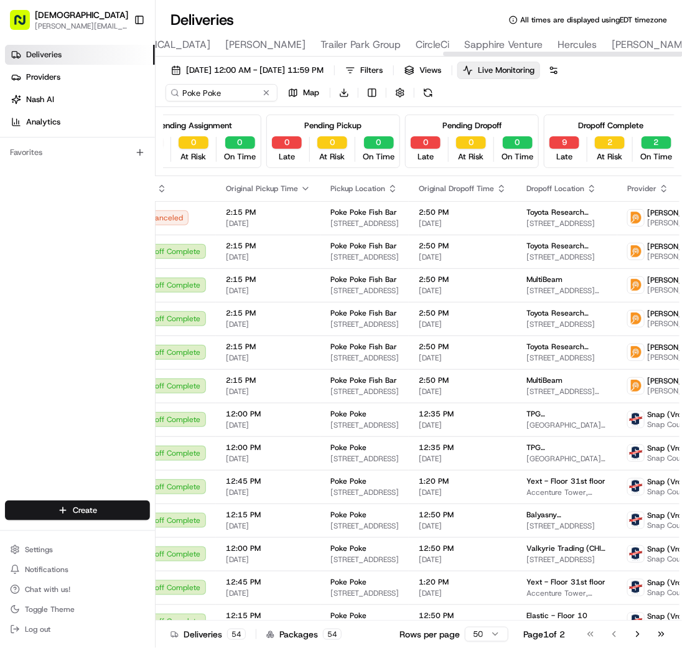
scroll to position [0, 14]
click at [233, 50] on div at bounding box center [419, 53] width 526 height 6
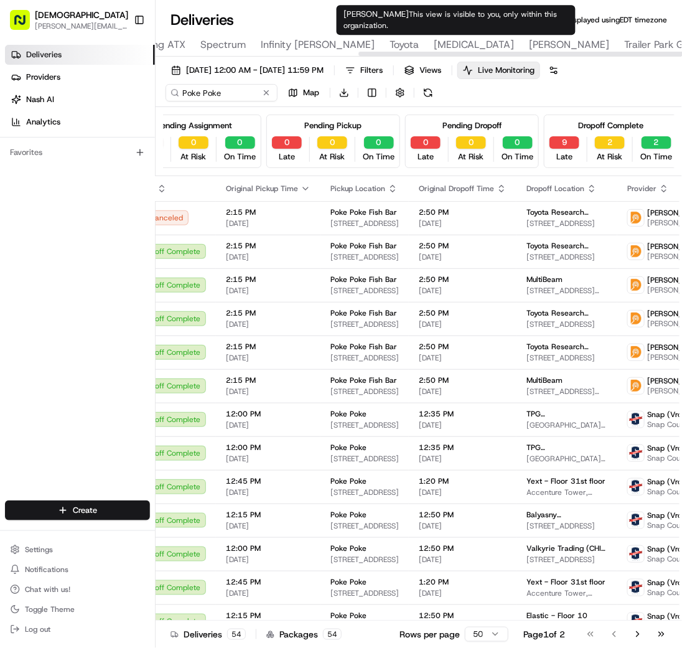
click at [493, 40] on div "All Assigned Flagged FTV Capital Celonis Capital RX LiveRamp Bombas Lakeline Lo…" at bounding box center [454, 46] width 2048 height 22
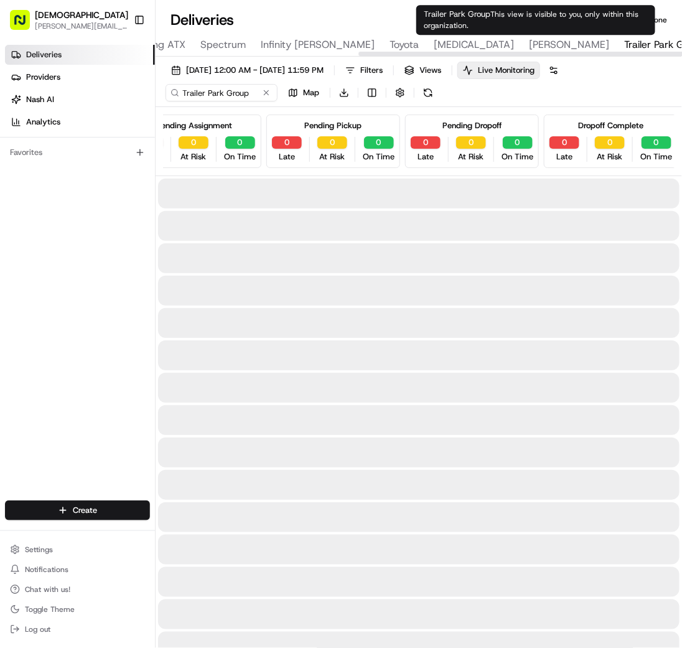
type input "Trailer Park Group"
click at [624, 39] on span "Trailer Park Group" at bounding box center [664, 44] width 80 height 15
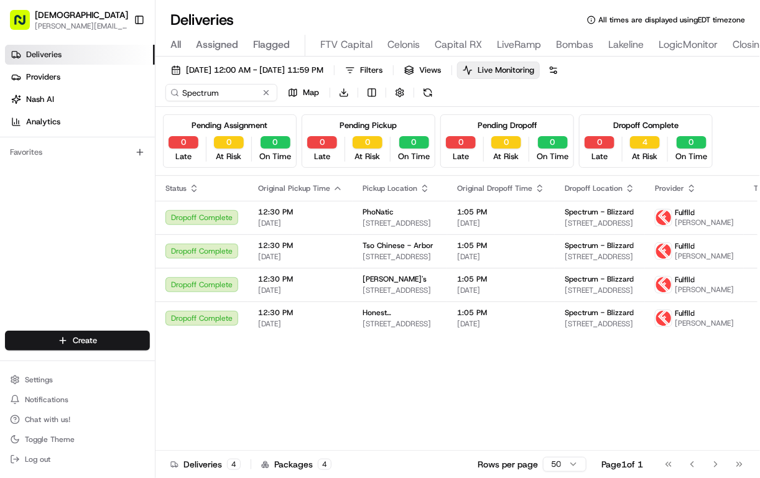
scroll to position [0, 472]
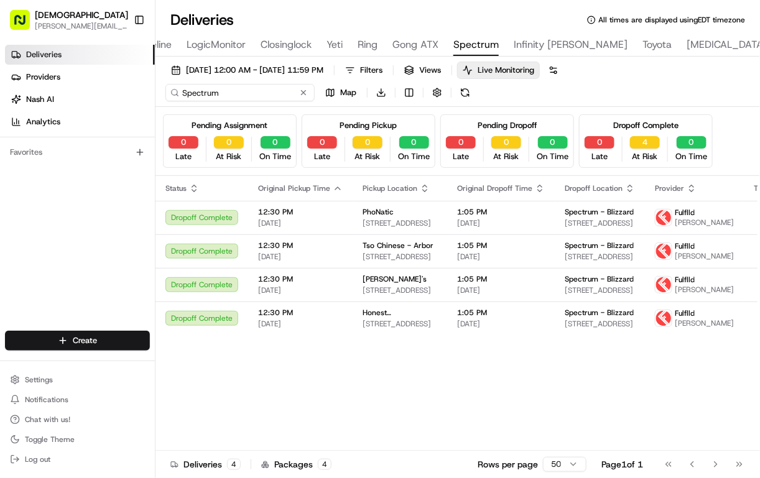
click at [256, 92] on input "Spectrum" at bounding box center [240, 92] width 149 height 17
paste input "Calle"
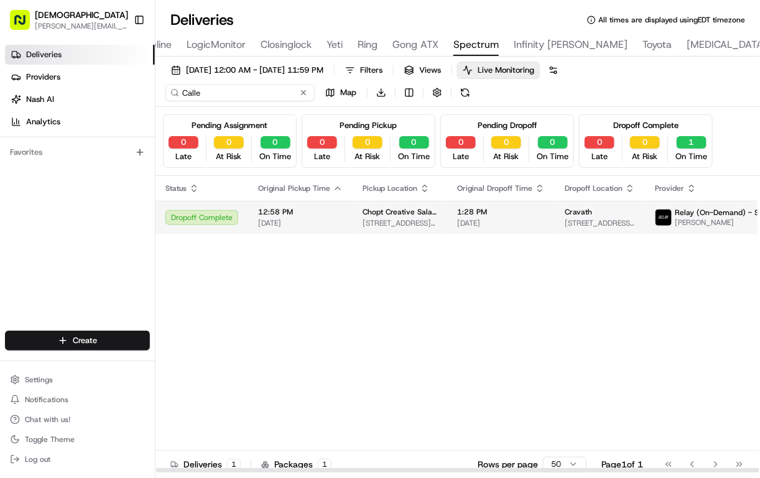
type input "Calle"
click at [482, 220] on span "[DATE]" at bounding box center [501, 223] width 88 height 10
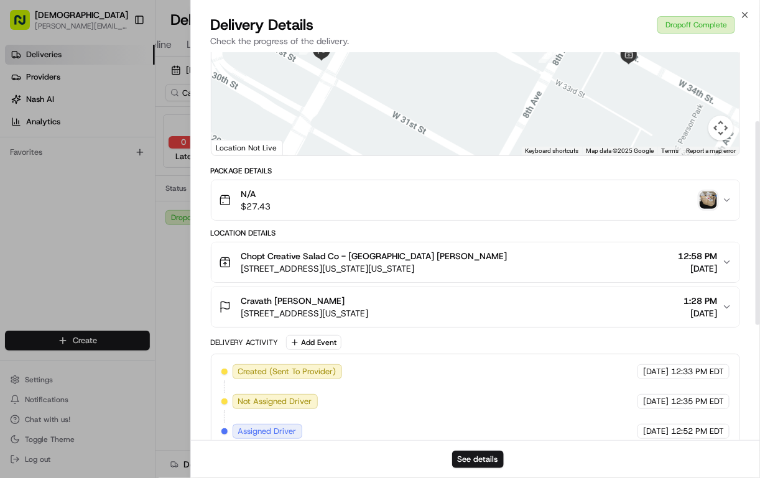
scroll to position [131, 0]
click at [709, 202] on img "button" at bounding box center [708, 200] width 17 height 17
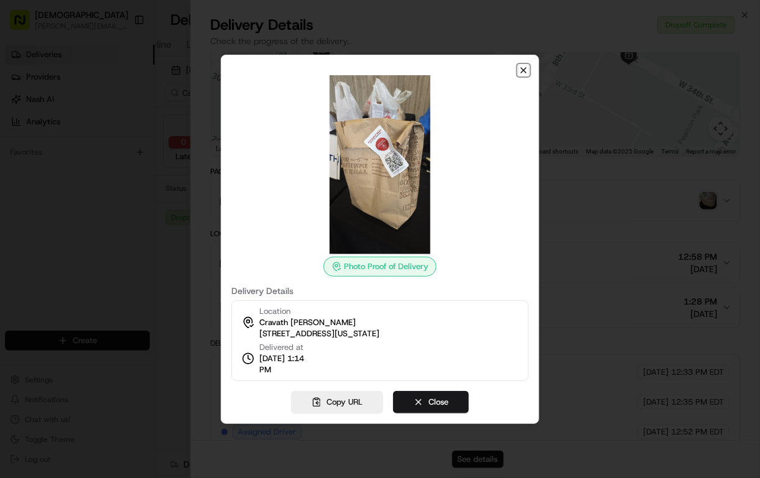
click at [521, 73] on icon "button" at bounding box center [524, 70] width 10 height 10
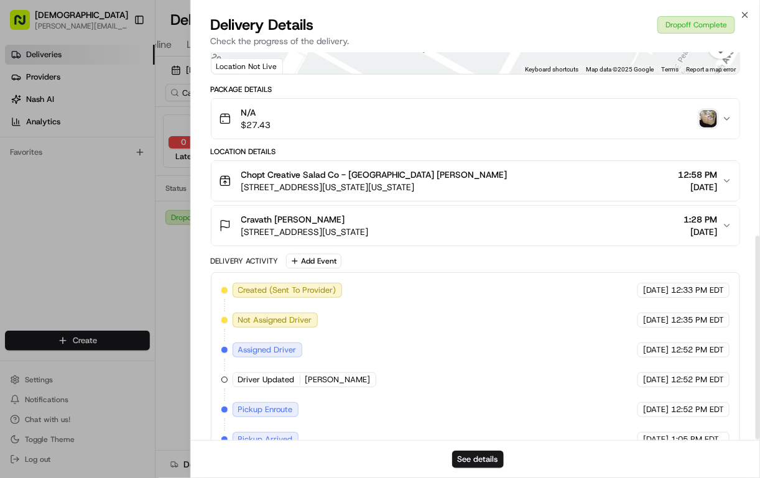
scroll to position [352, 0]
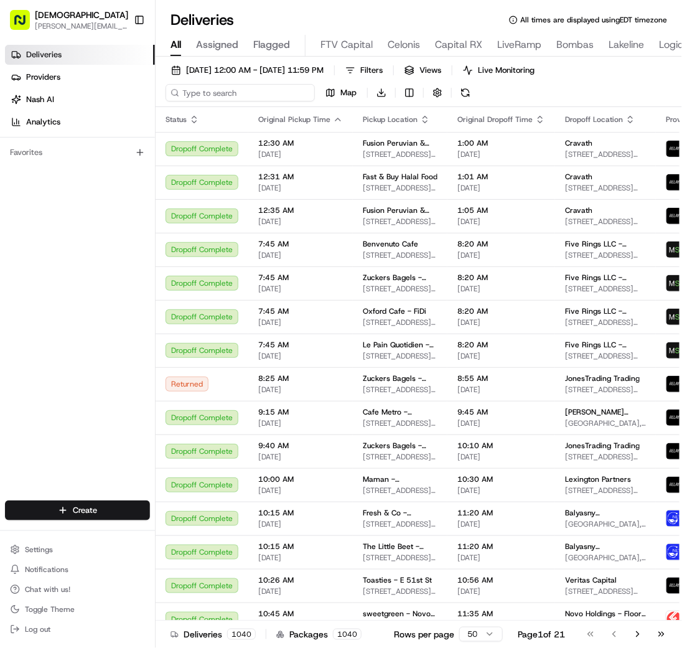
click at [232, 93] on input at bounding box center [240, 92] width 149 height 17
type input "Templafy"
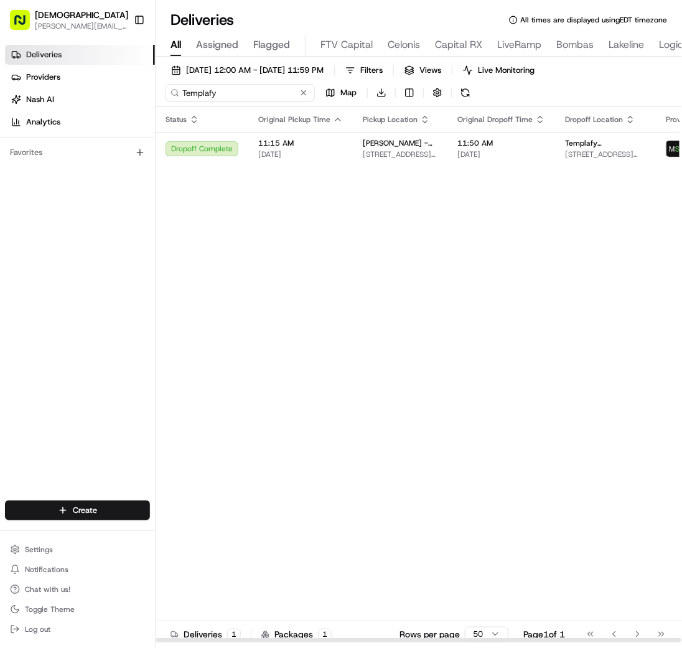
click at [202, 95] on input "Templafy" at bounding box center [240, 92] width 149 height 17
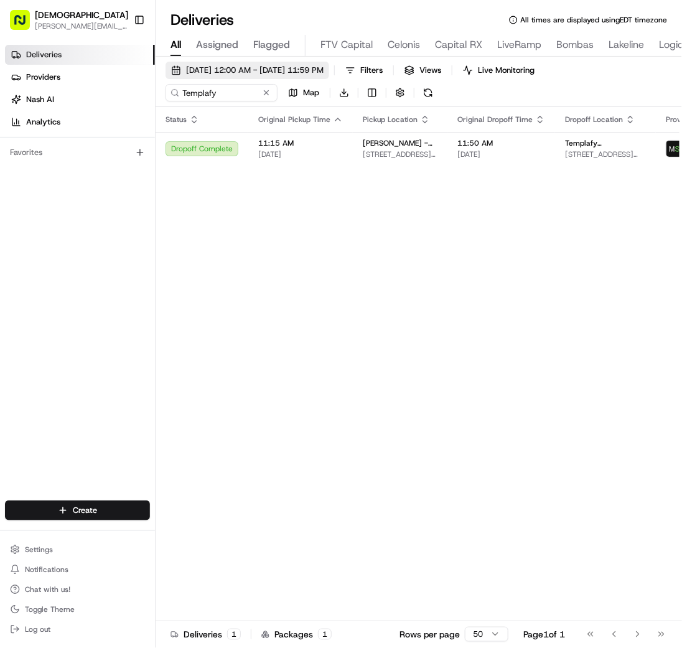
click at [178, 73] on button "[DATE] 12:00 AM - [DATE] 11:59 PM" at bounding box center [248, 70] width 164 height 17
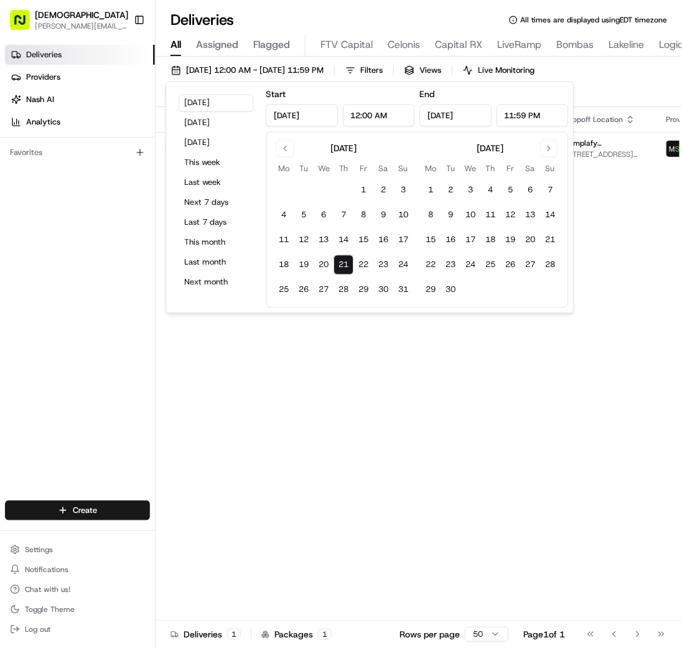
click at [327, 111] on input "Aug 21, 2025" at bounding box center [302, 116] width 72 height 22
drag, startPoint x: 301, startPoint y: 116, endPoint x: 268, endPoint y: 116, distance: 33.6
click at [268, 116] on input "Aug 21, 2025" at bounding box center [302, 116] width 72 height 22
type input "Apr 1, 2025"
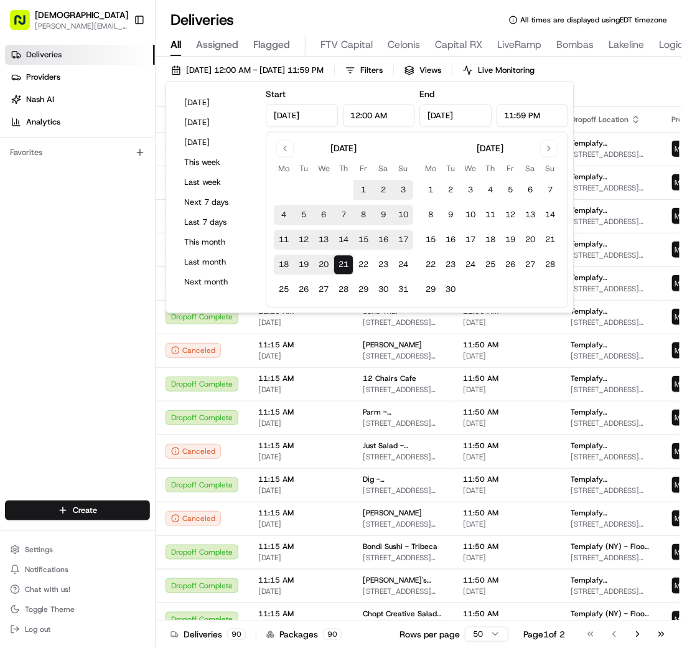
click at [82, 238] on div "Deliveries Providers Nash AI Analytics Favorites" at bounding box center [77, 274] width 155 height 468
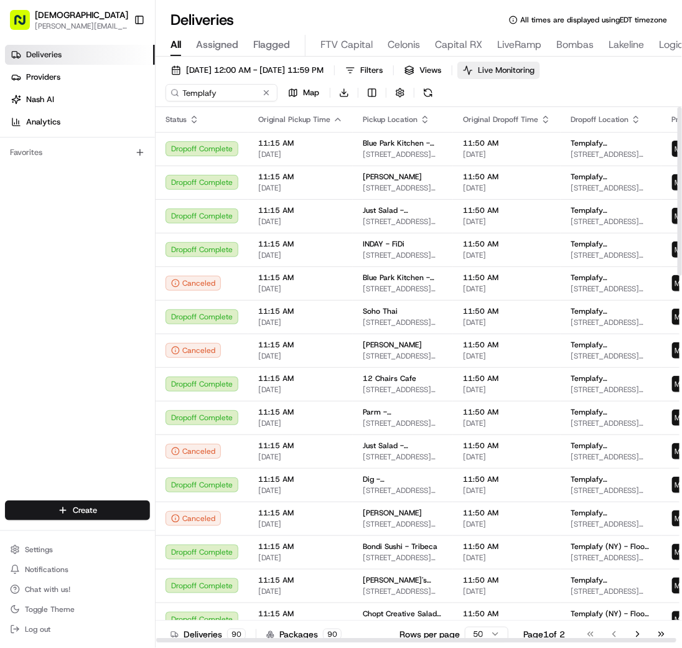
click at [534, 75] on span "Live Monitoring" at bounding box center [506, 70] width 57 height 11
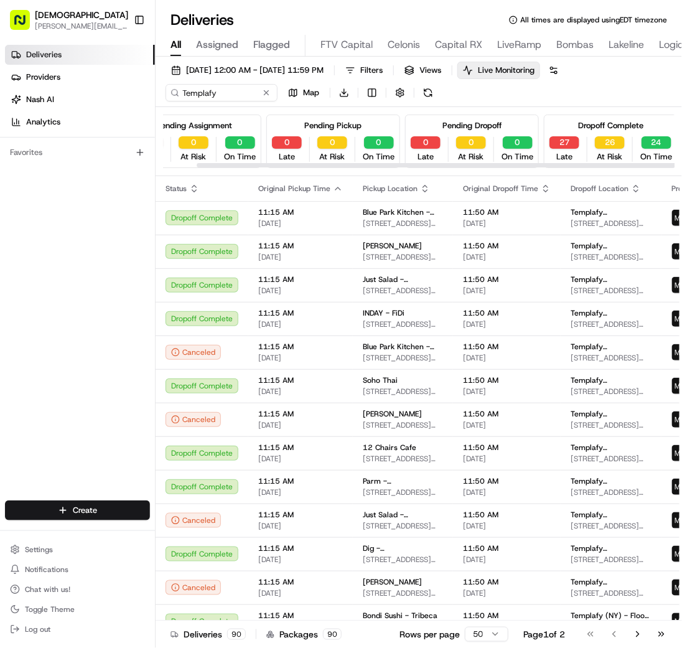
scroll to position [0, 34]
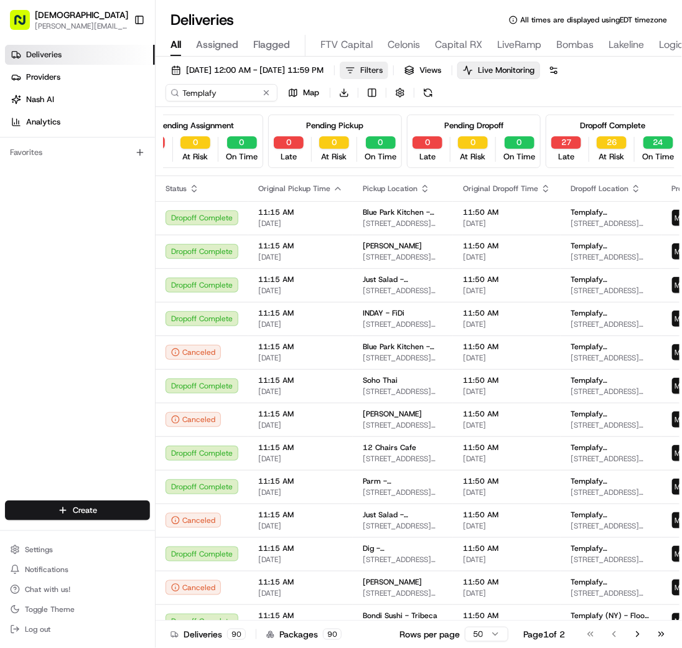
click at [383, 66] on span "Filters" at bounding box center [371, 70] width 22 height 11
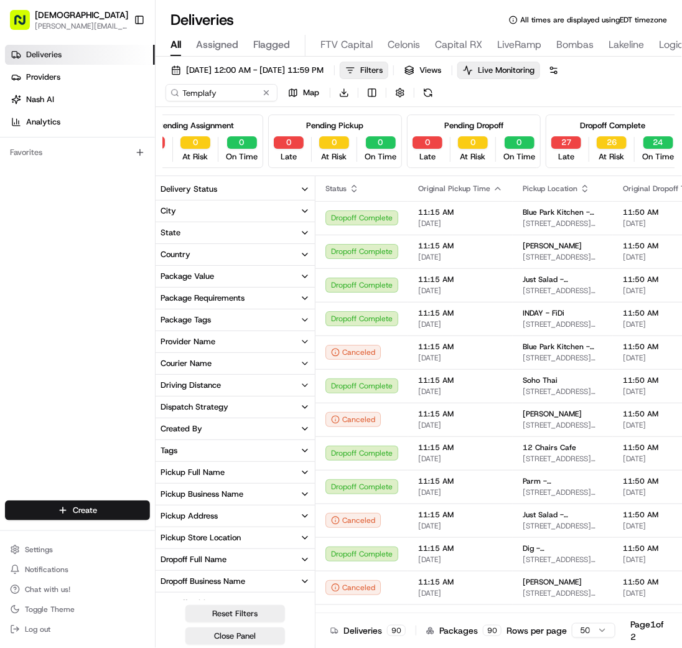
click at [183, 184] on div "Delivery Status" at bounding box center [189, 189] width 57 height 11
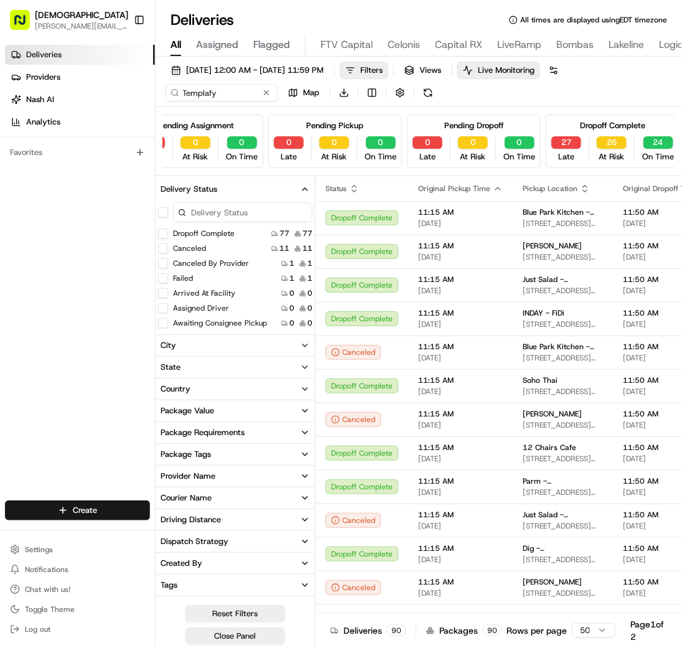
click at [161, 205] on div at bounding box center [235, 212] width 159 height 25
click at [161, 203] on div at bounding box center [235, 212] width 159 height 25
click at [163, 213] on button "button" at bounding box center [163, 212] width 10 height 10
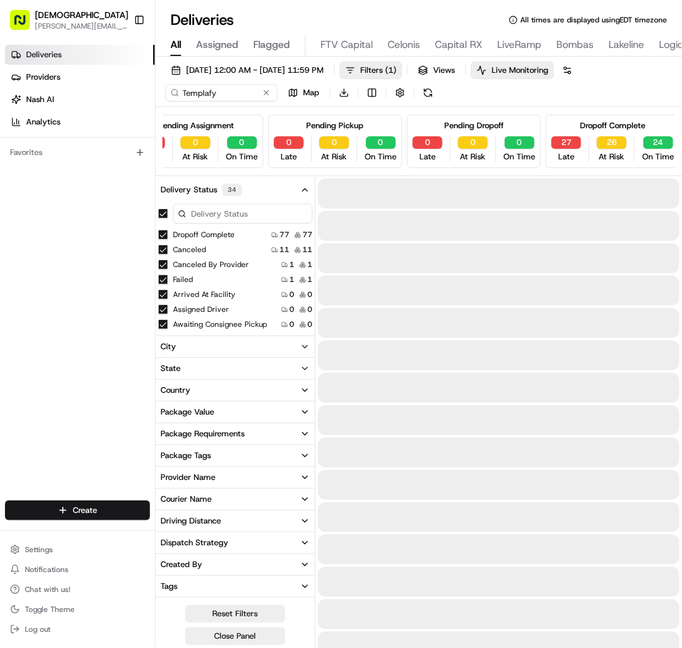
click at [166, 248] on button "Canceled" at bounding box center [163, 250] width 10 height 10
click at [303, 193] on icon "button" at bounding box center [305, 190] width 10 height 10
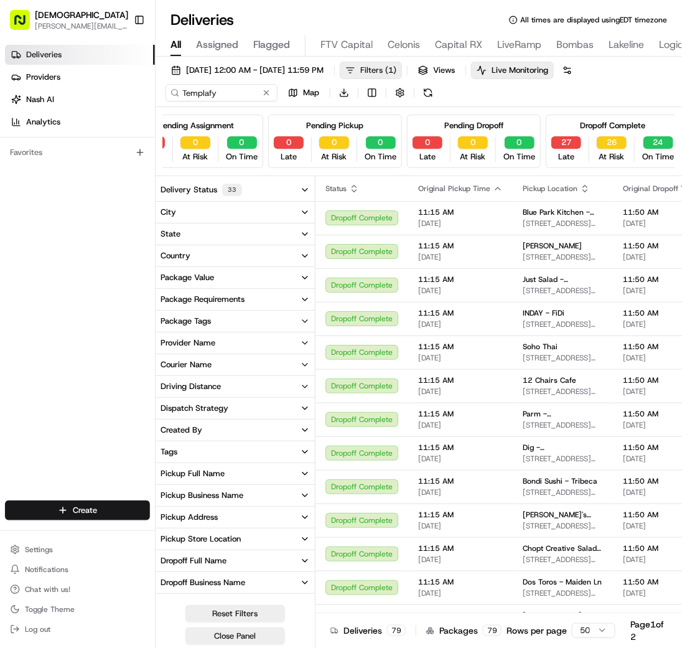
click at [396, 70] on span "( 1 )" at bounding box center [390, 70] width 11 height 11
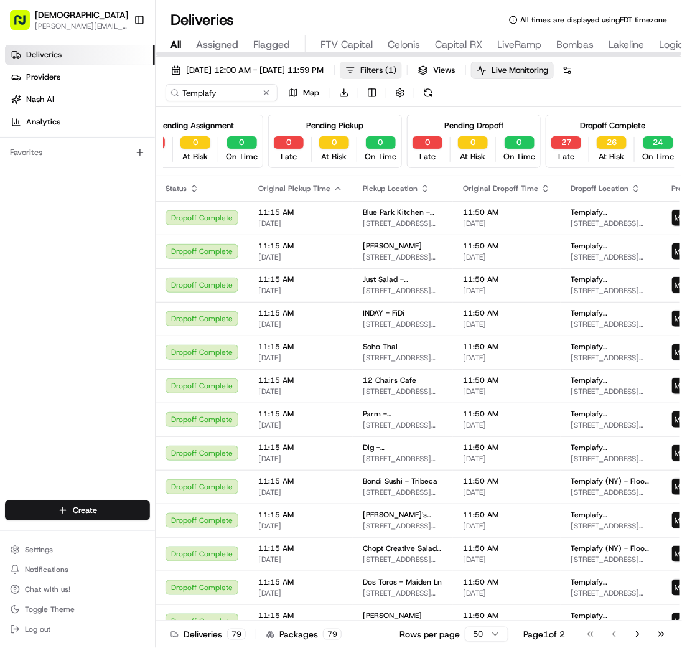
click at [396, 69] on span "Filters ( 1 )" at bounding box center [378, 70] width 36 height 11
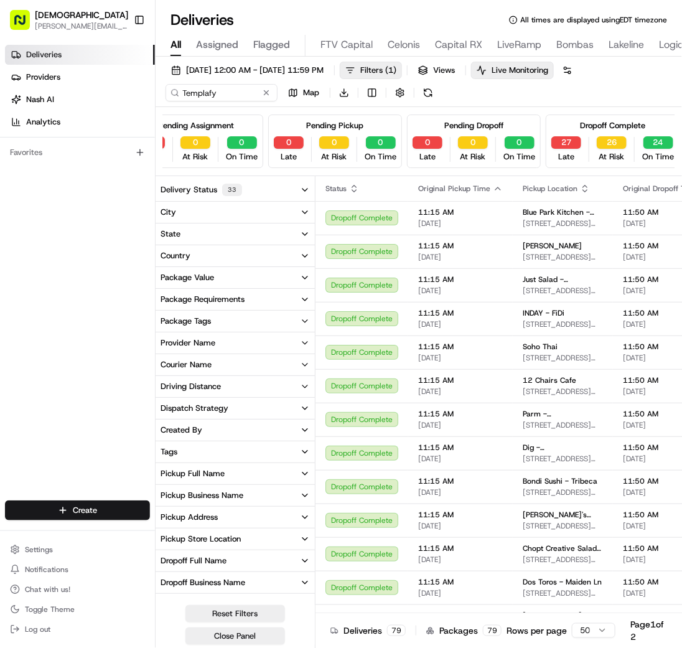
click at [176, 193] on div "Delivery Status 33" at bounding box center [202, 190] width 82 height 12
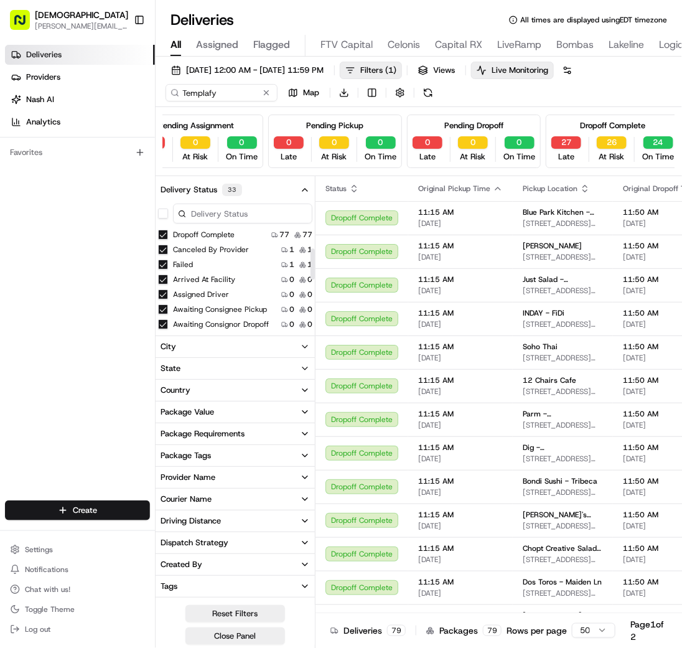
scroll to position [405, 0]
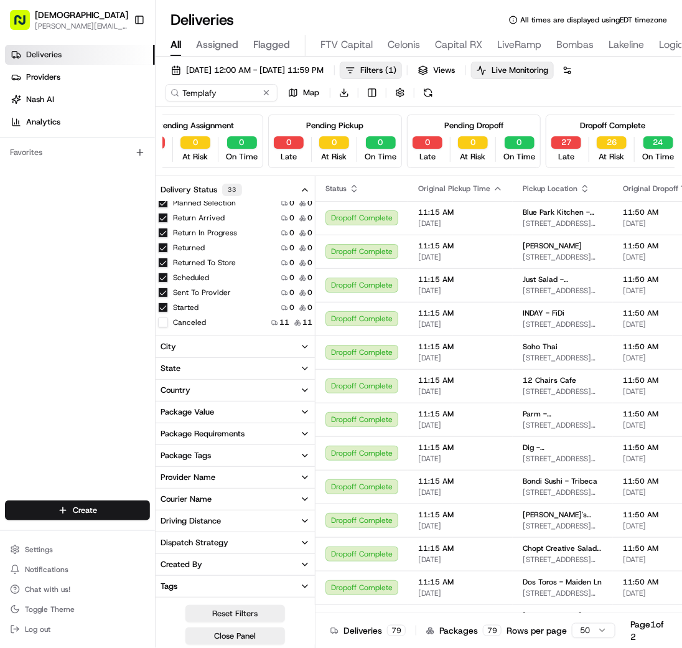
click at [159, 322] on button "Canceled" at bounding box center [163, 322] width 10 height 10
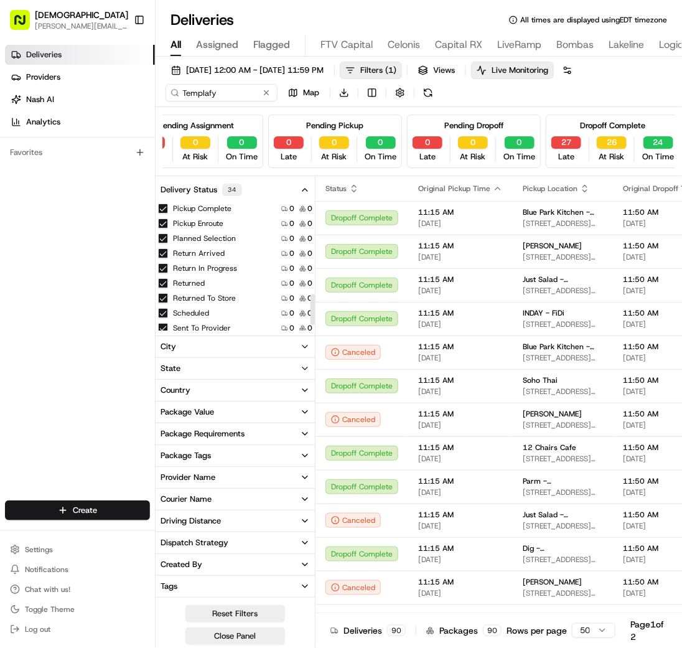
scroll to position [405, 0]
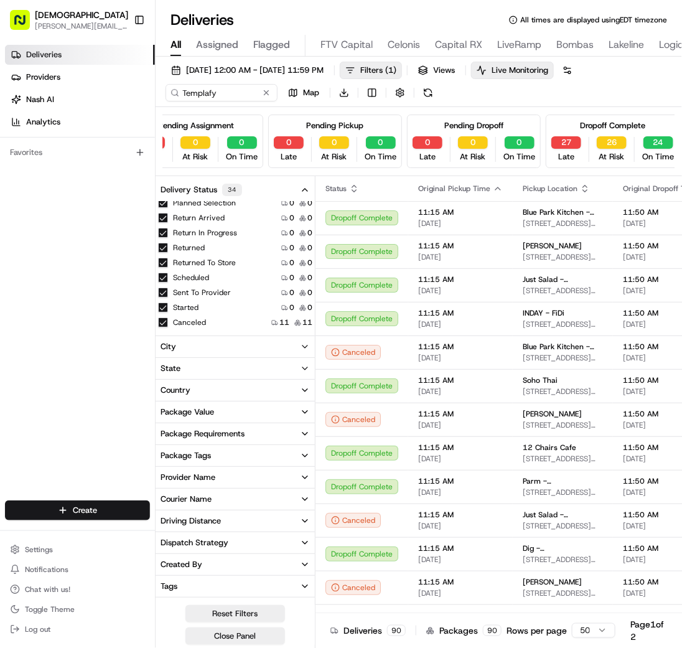
click at [164, 320] on button "Canceled" at bounding box center [163, 322] width 10 height 10
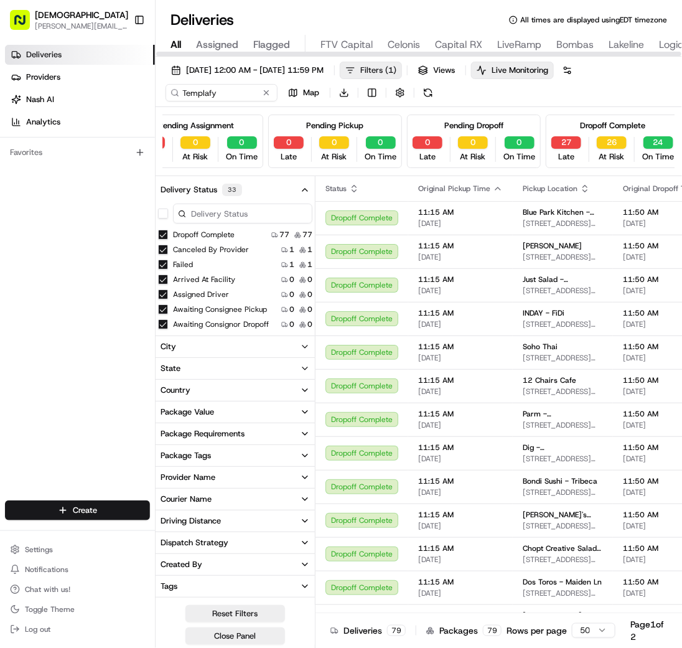
click at [396, 73] on span "Filters ( 1 )" at bounding box center [378, 70] width 36 height 11
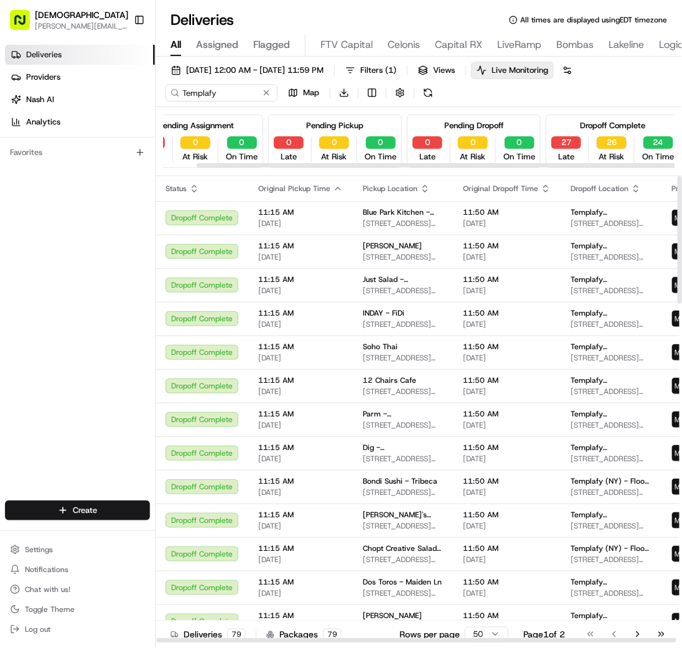
scroll to position [0, 35]
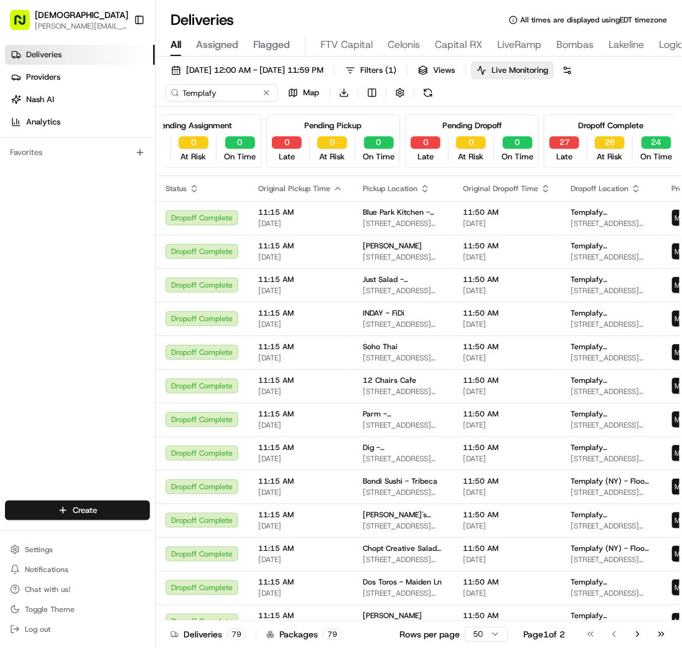
click at [478, 159] on span "At Risk" at bounding box center [472, 156] width 26 height 11
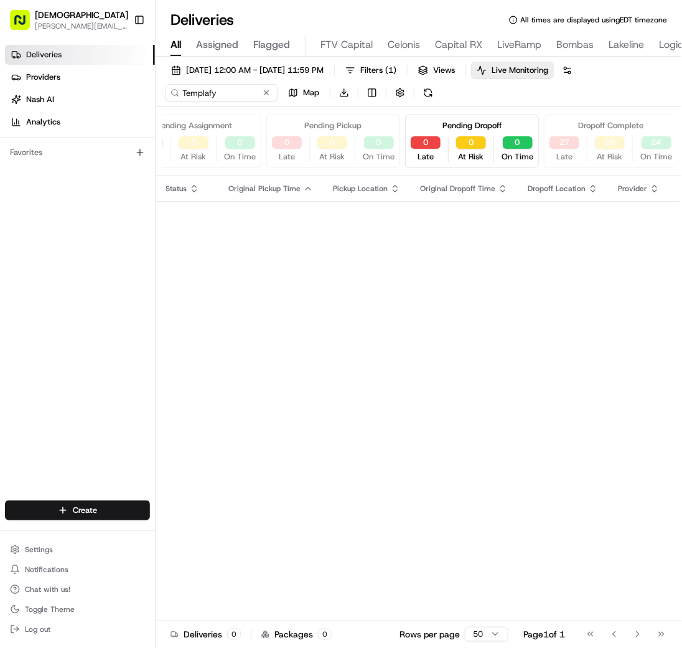
click at [501, 128] on div "Pending Dropoff 0 Late 0 At Risk 0 On Time" at bounding box center [472, 141] width 134 height 54
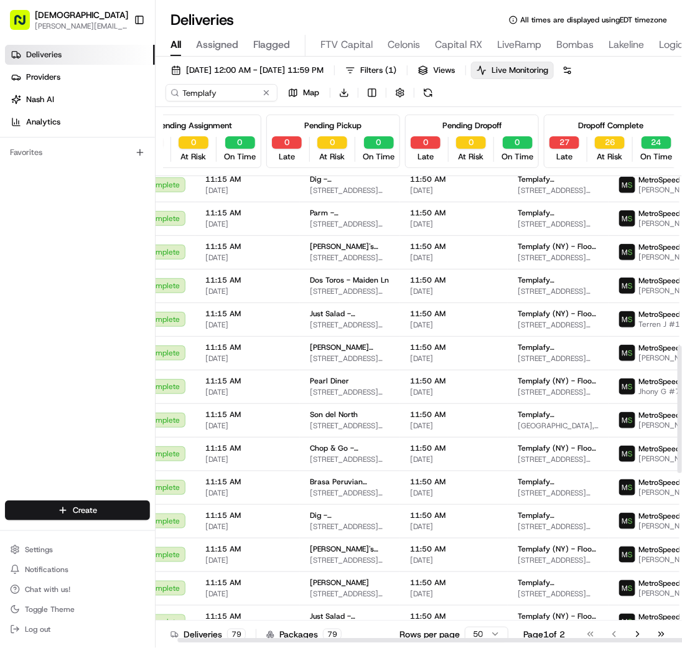
scroll to position [1238, 53]
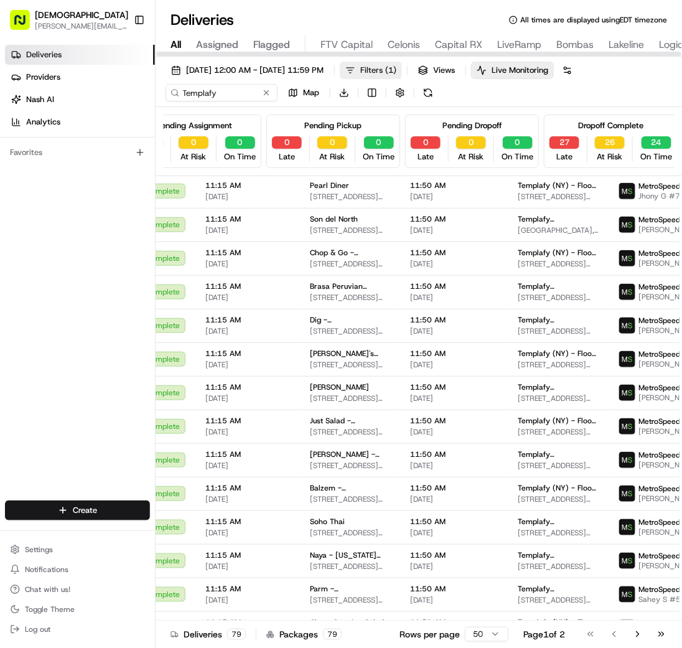
click at [396, 69] on span "( 1 )" at bounding box center [390, 70] width 11 height 11
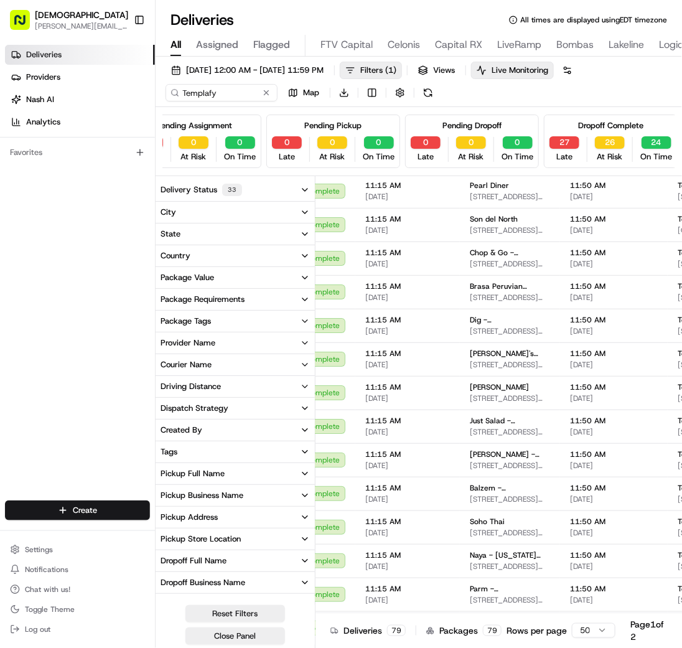
click at [183, 235] on button "State" at bounding box center [235, 233] width 159 height 21
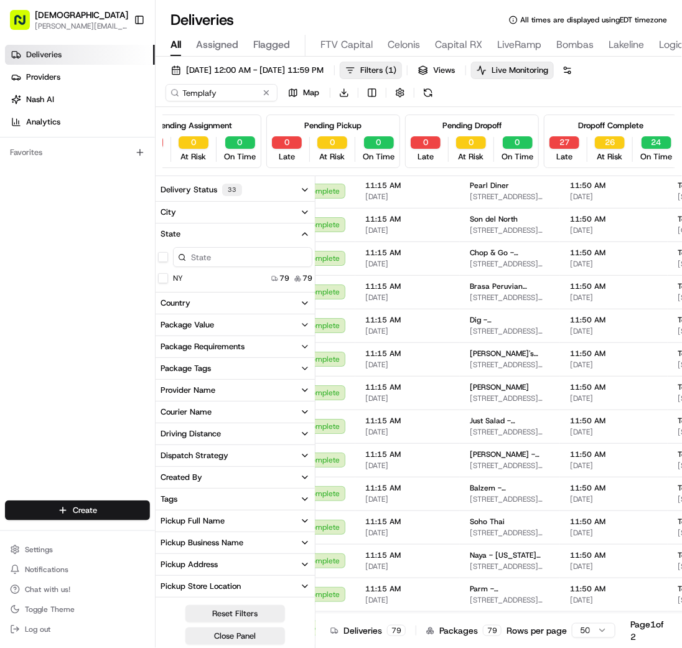
click at [259, 230] on button "State" at bounding box center [235, 233] width 159 height 21
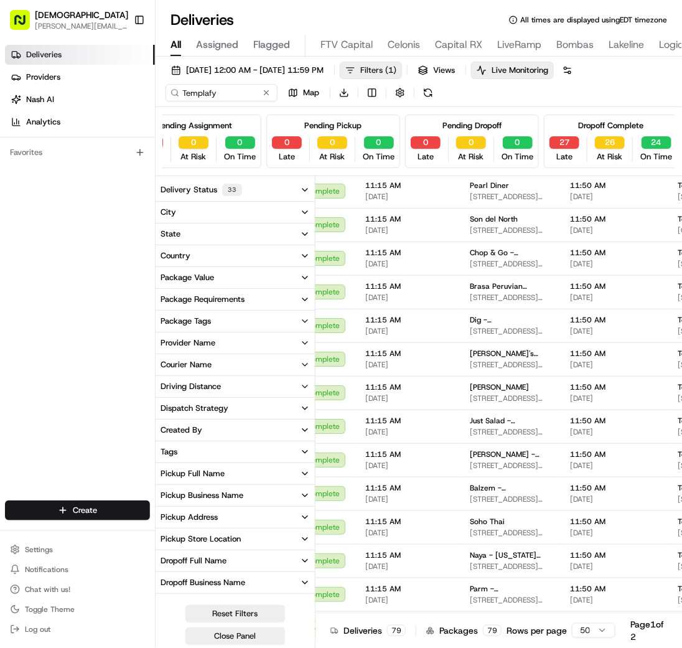
click at [396, 74] on span "Filters ( 1 )" at bounding box center [378, 70] width 36 height 11
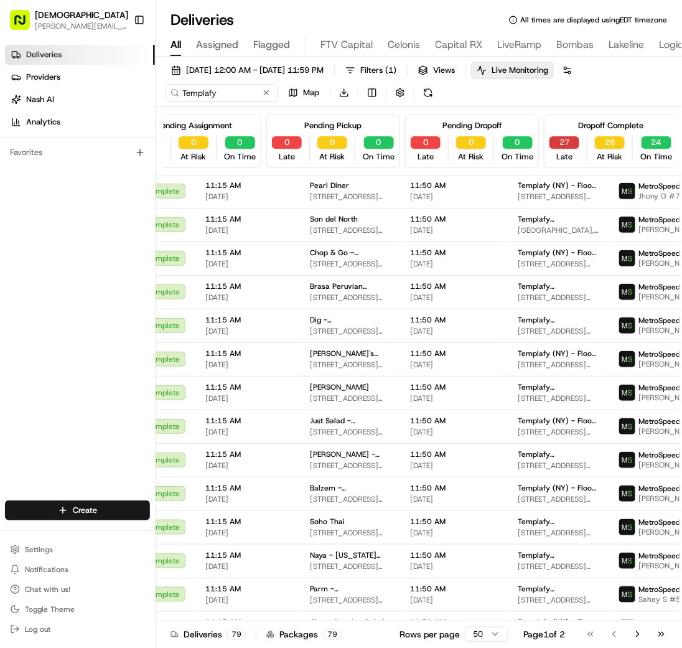
click at [560, 142] on button "27" at bounding box center [564, 142] width 30 height 12
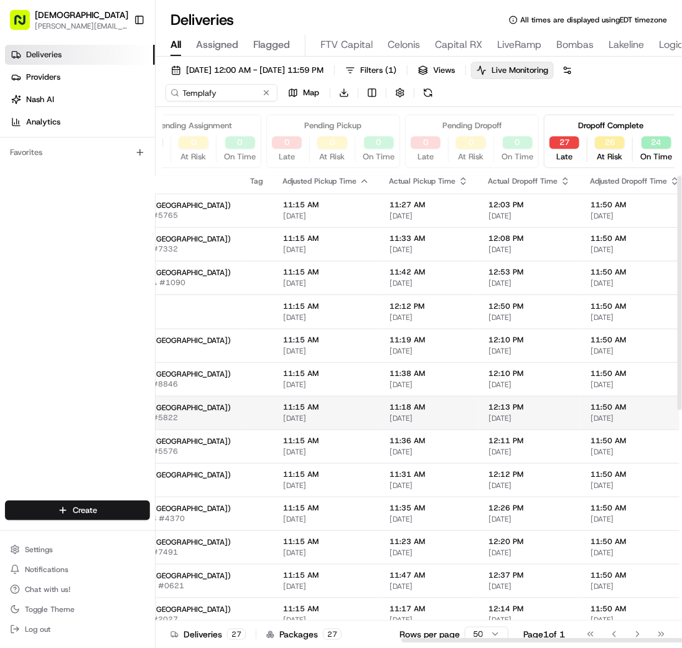
scroll to position [0, 601]
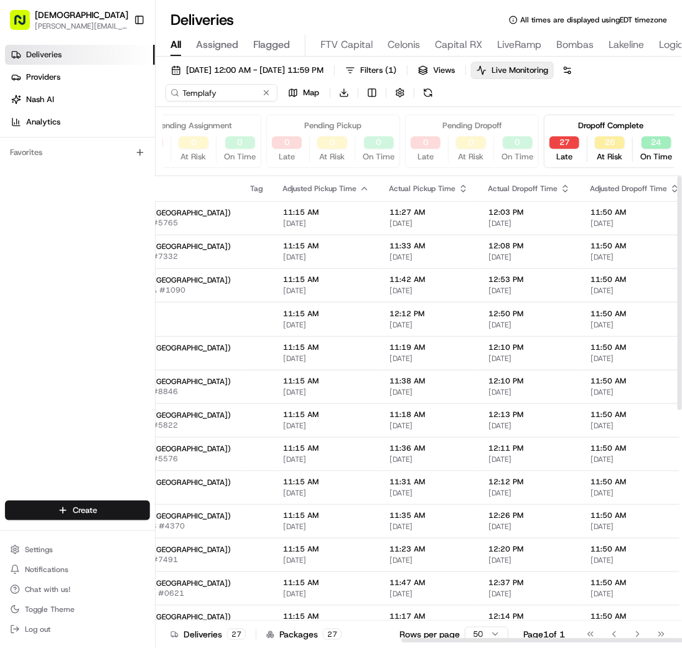
click at [459, 184] on icon "button" at bounding box center [464, 189] width 10 height 10
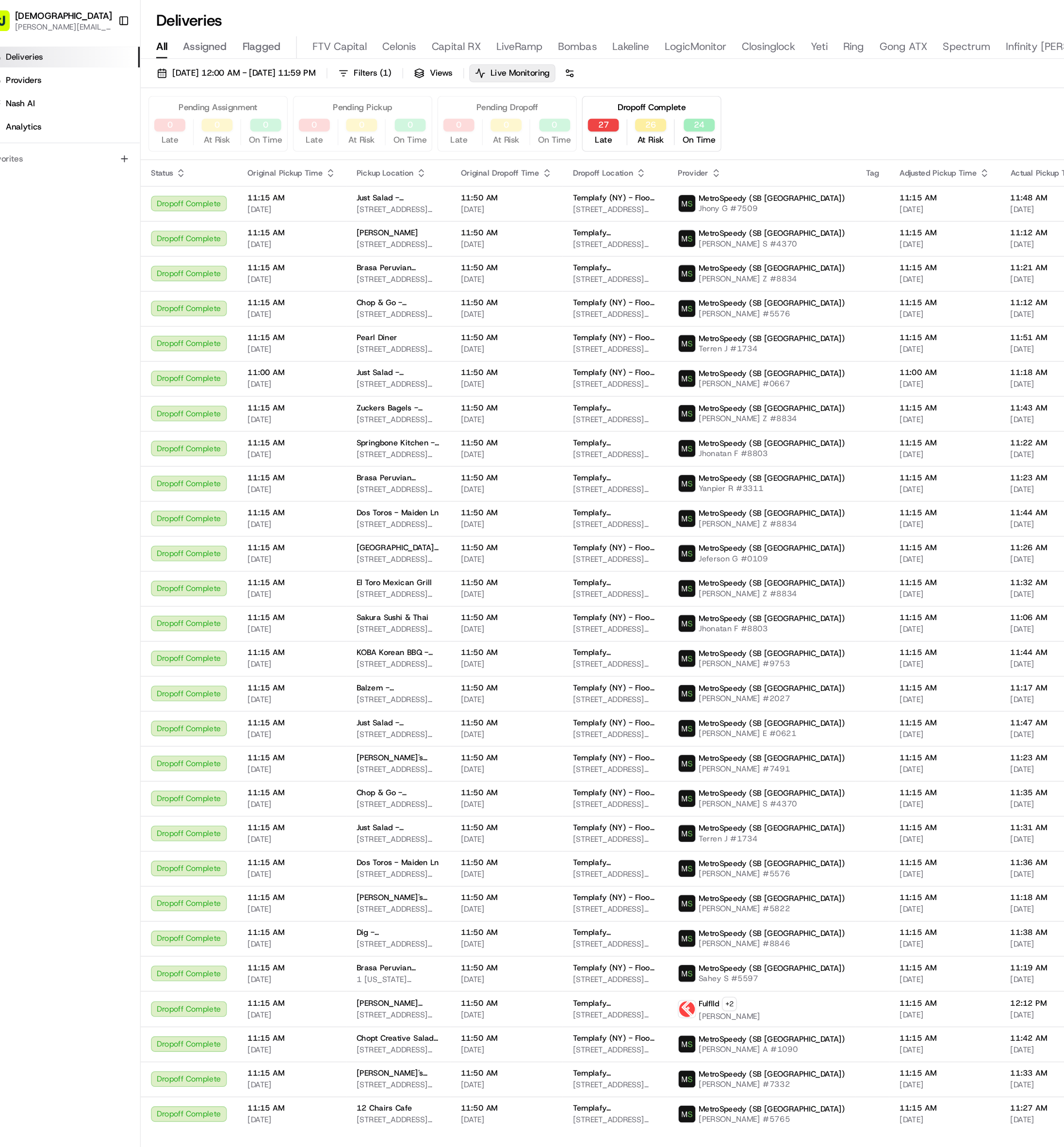
click at [330, 128] on icon "button" at bounding box center [331, 127] width 3 height 2
click at [323, 143] on button "Pickup Location Address (A-Z)" at bounding box center [328, 142] width 97 height 12
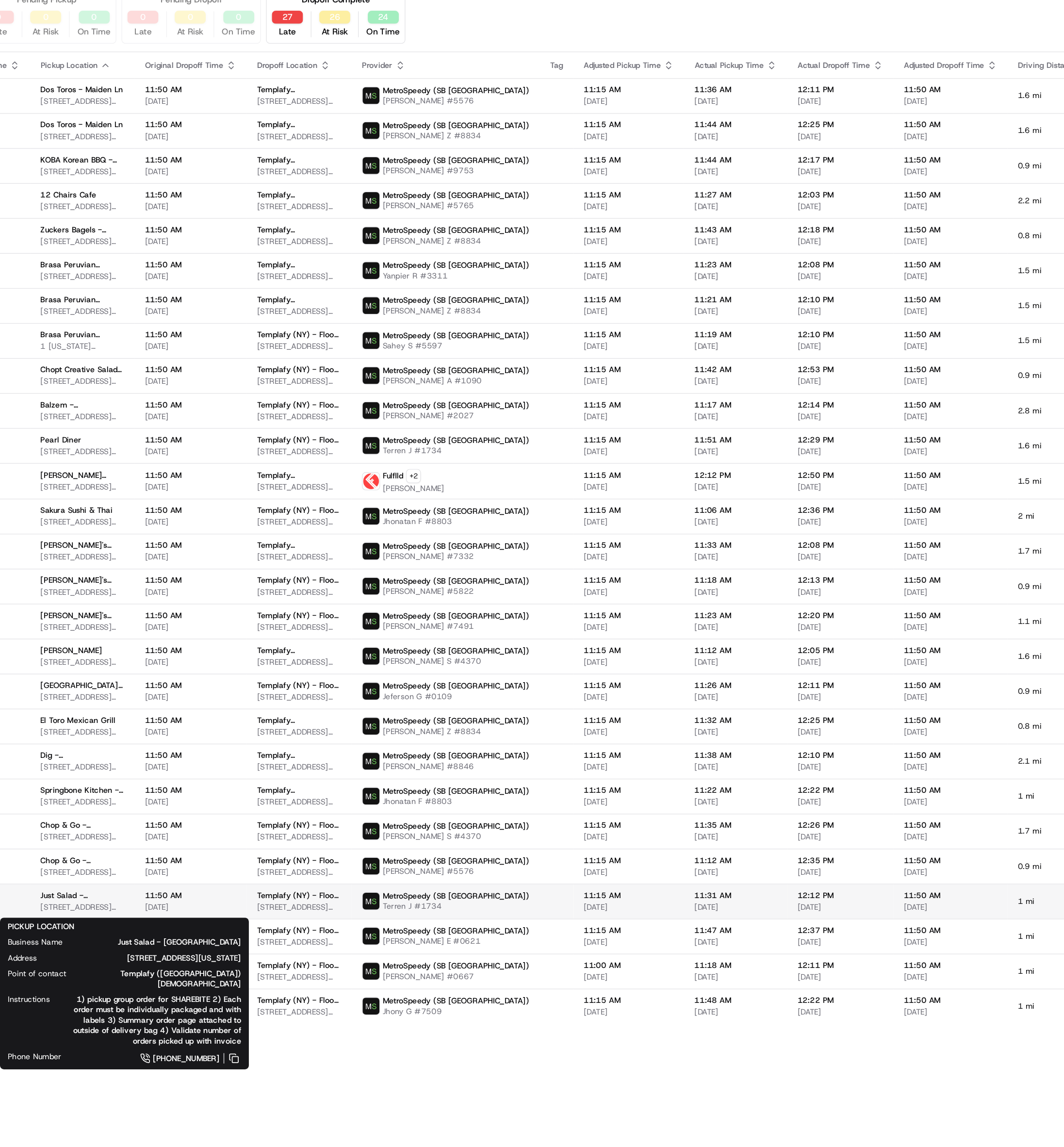
click at [327, 504] on span "90 Broad St, New York, NY 10004, USA" at bounding box center [314, 759] width 62 height 8
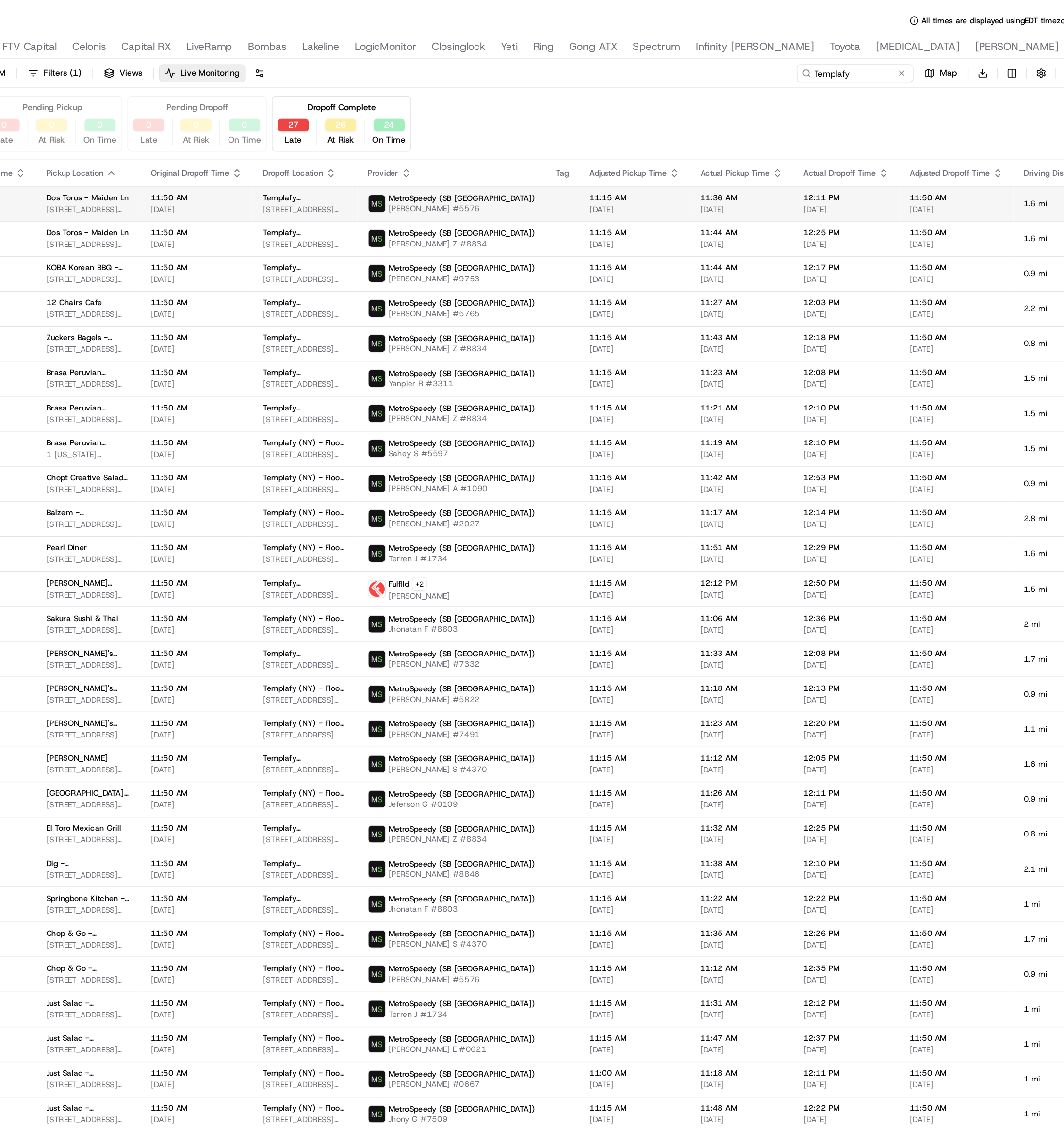
click at [437, 158] on td "Templafy (NY) - Floor 48th Floor Suite A 285 Fulton St, New York, NY 10007, USA" at bounding box center [476, 153] width 79 height 27
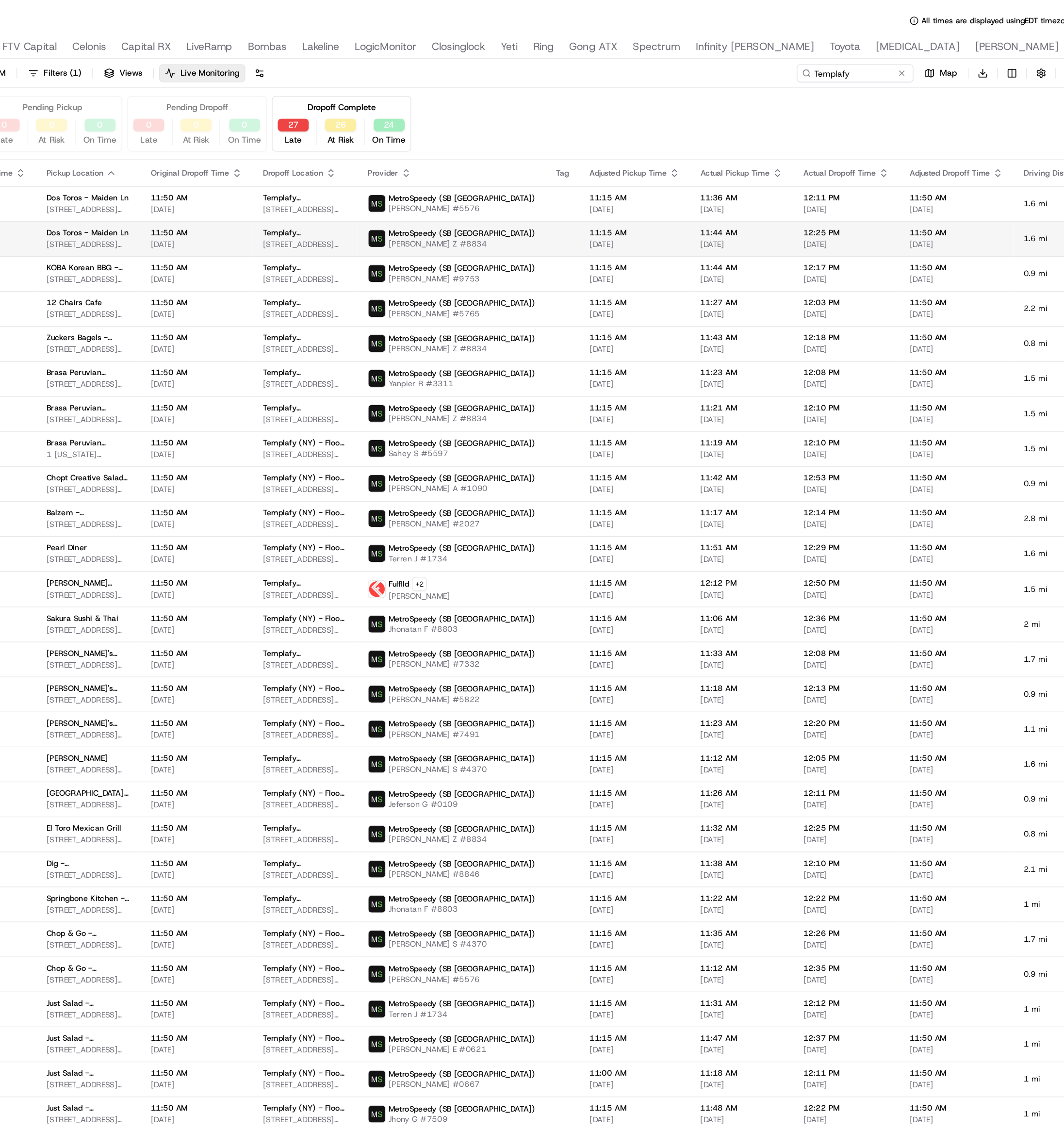
click at [451, 182] on span "285 Fulton St, New York, NY 10007, USA" at bounding box center [476, 183] width 63 height 8
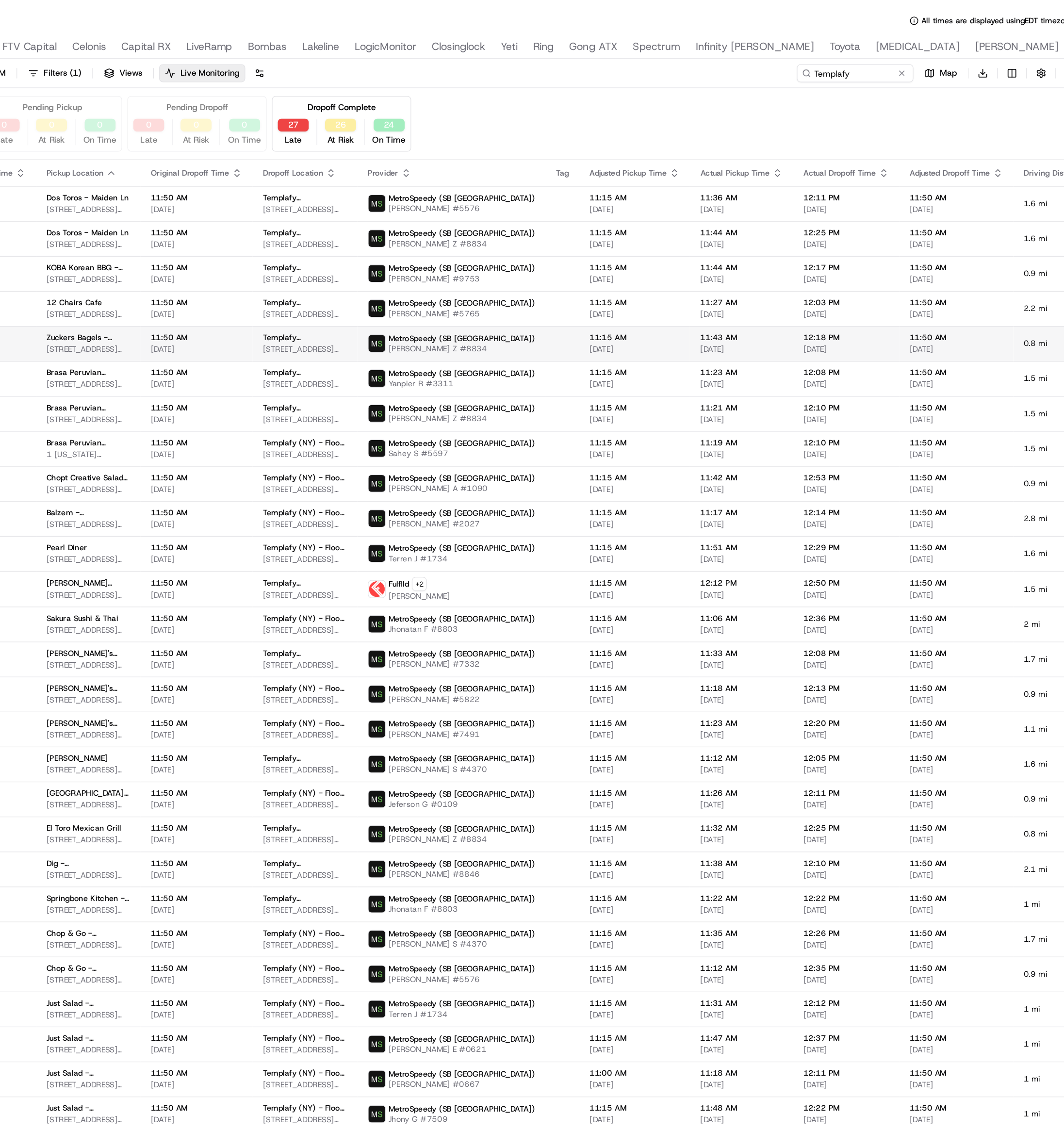
click at [441, 267] on td "Templafy (NY) - Floor 48th Floor Suite A 285 Fulton St, New York, NY 10007, USA" at bounding box center [476, 257] width 79 height 27
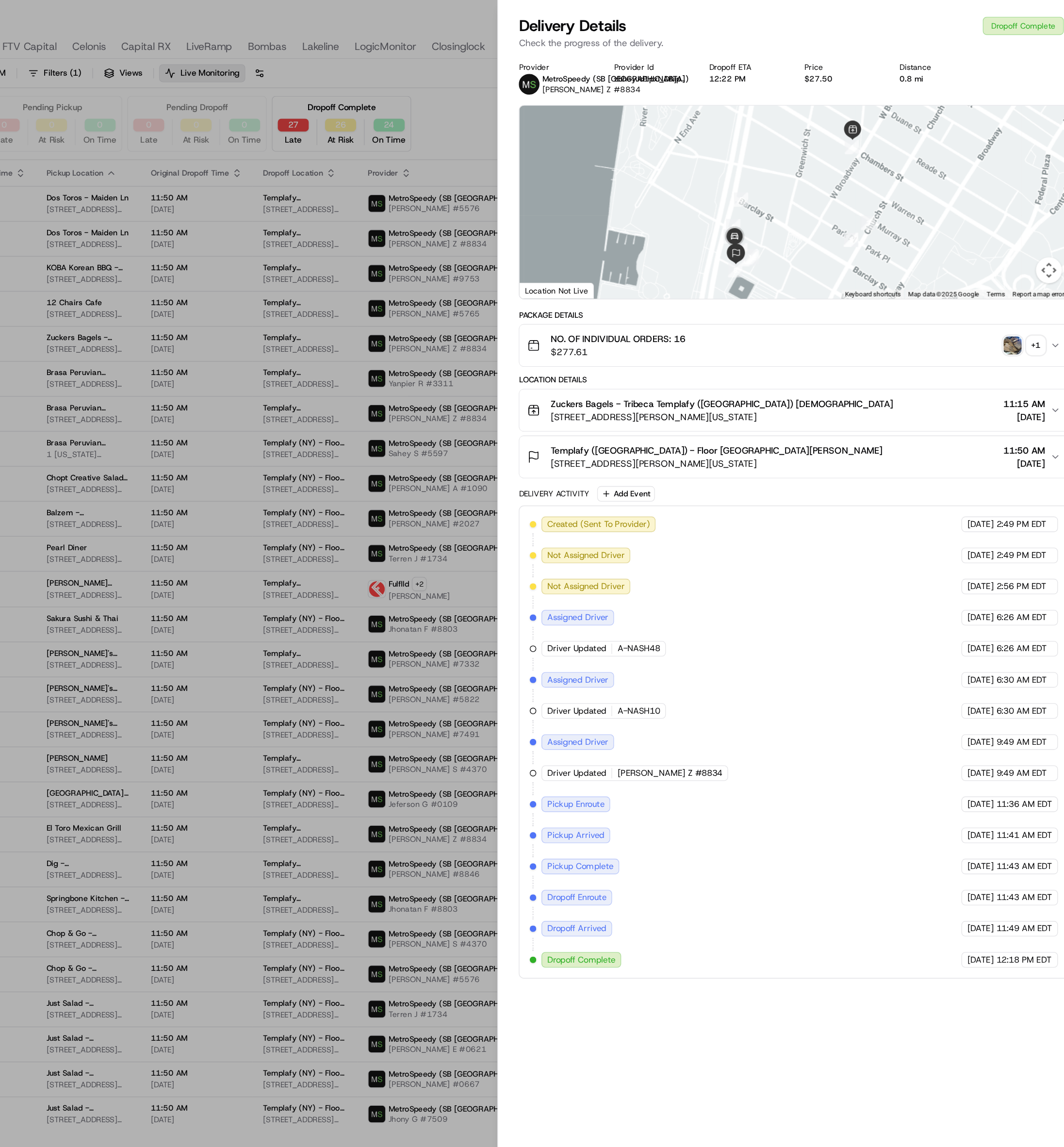
click at [531, 350] on span "285 Fulton St, New York, NY 10007, USA" at bounding box center [784, 347] width 249 height 9
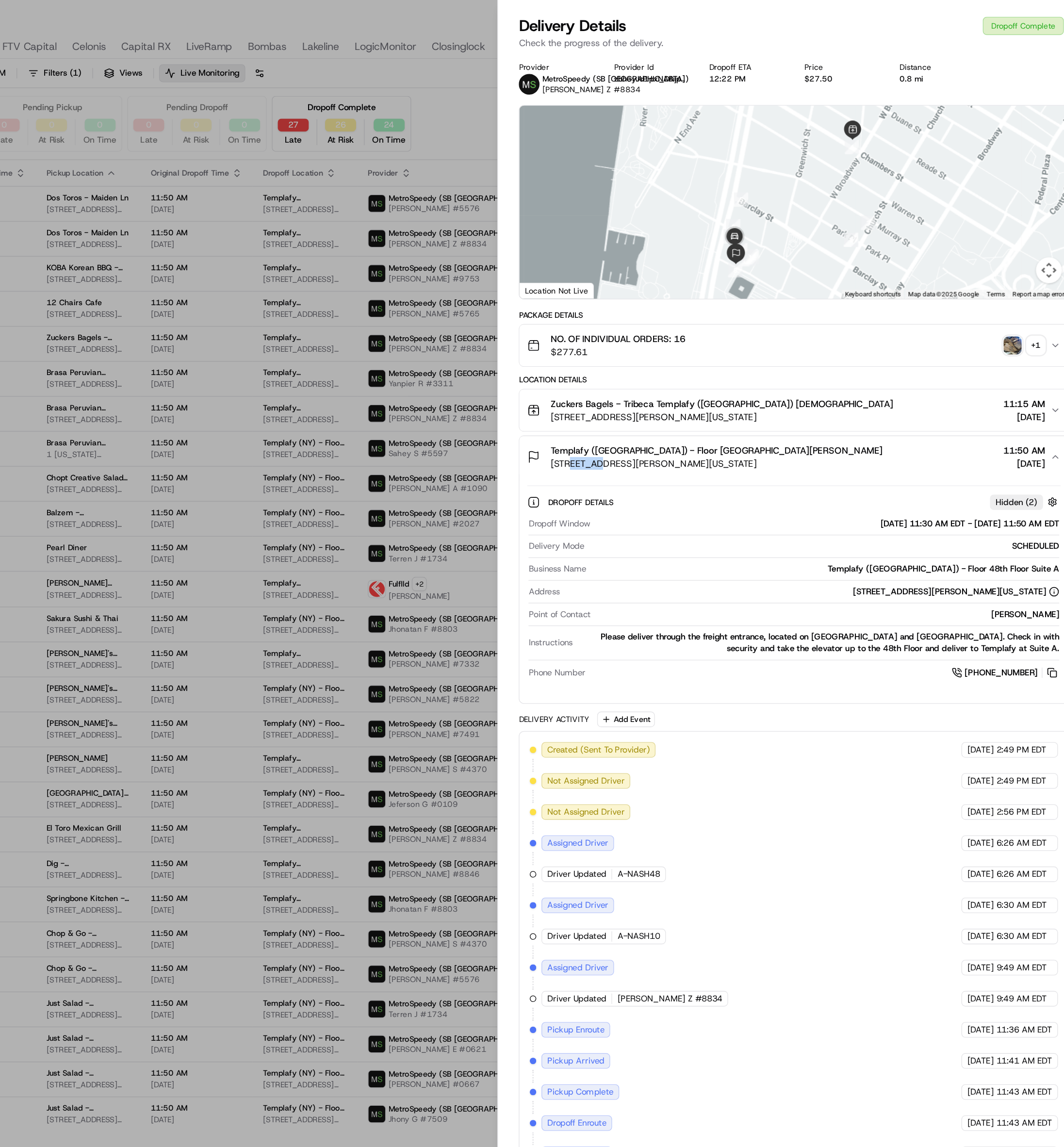
click at [531, 350] on span "285 Fulton St, New York, NY 10007, USA" at bounding box center [784, 347] width 249 height 9
copy span "285 Fulton St, New York, NY 10007, USA"
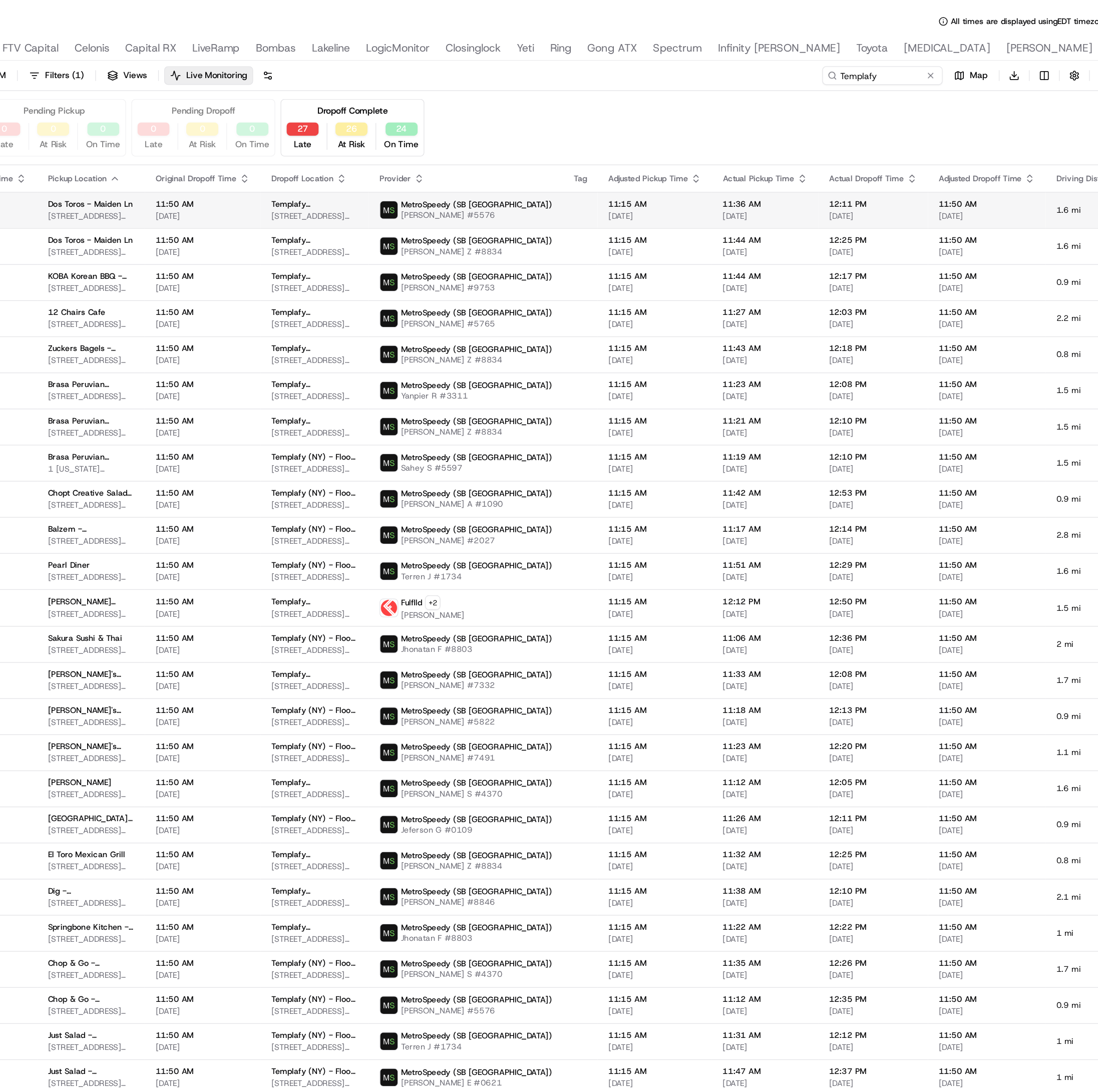
click at [548, 149] on td "MetroSpeedy (SB NYC) Felipe V #5576" at bounding box center [604, 158] width 145 height 27
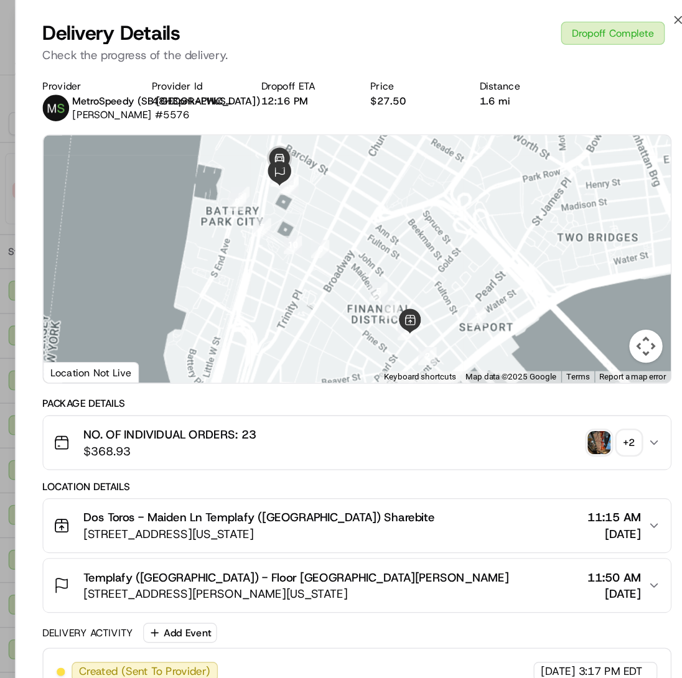
scroll to position [477, 0]
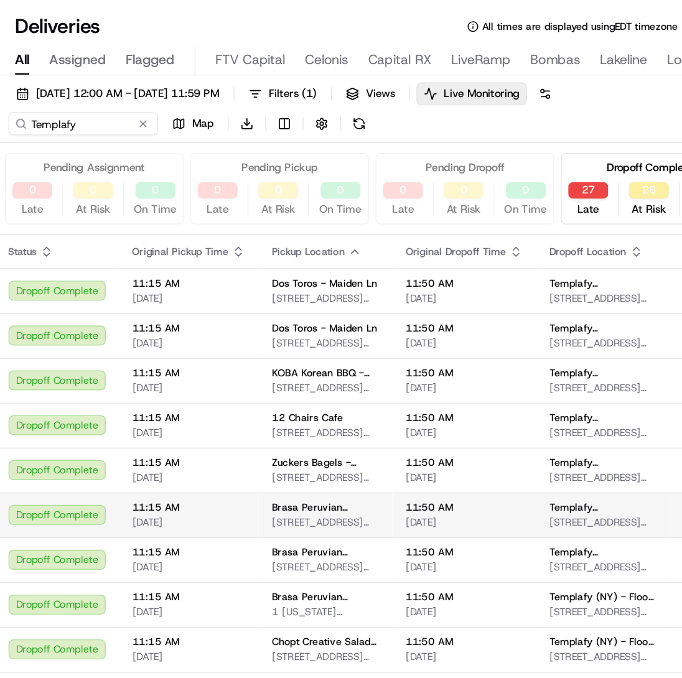
click at [274, 385] on div "11:15 AM 07/25/2025" at bounding box center [300, 385] width 85 height 21
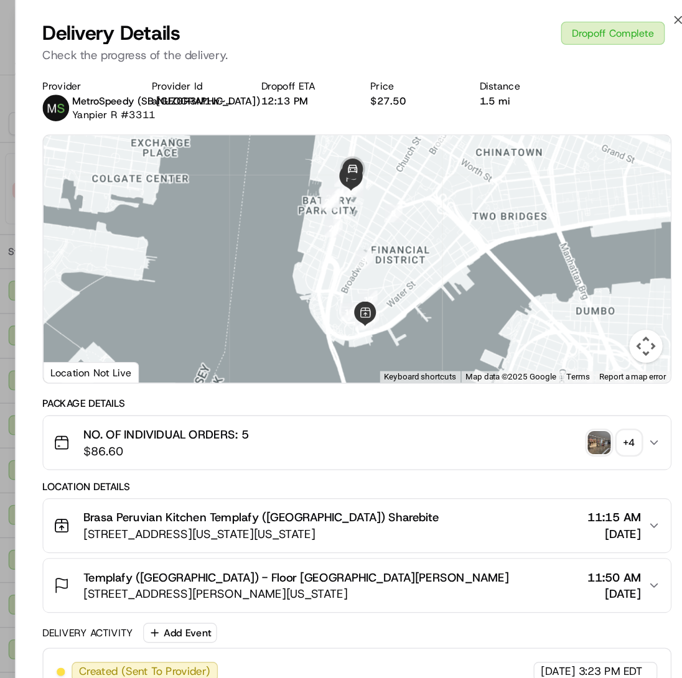
scroll to position [358, 0]
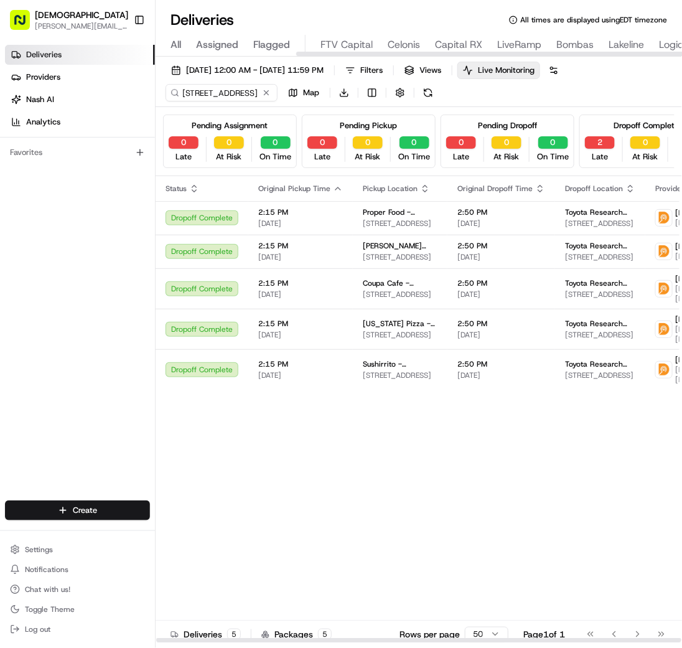
scroll to position [0, 502]
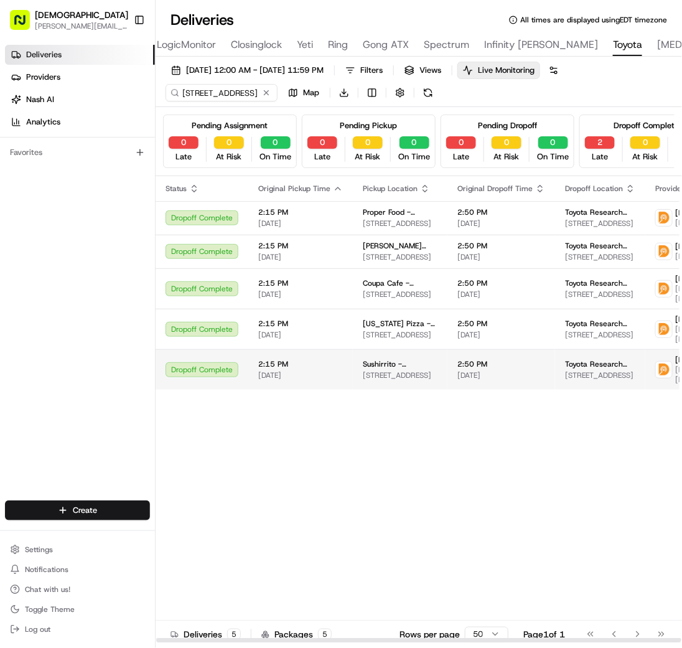
click at [370, 369] on span "Sushirrito - Palo Alto" at bounding box center [400, 364] width 75 height 10
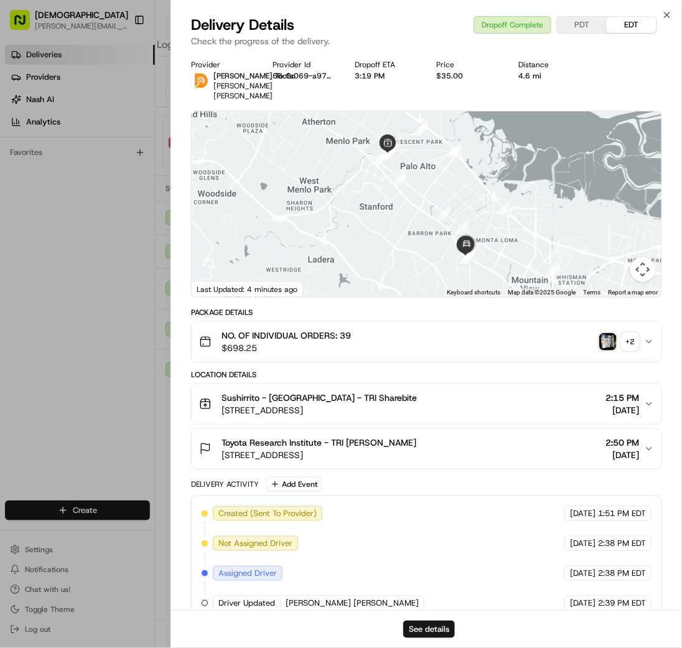
click at [635, 338] on div "+ 2" at bounding box center [630, 341] width 17 height 17
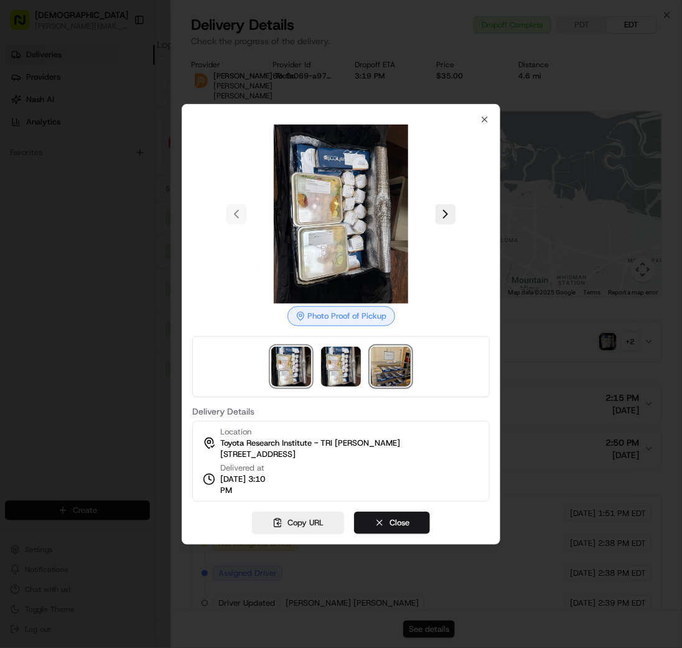
click at [389, 366] on img at bounding box center [391, 367] width 40 height 40
click at [559, 179] on div at bounding box center [341, 324] width 682 height 648
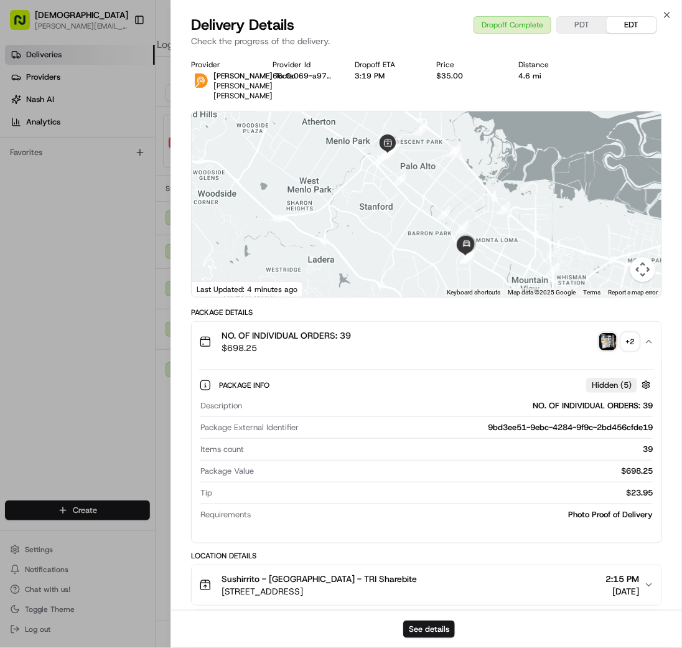
scroll to position [373, 0]
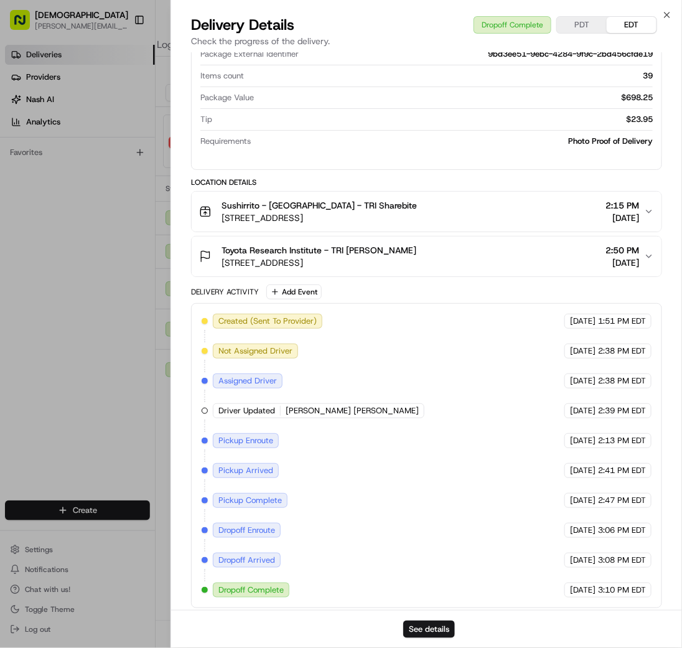
click at [567, 19] on button "PDT" at bounding box center [582, 25] width 50 height 16
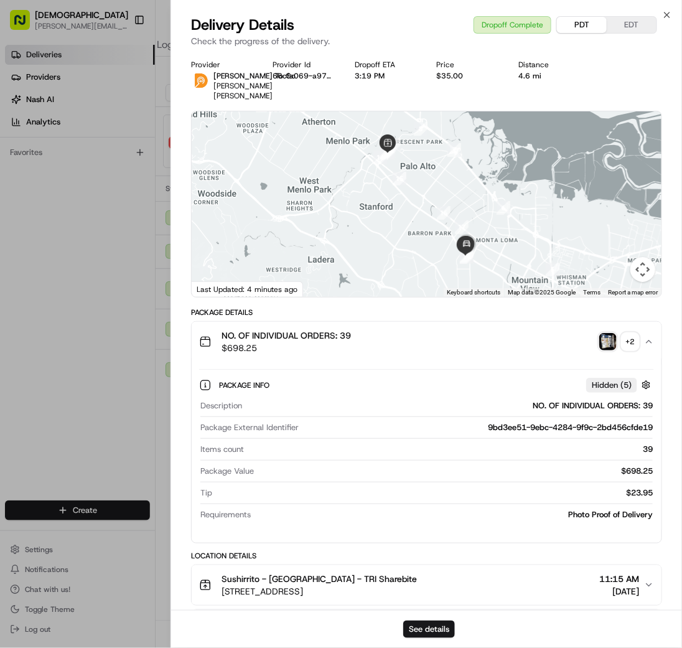
click at [630, 342] on div "+ 2" at bounding box center [630, 341] width 17 height 17
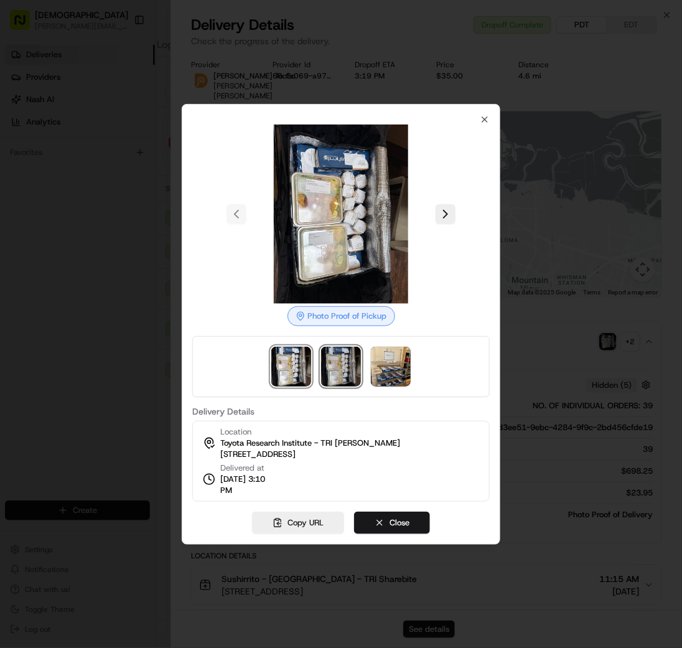
click at [335, 372] on img at bounding box center [341, 367] width 40 height 40
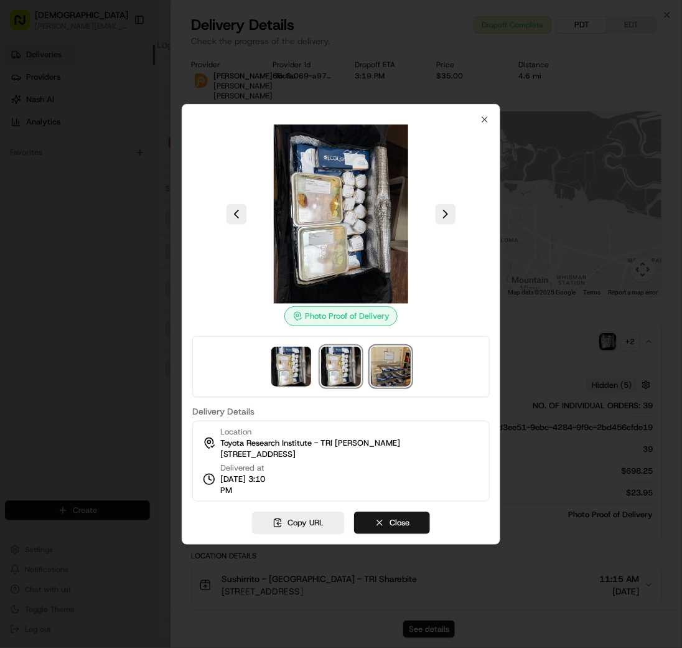
click at [373, 376] on img at bounding box center [391, 367] width 40 height 40
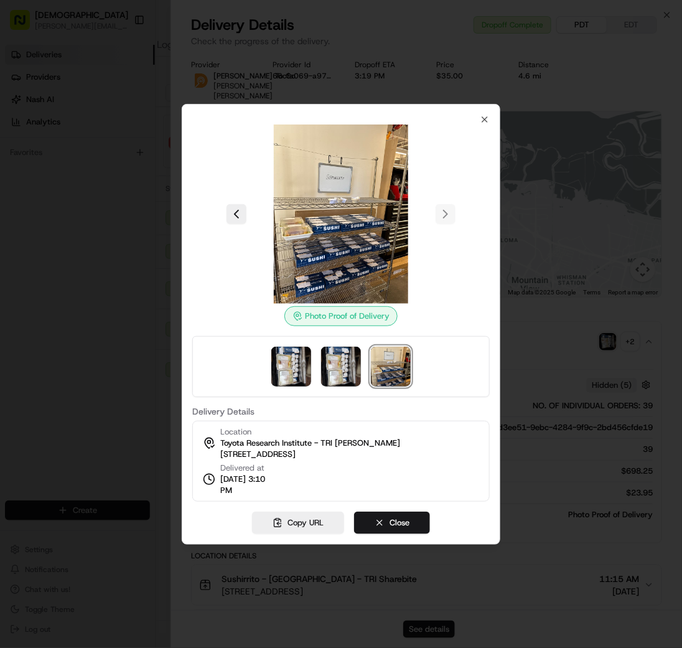
click at [106, 316] on div at bounding box center [341, 324] width 682 height 648
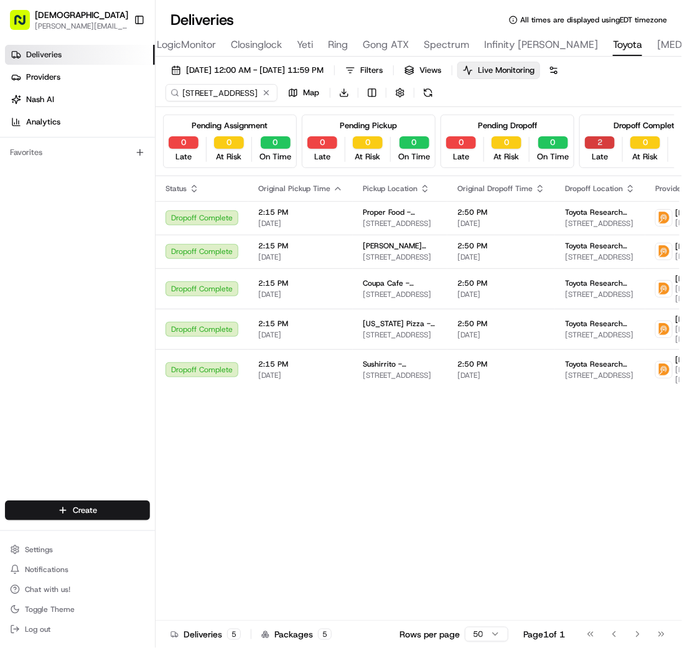
click at [600, 138] on button "2" at bounding box center [600, 142] width 30 height 12
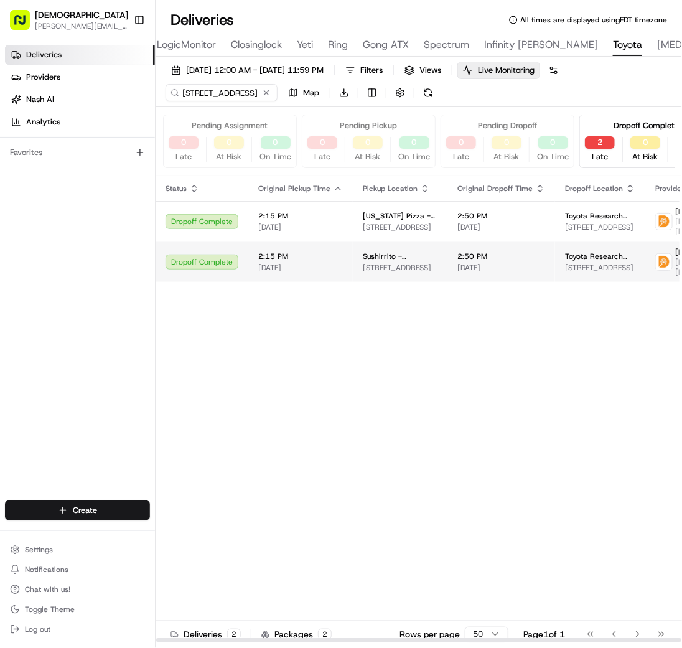
click at [411, 246] on td "Sushirrito - Palo Alto 448 University Ave, Palo Alto, CA 94301, USA" at bounding box center [400, 261] width 95 height 40
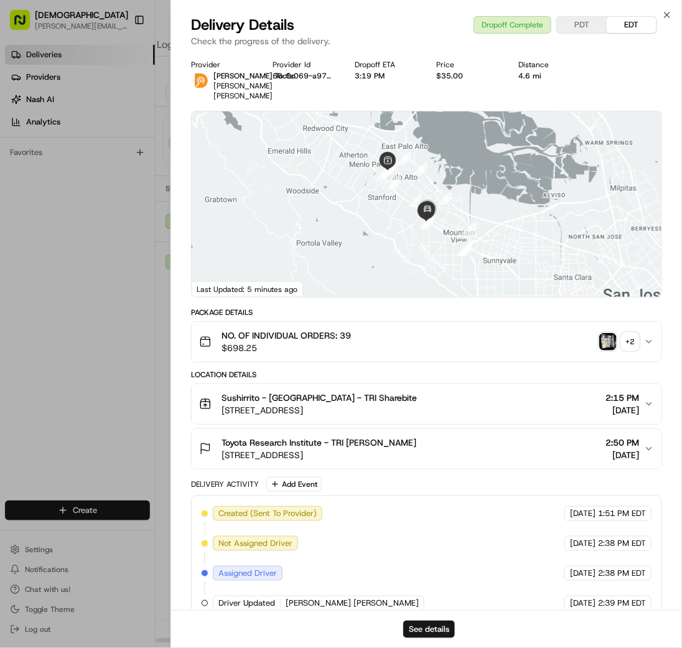
scroll to position [193, 0]
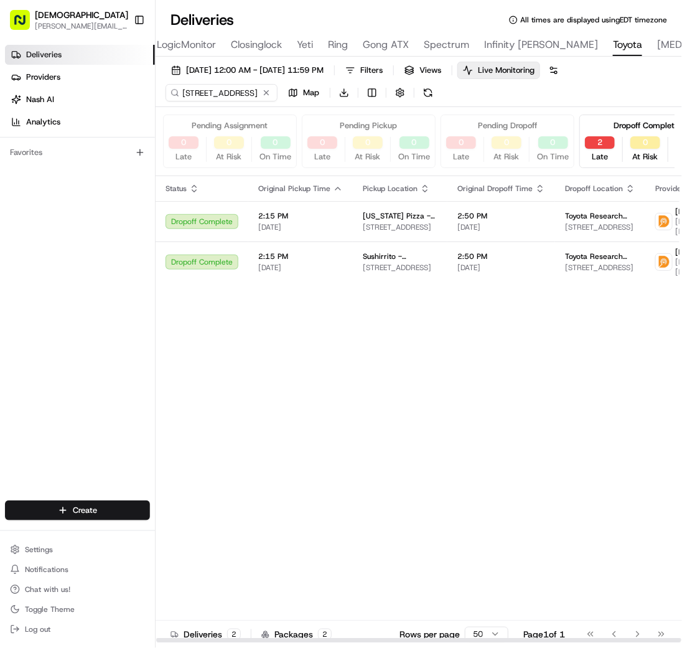
click at [314, 198] on th "Original Pickup Time" at bounding box center [300, 188] width 105 height 25
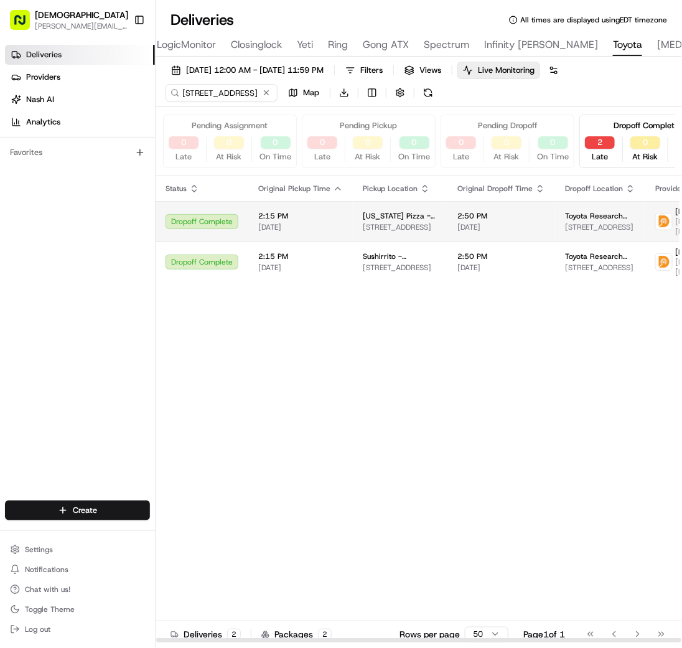
click at [320, 212] on span "2:15 PM" at bounding box center [300, 216] width 85 height 10
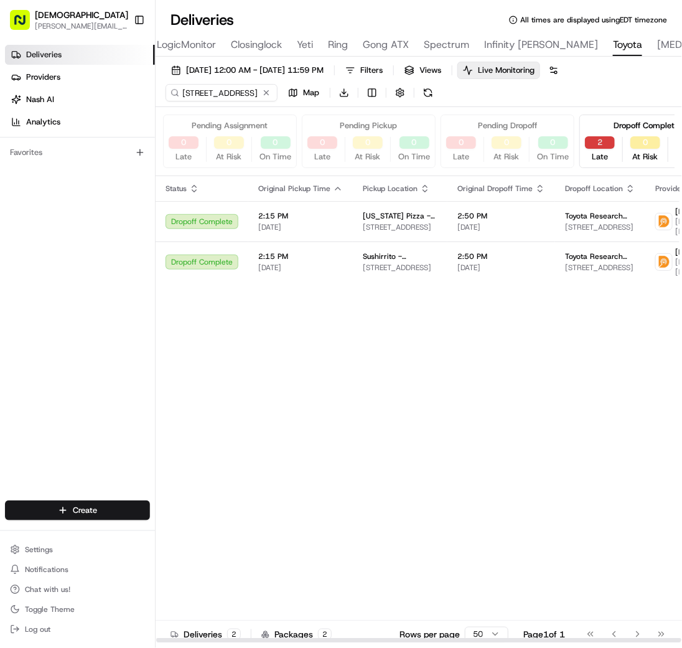
click at [586, 146] on button "2" at bounding box center [600, 142] width 30 height 12
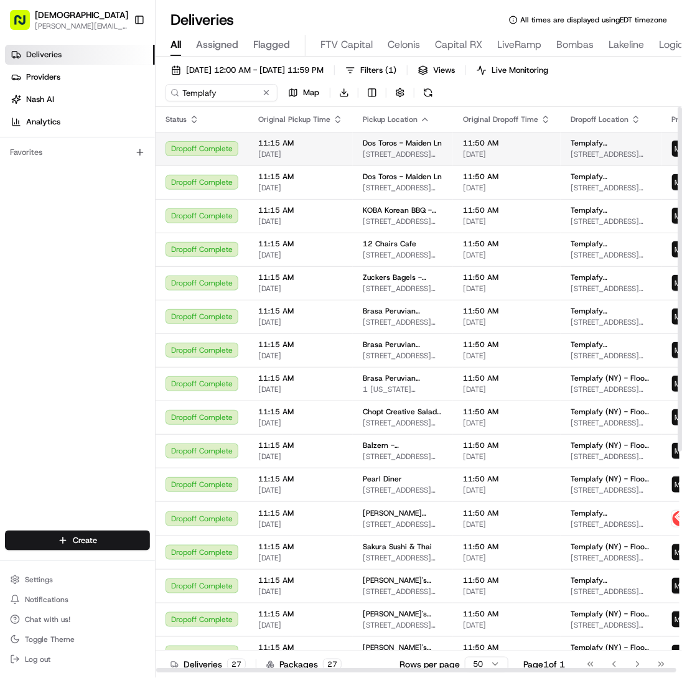
click at [522, 149] on span "[DATE]" at bounding box center [507, 154] width 88 height 10
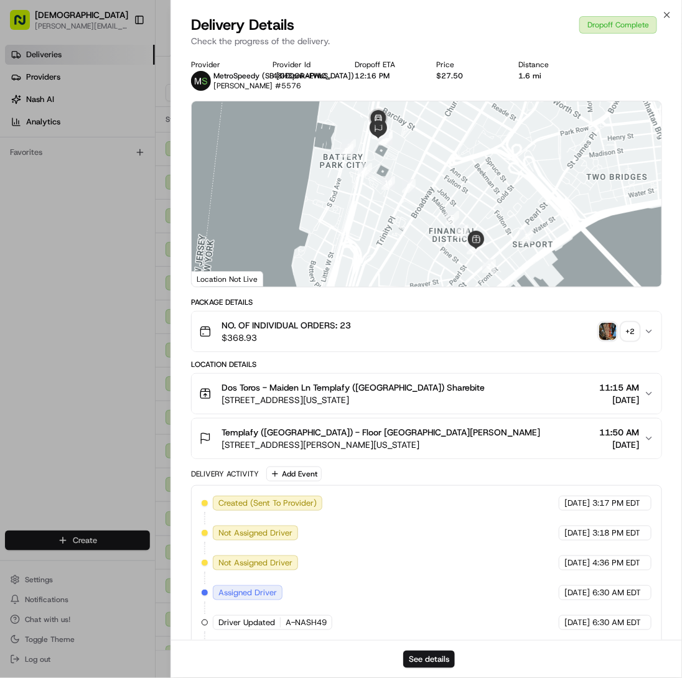
scroll to position [477, 0]
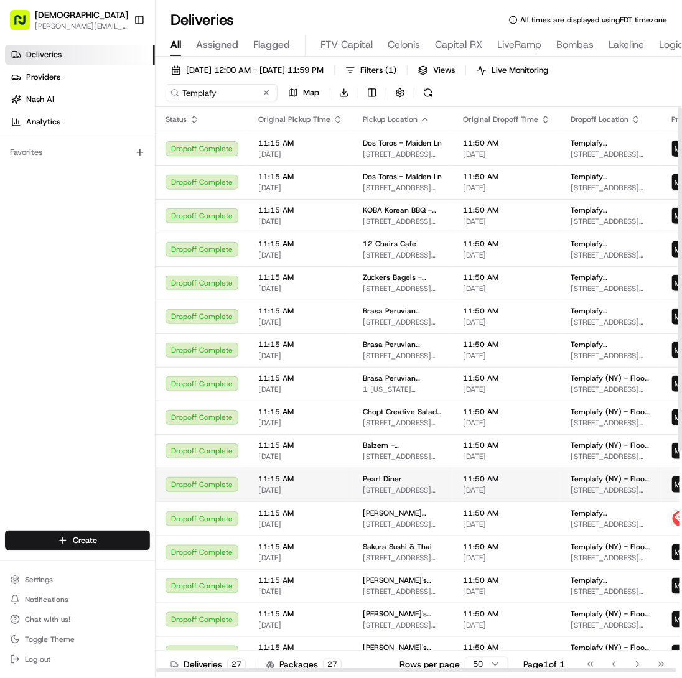
click at [353, 493] on td "Pearl Diner [STREET_ADDRESS][US_STATE]" at bounding box center [403, 485] width 100 height 34
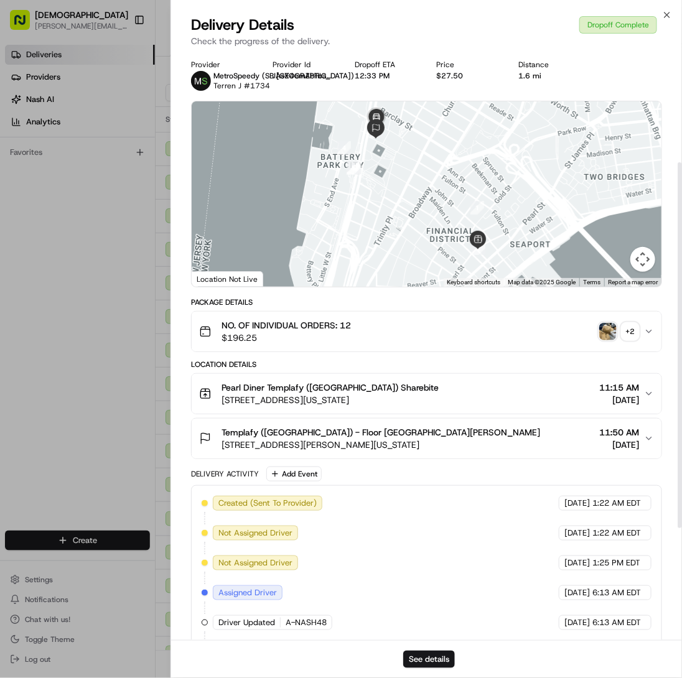
scroll to position [358, 0]
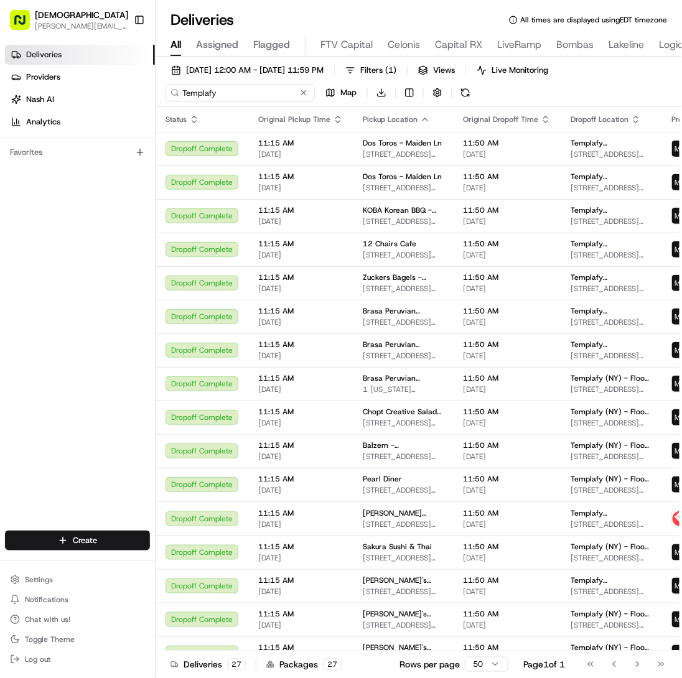
click at [250, 89] on input "Templafy" at bounding box center [240, 92] width 149 height 17
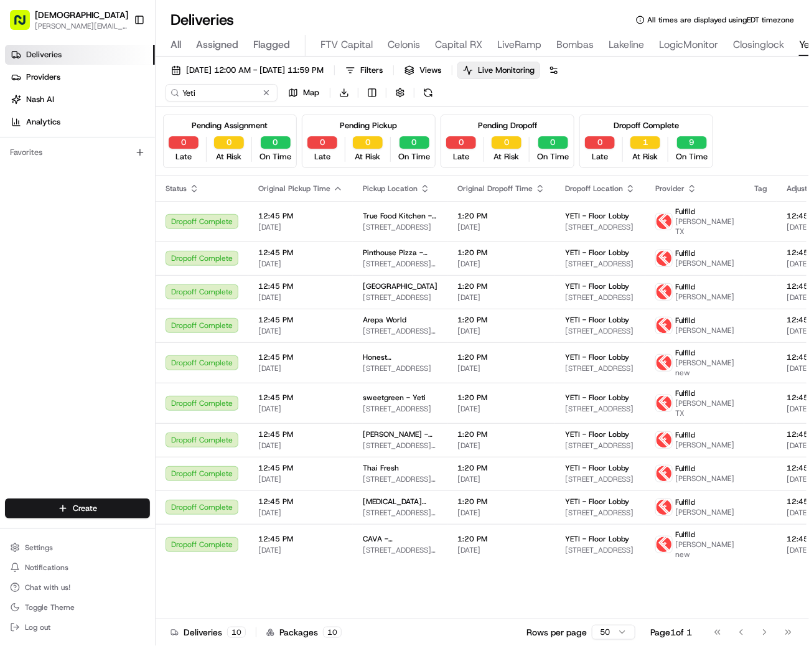
scroll to position [0, 418]
